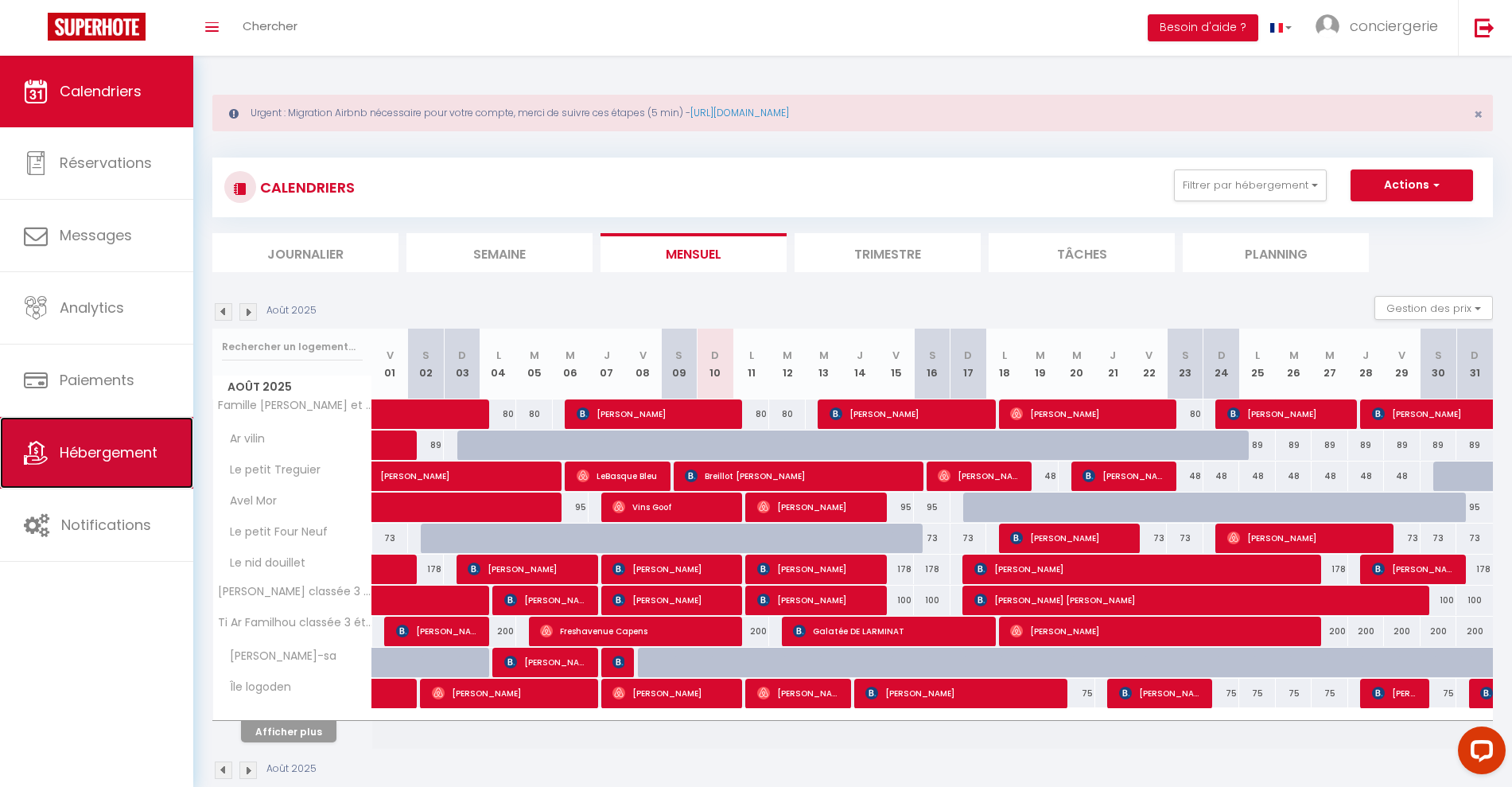
click at [77, 454] on span "Hébergement" at bounding box center [108, 452] width 98 height 20
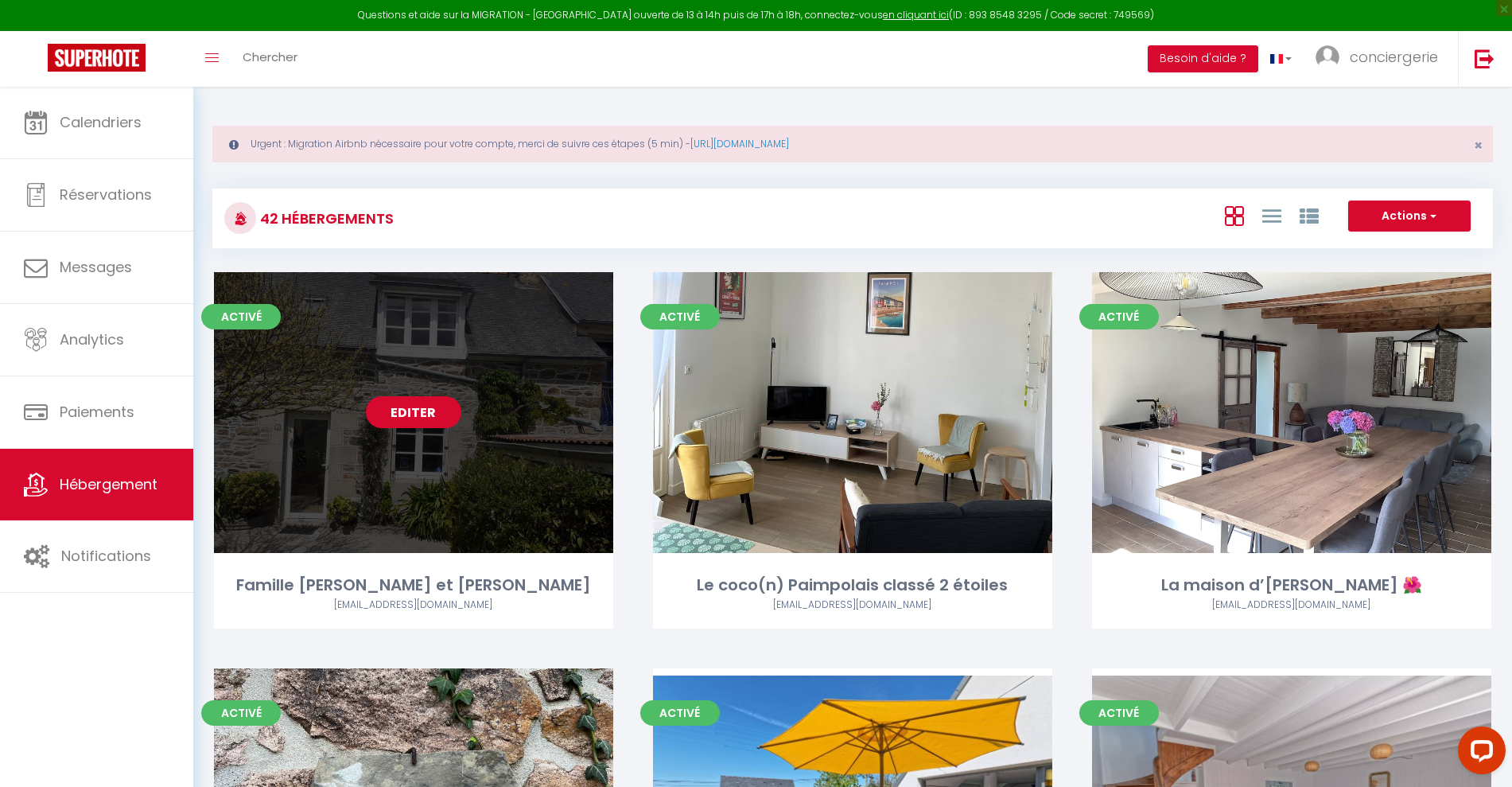
click at [404, 415] on link "Editer" at bounding box center [413, 412] width 95 height 32
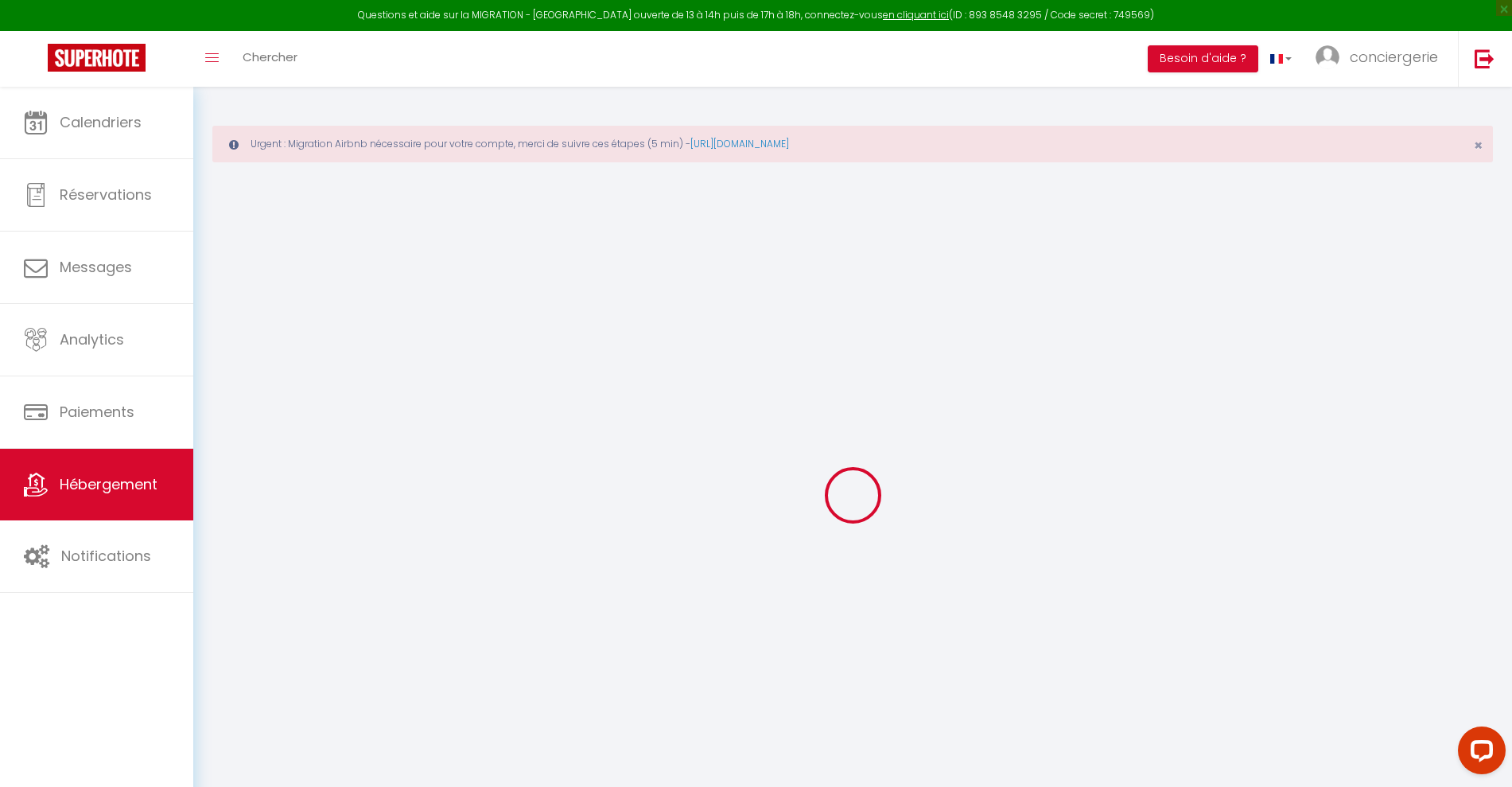
select select
checkbox input "true"
checkbox input "false"
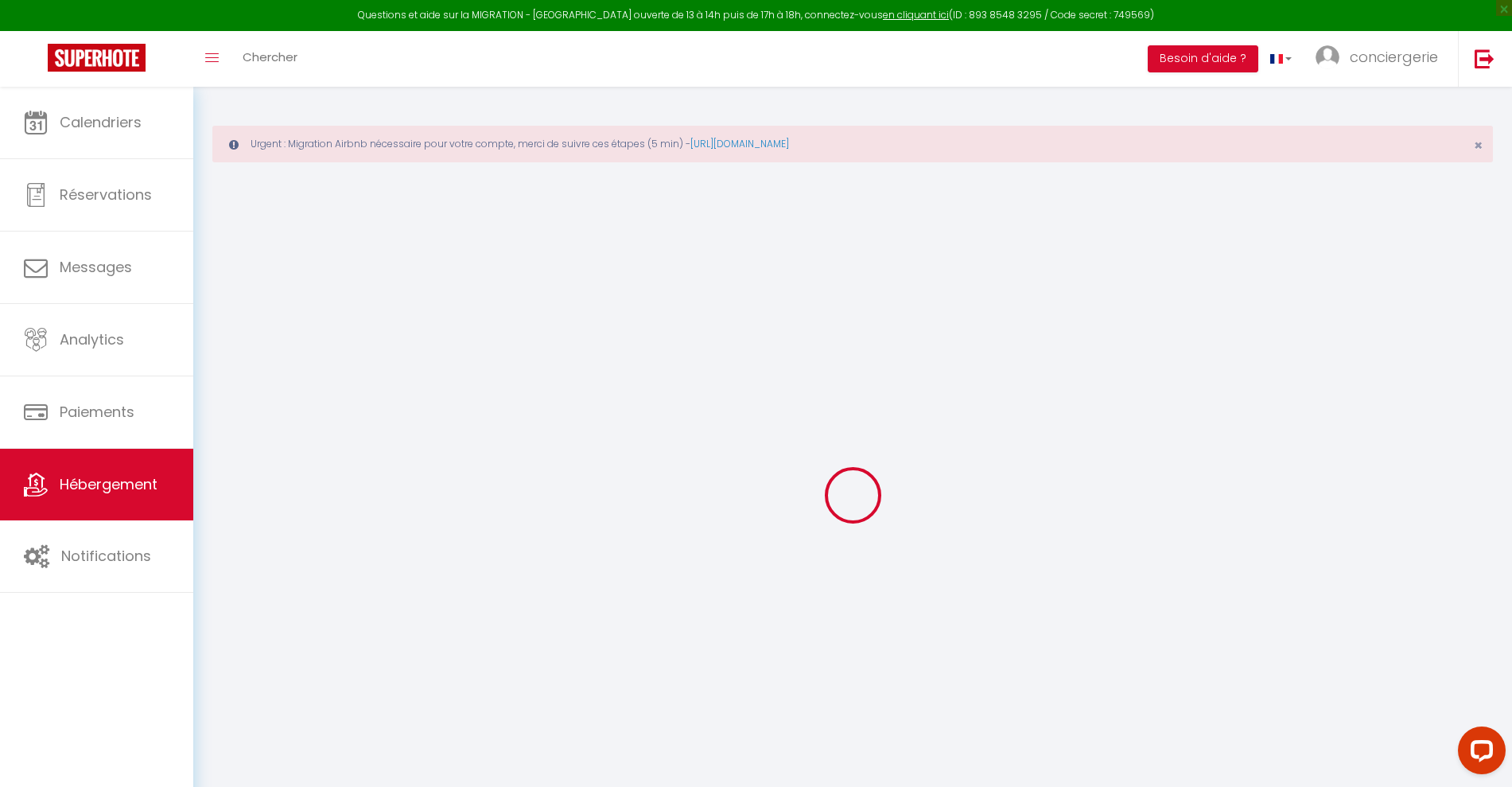
checkbox input "false"
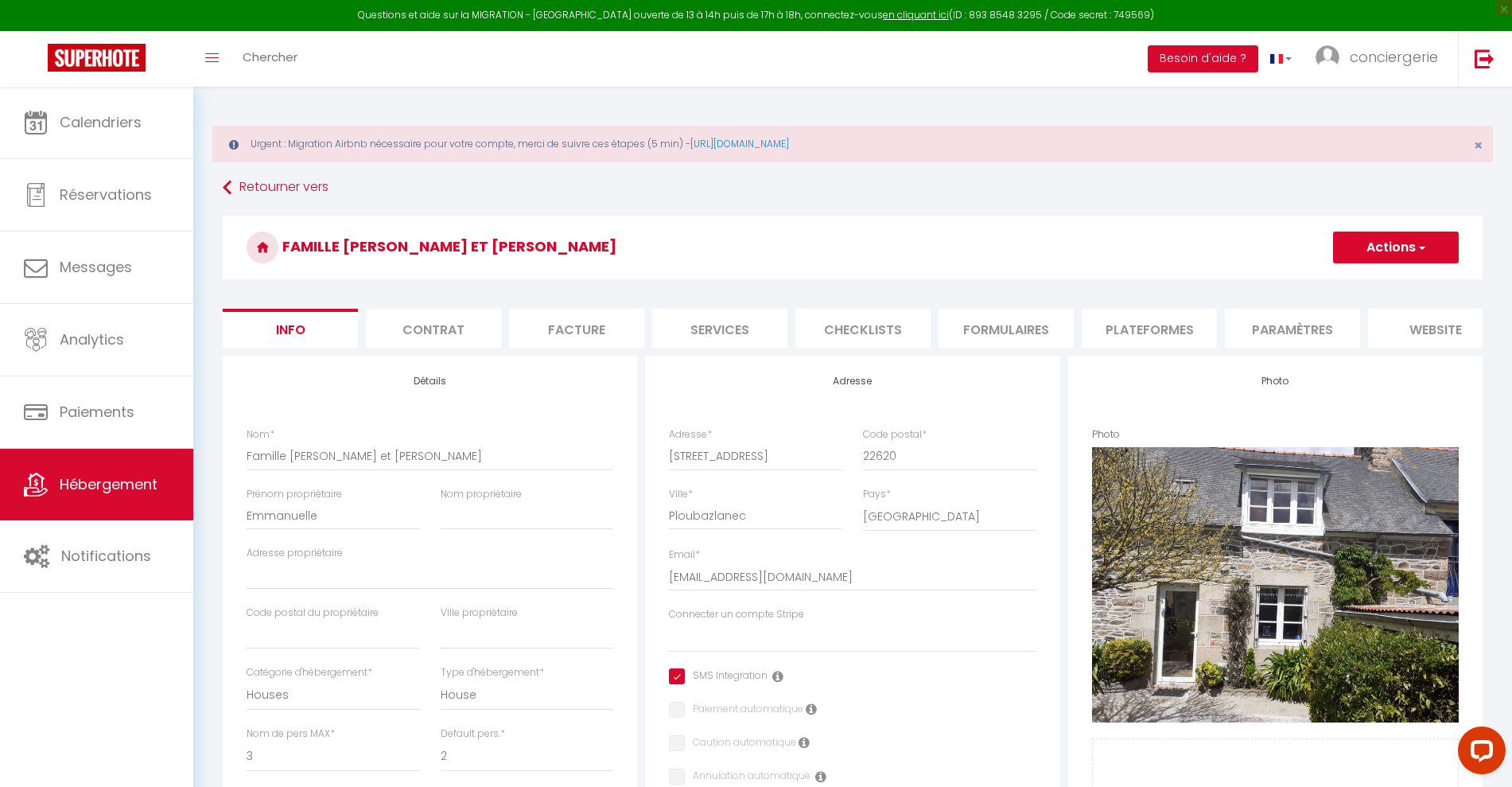
click at [1161, 322] on li "Plateformes" at bounding box center [1148, 328] width 135 height 39
select select
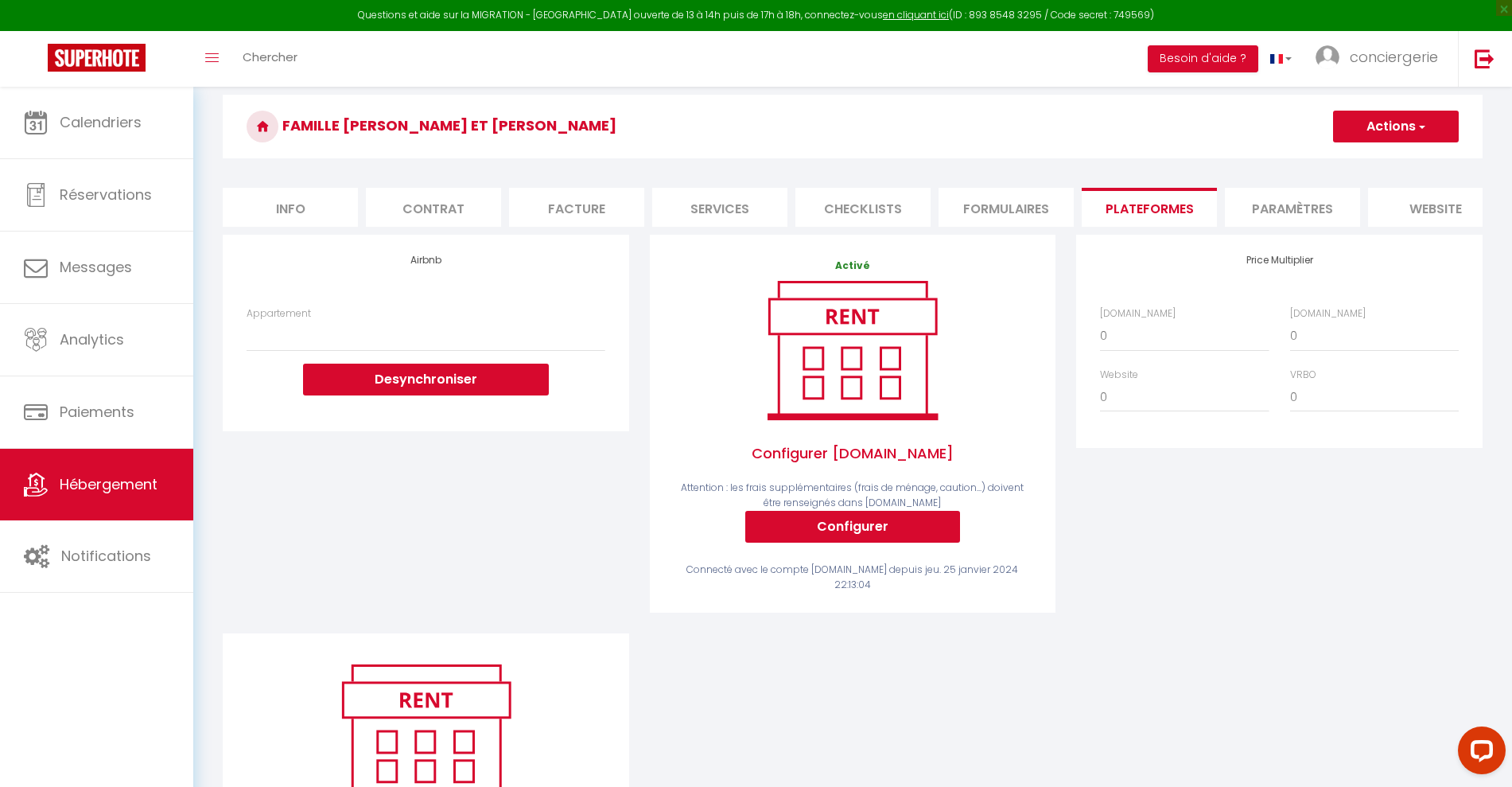
scroll to position [123, 0]
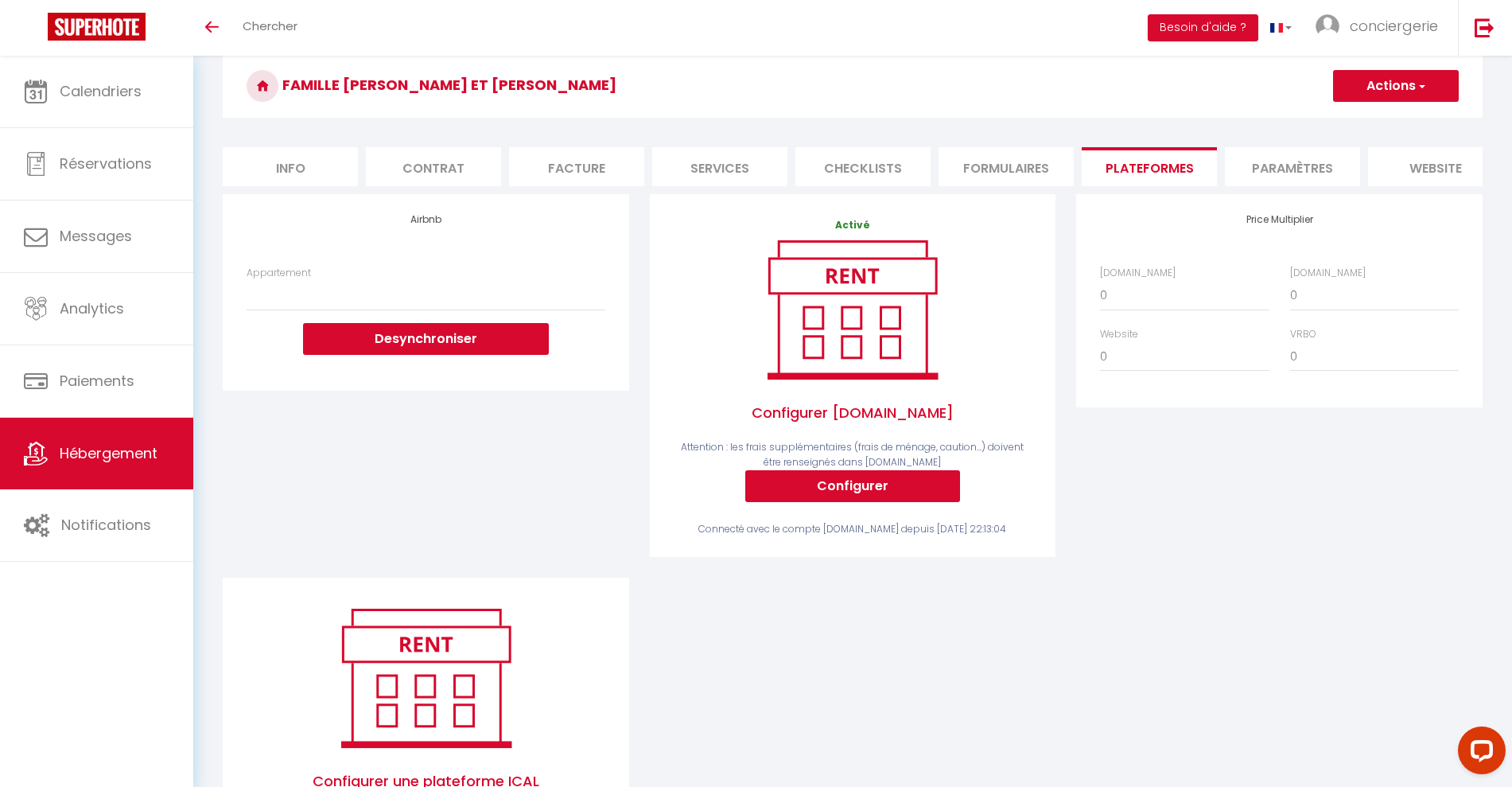
scroll to position [63, 0]
click at [560, 309] on select "Appartement" at bounding box center [426, 294] width 358 height 30
click at [570, 289] on div "Appartement Desynchroniser" at bounding box center [426, 309] width 358 height 89
click at [1143, 309] on select "0 + 1 % + 2 % + 3 % + 4 % + 5 % + 6 % + 7 % + 8 % + 9 %" at bounding box center [1183, 294] width 168 height 30
click at [1200, 248] on div "Price Multiplier Airbnb.com 0 + 1 % + 2 % + 3 % + 4 % + 5 % + 6 % + 7 %" at bounding box center [1279, 300] width 405 height 213
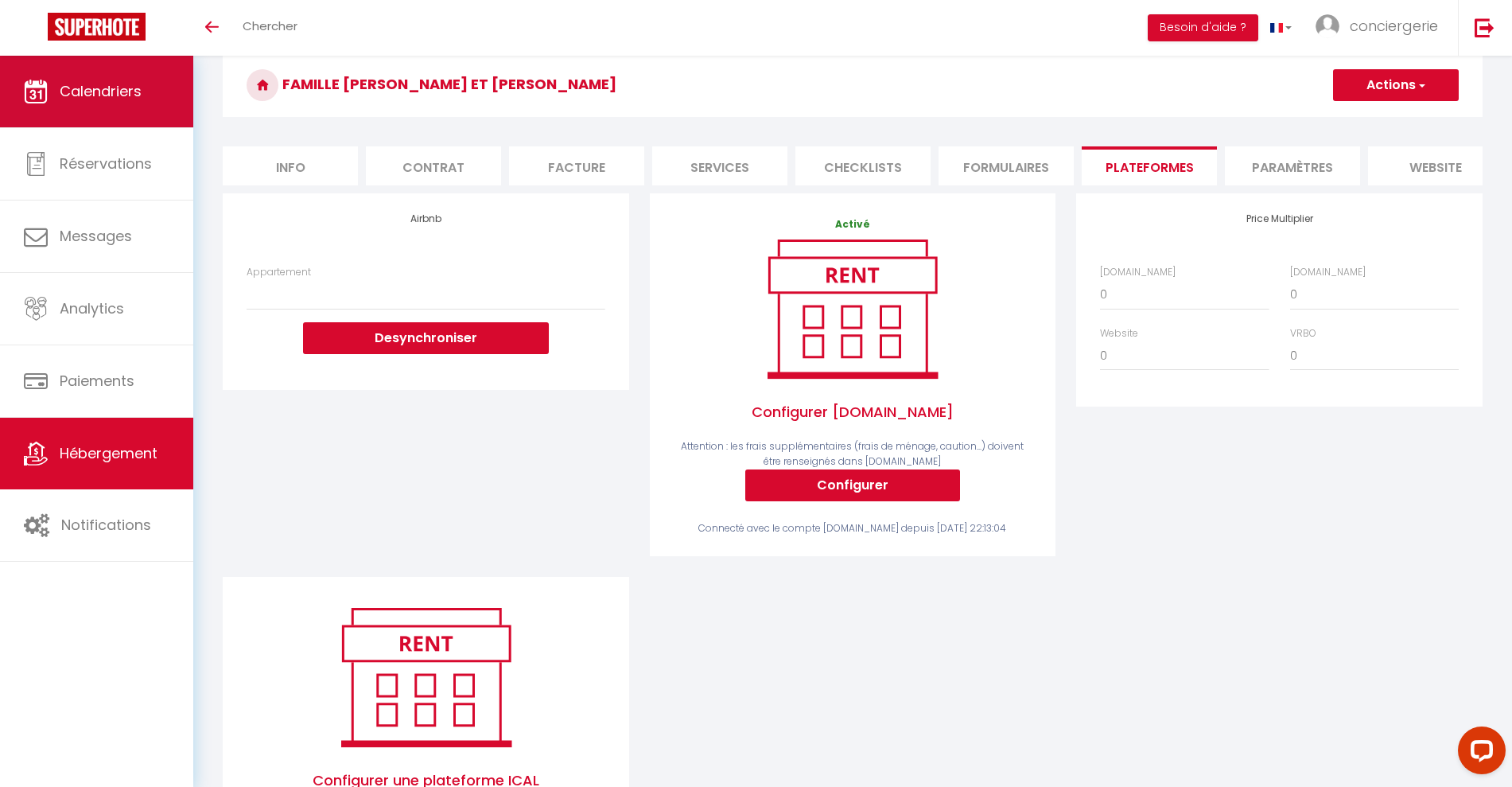
click at [137, 86] on span "Calendriers" at bounding box center [100, 91] width 82 height 20
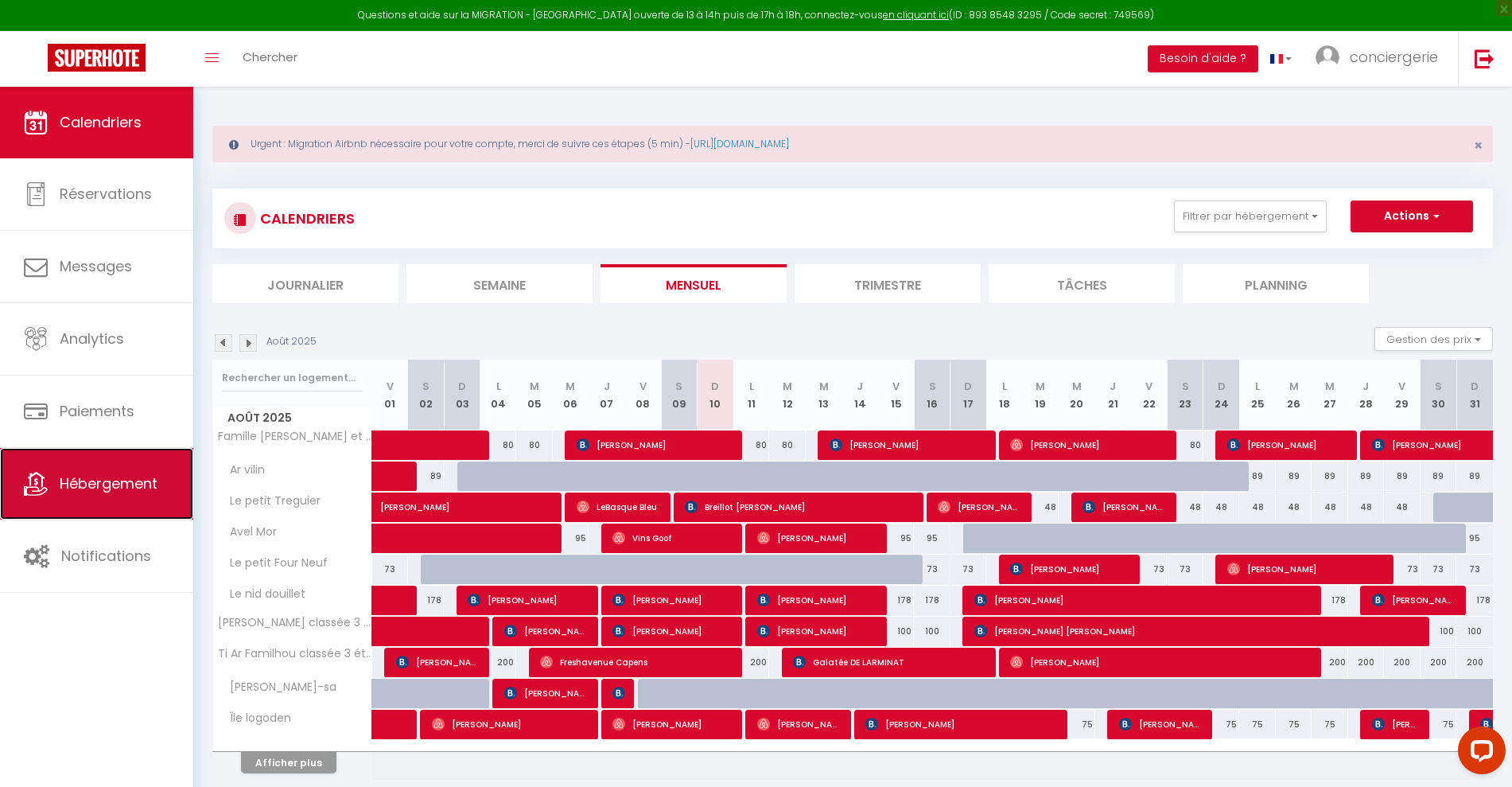
click at [80, 494] on link "Hébergement" at bounding box center [96, 483] width 193 height 71
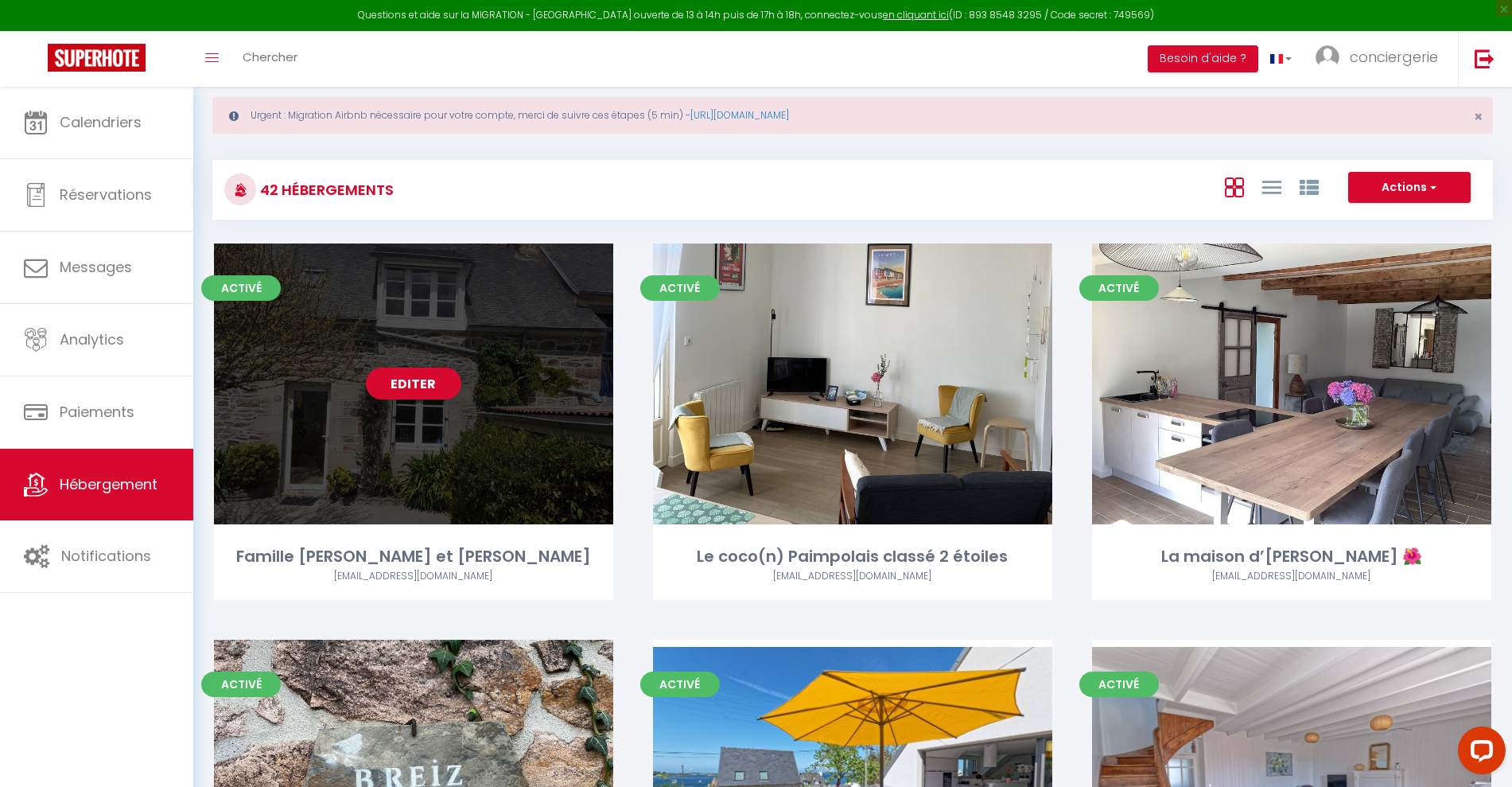
scroll to position [29, 0]
click at [427, 373] on link "Editer" at bounding box center [413, 382] width 95 height 32
select select "3"
select select "2"
select select "1"
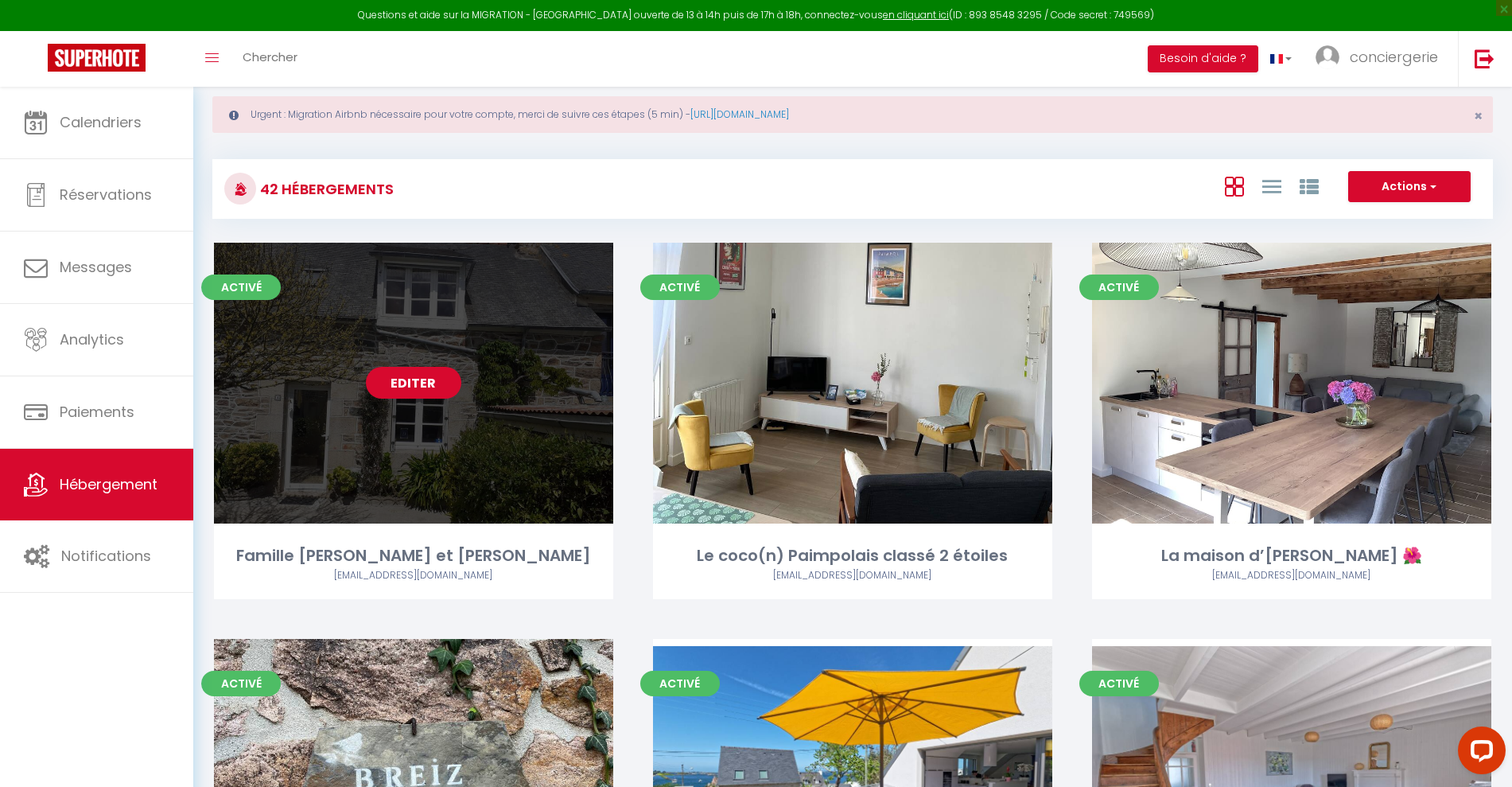
select select "1"
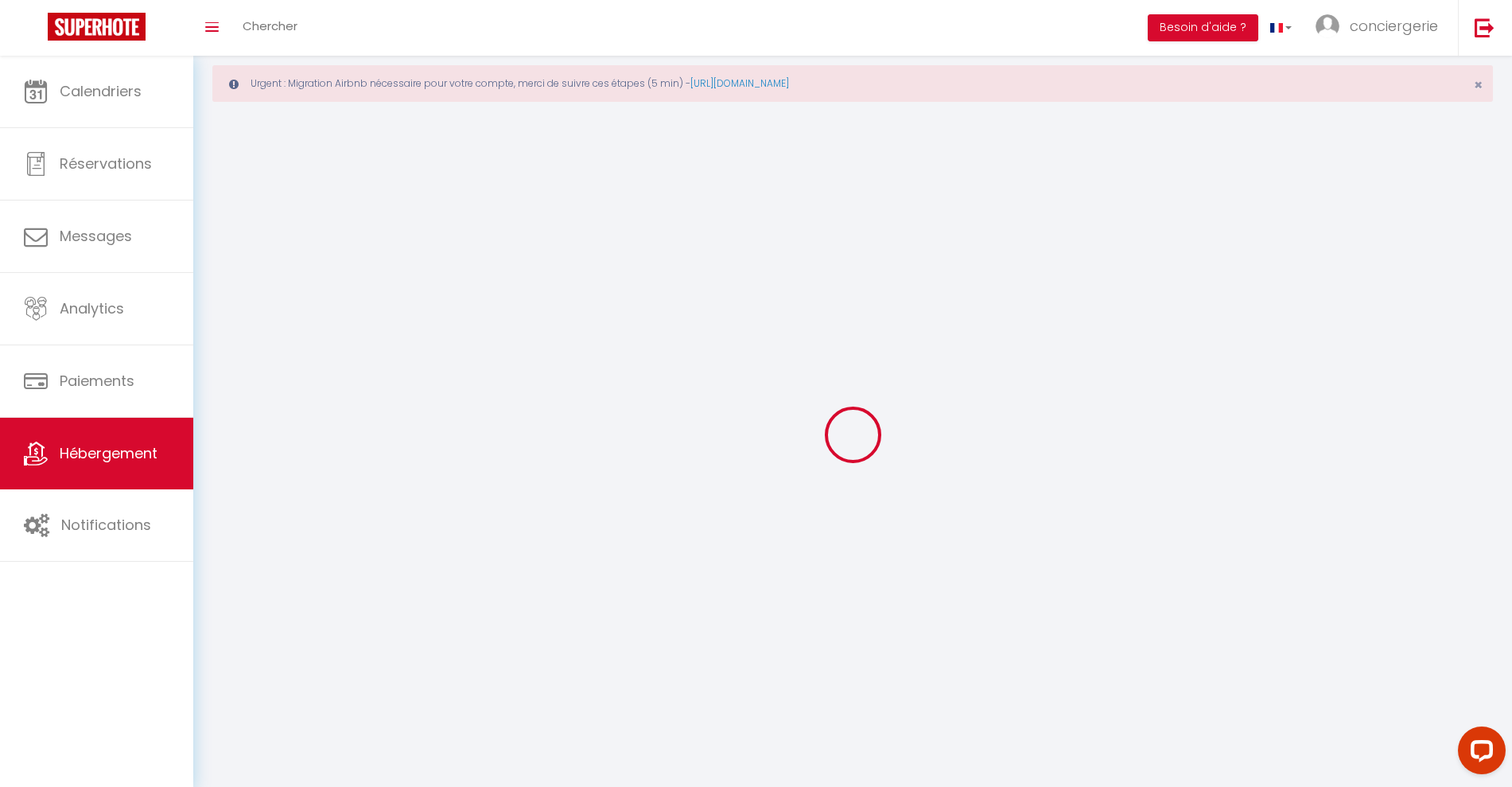
select select
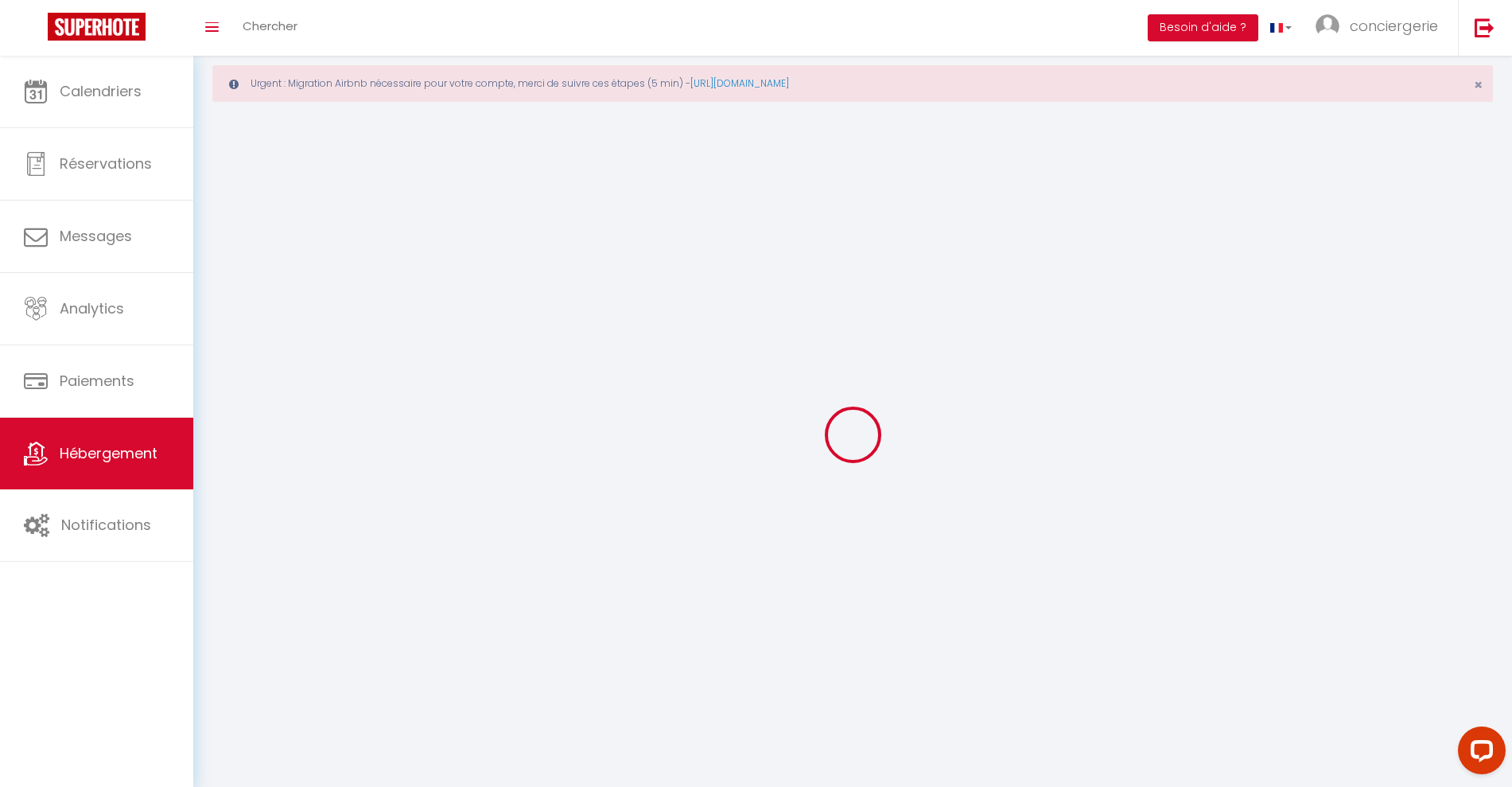
select select
checkbox input "false"
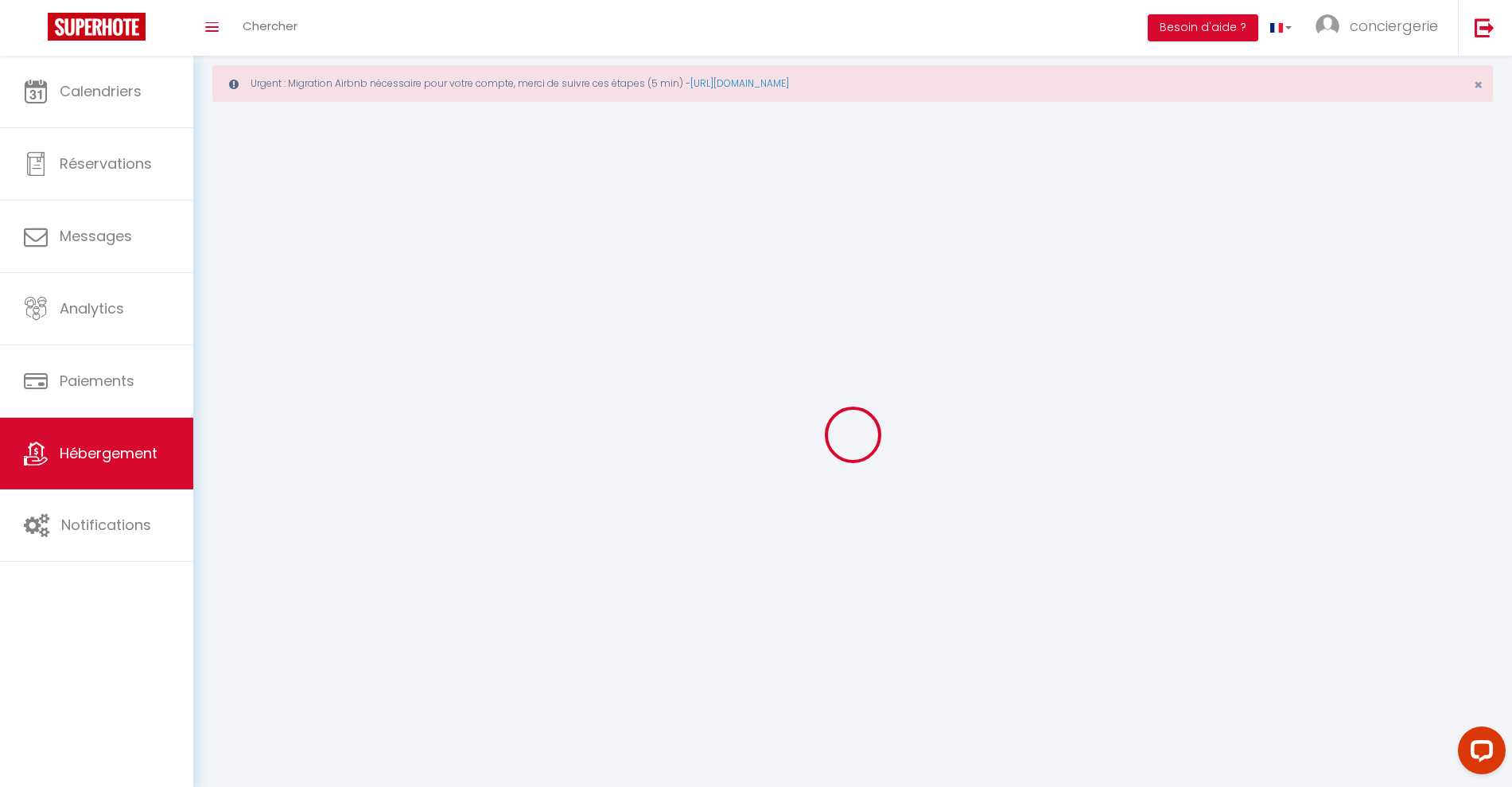
select select
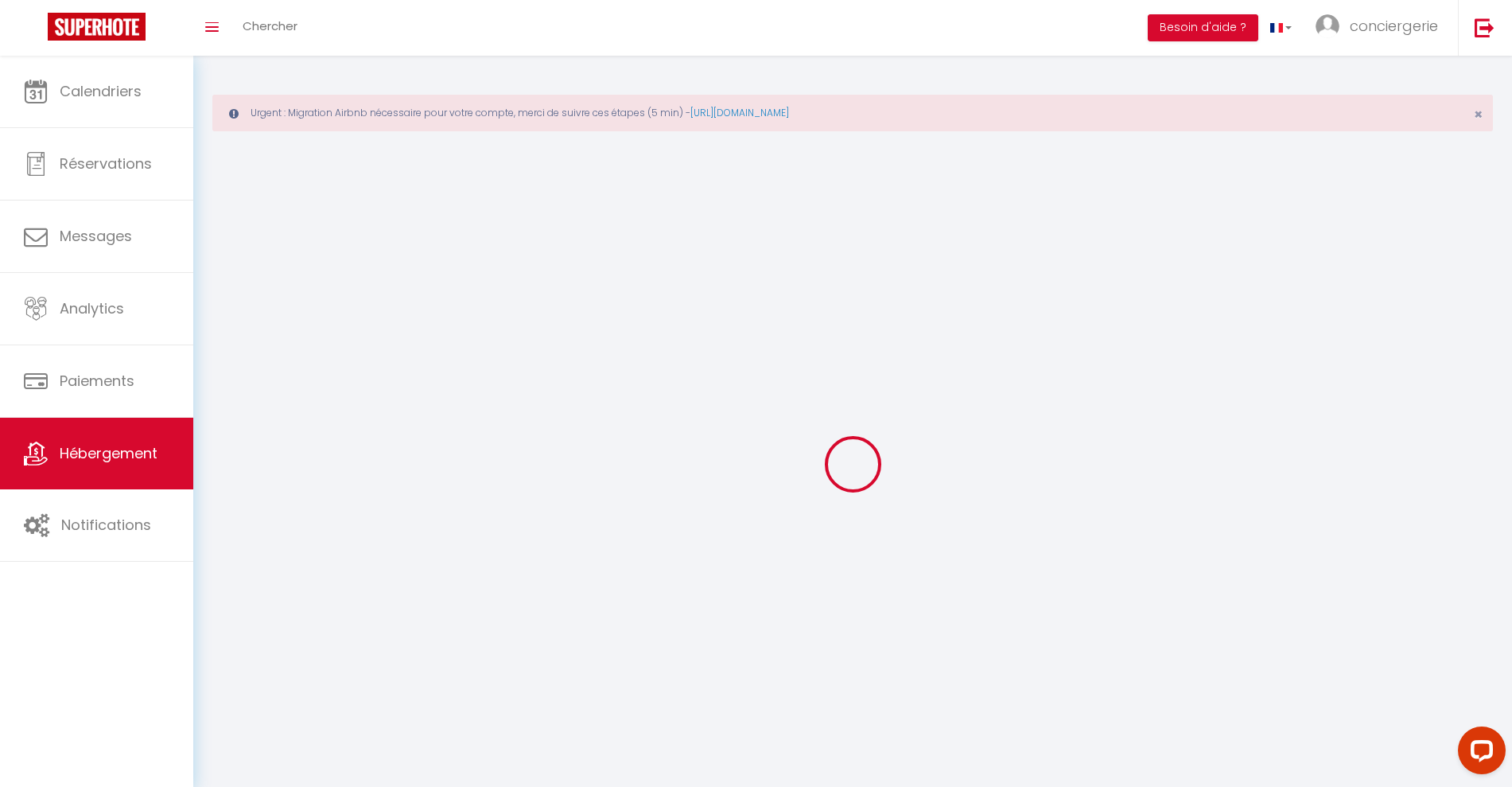
select select
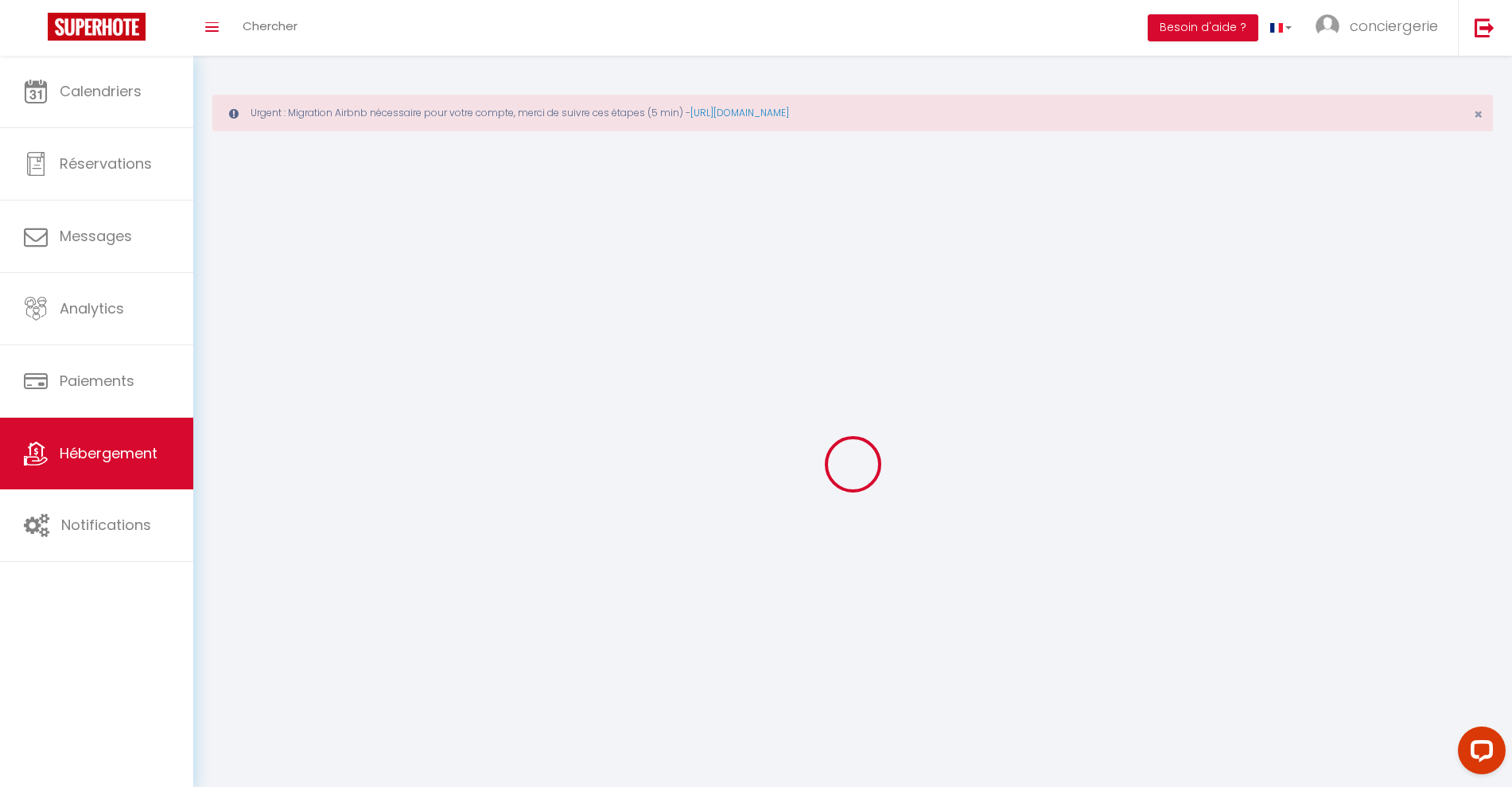
select select
checkbox input "false"
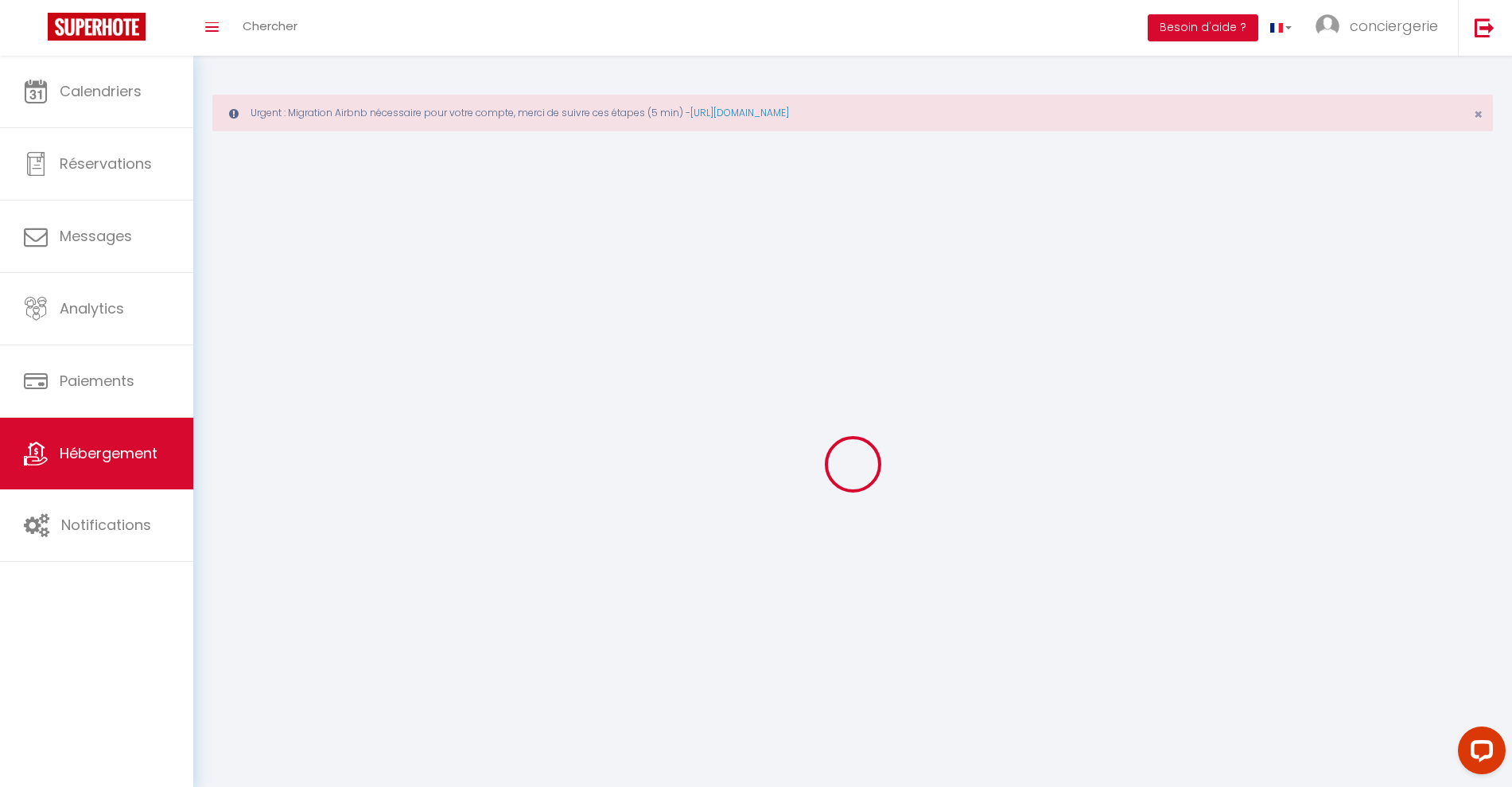
select select
select select "1"
select select "28"
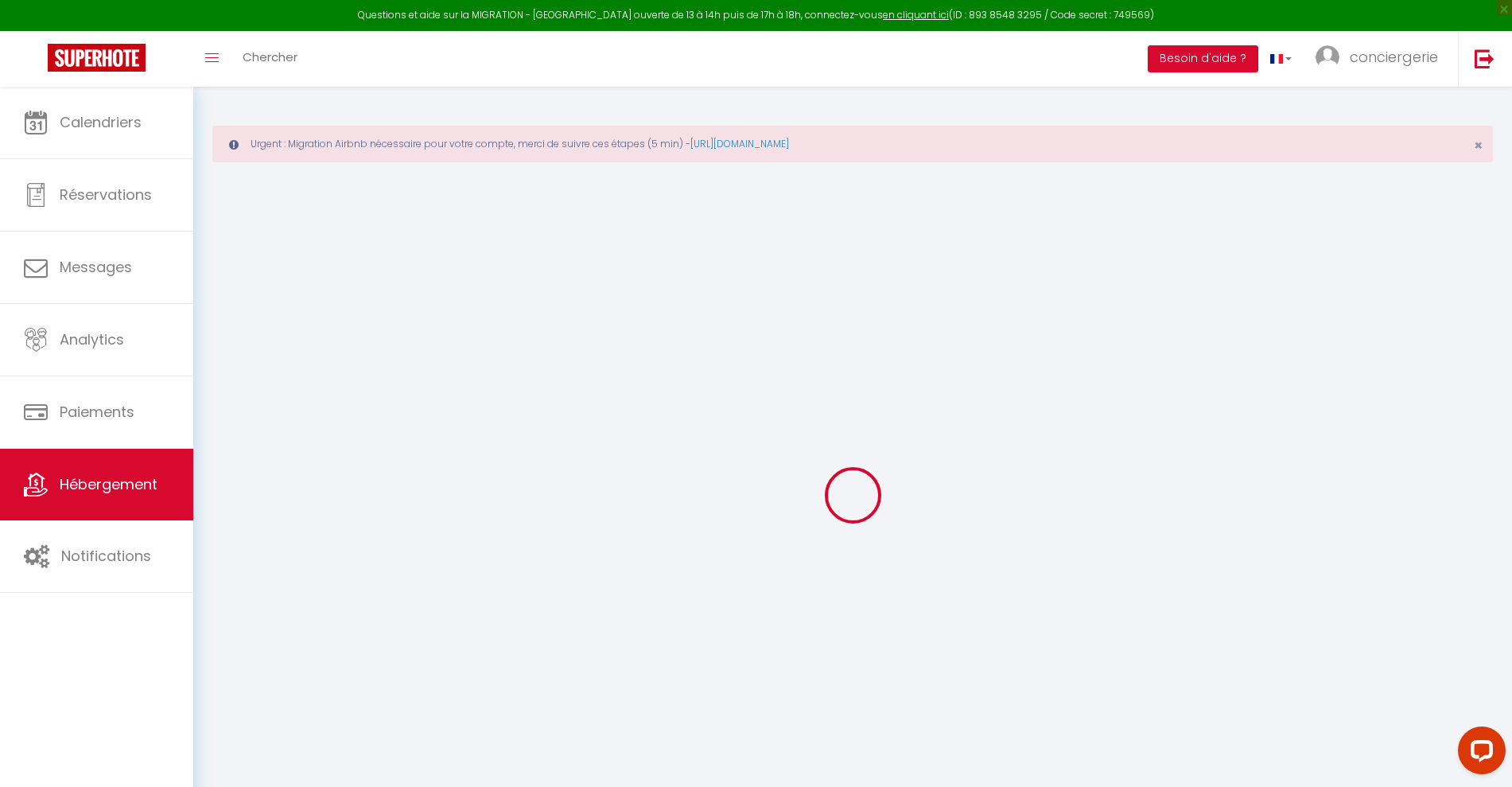
select select
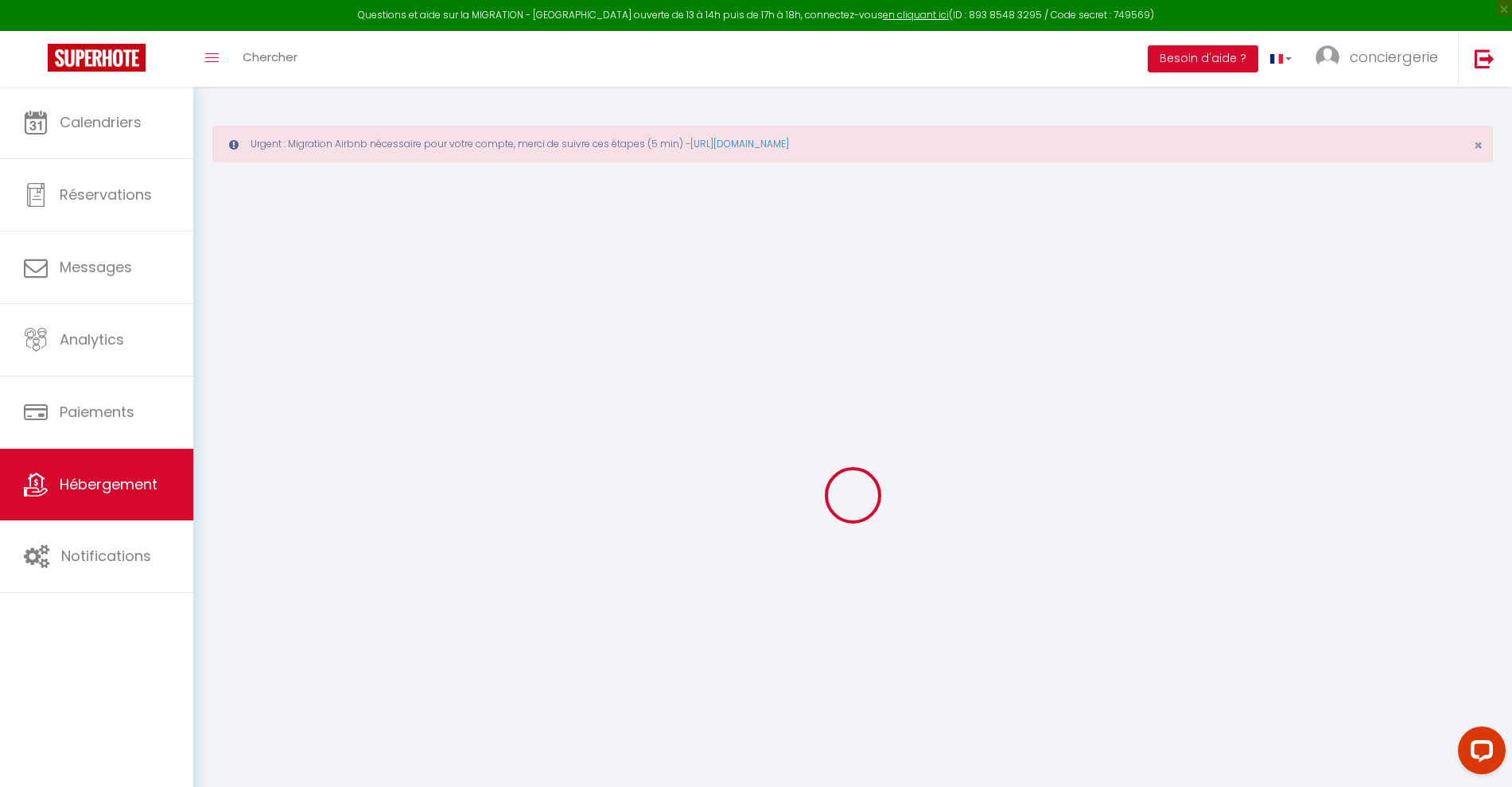
select select
checkbox input "false"
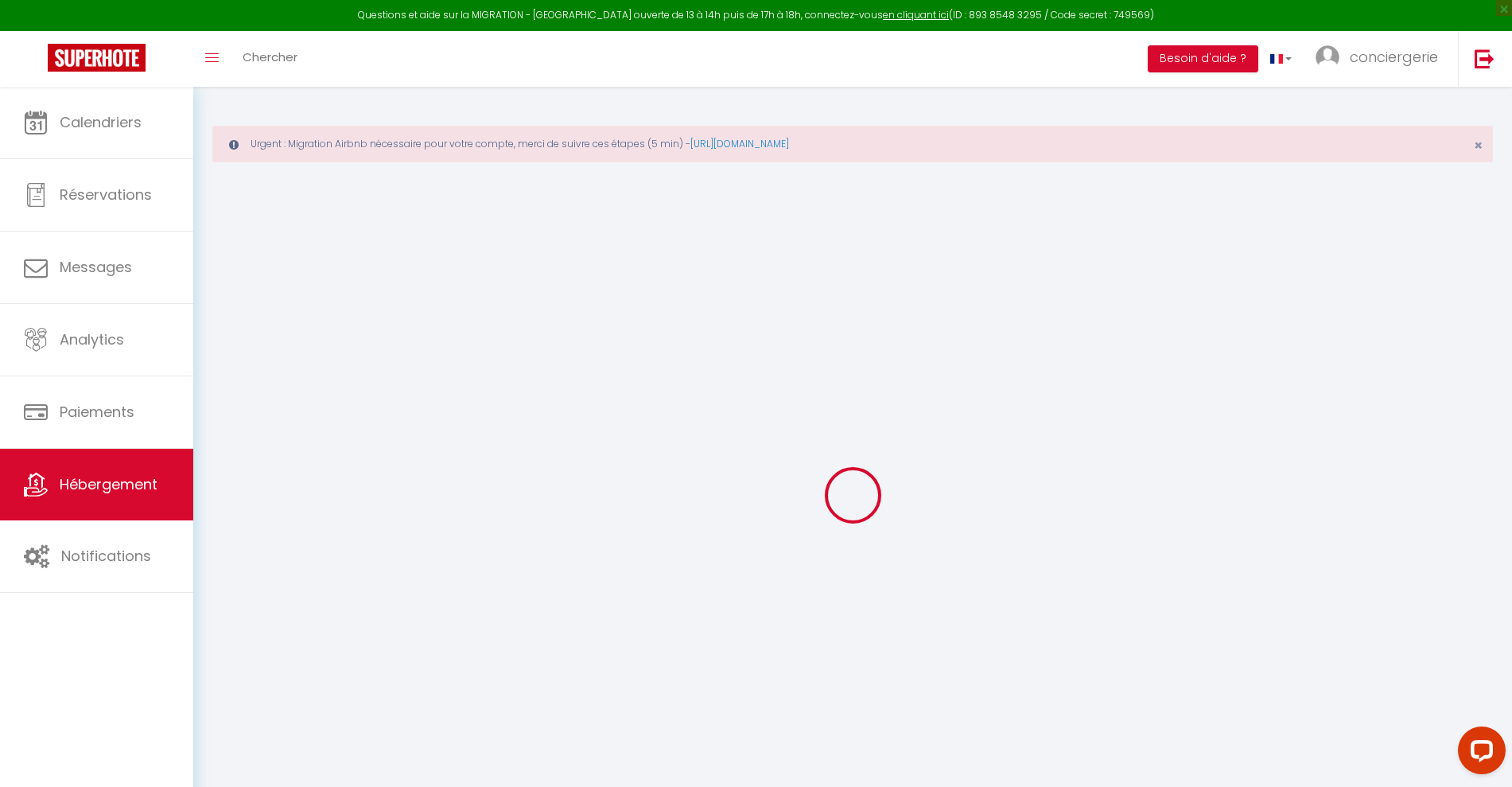
select select
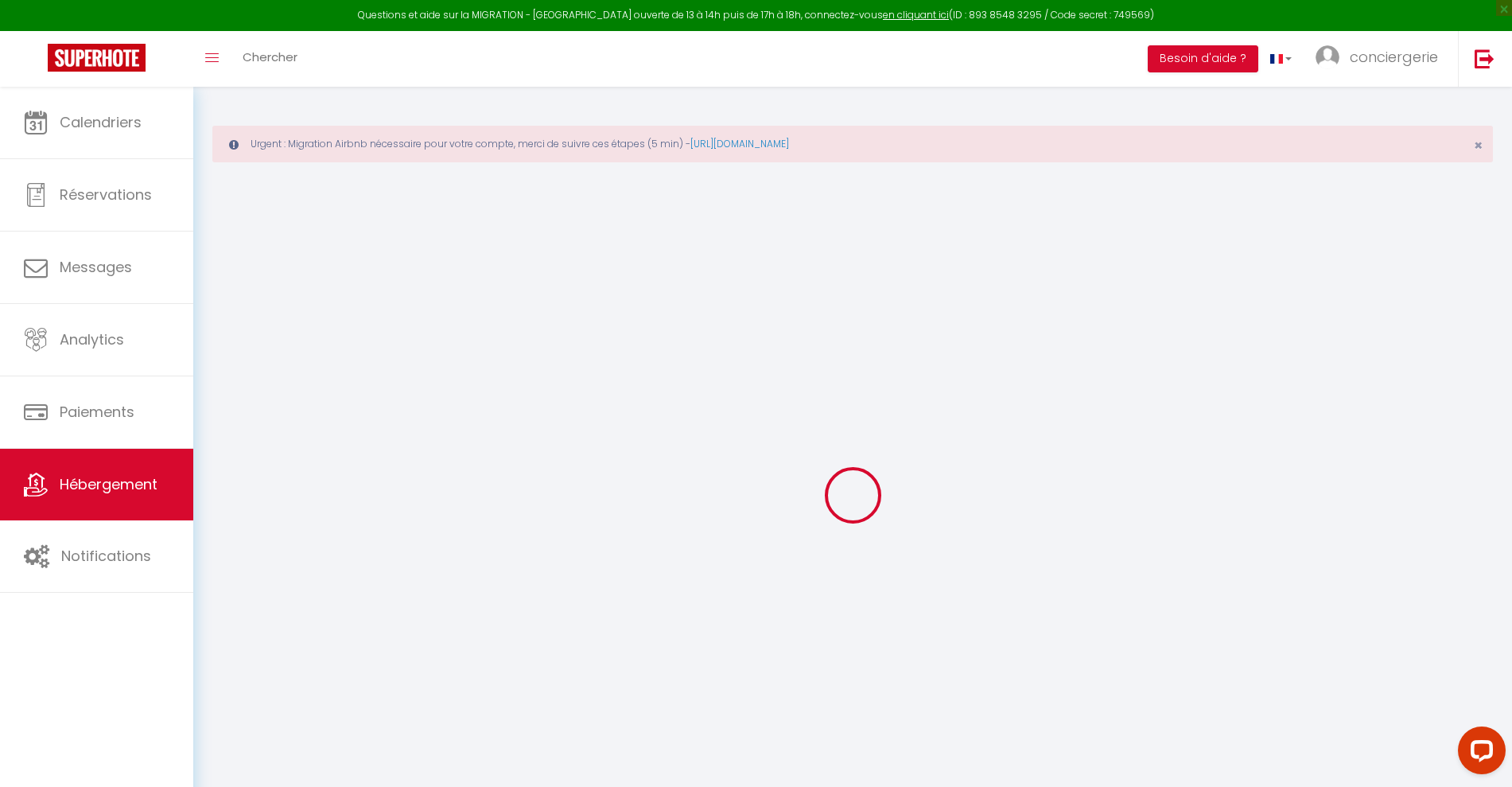
select select
checkbox input "false"
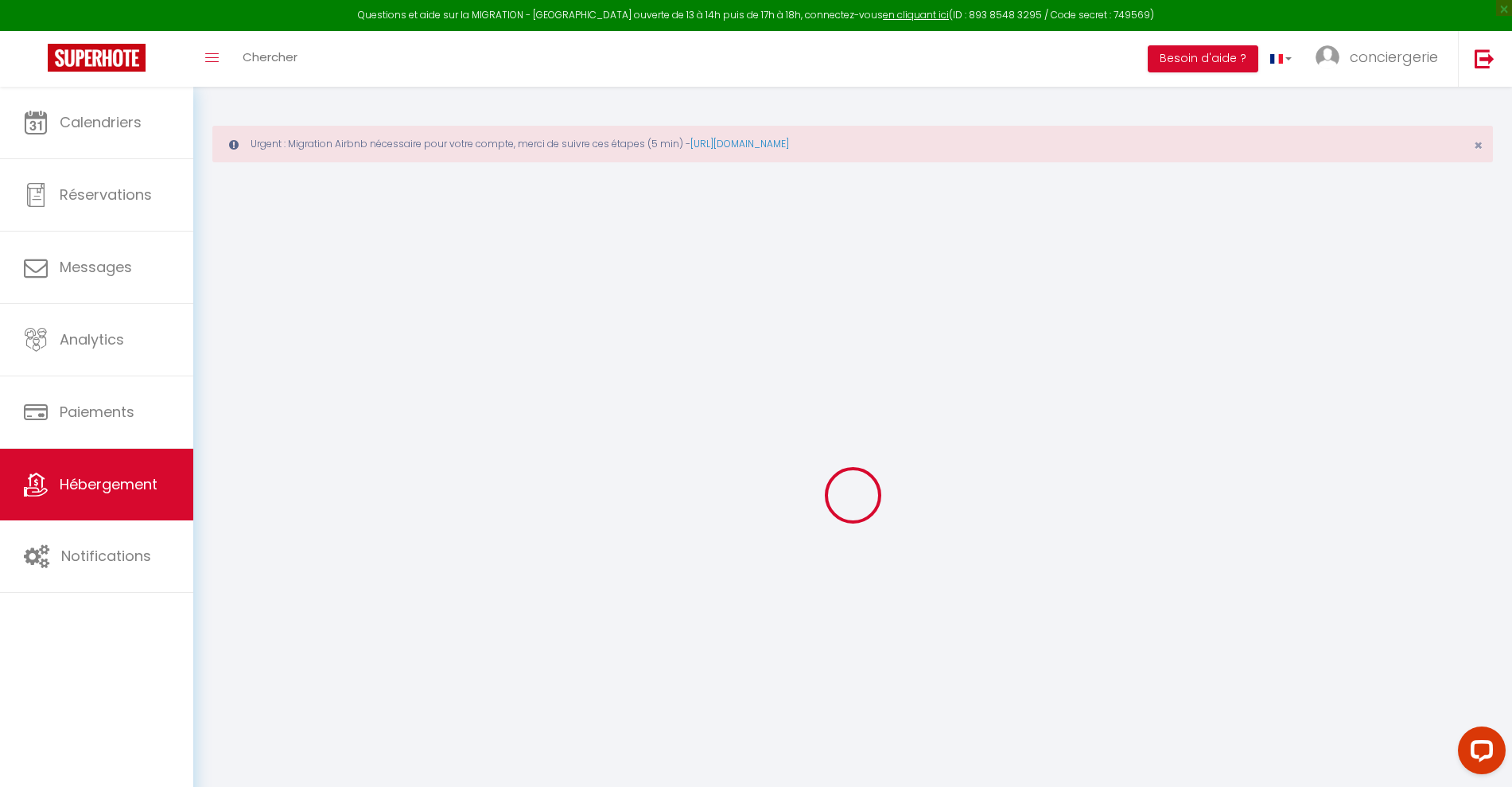
checkbox input "false"
select select
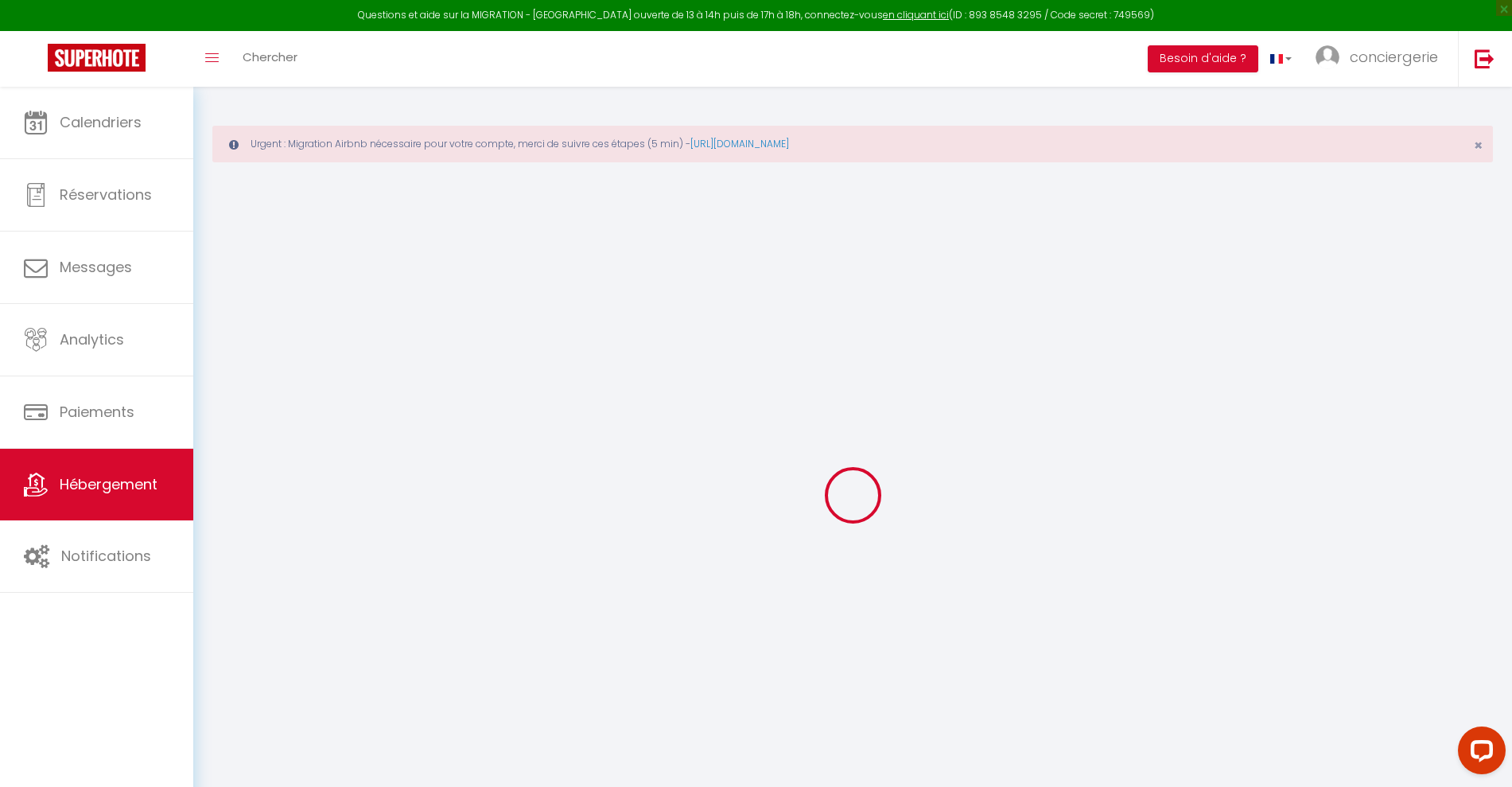
select select
checkbox input "true"
checkbox input "false"
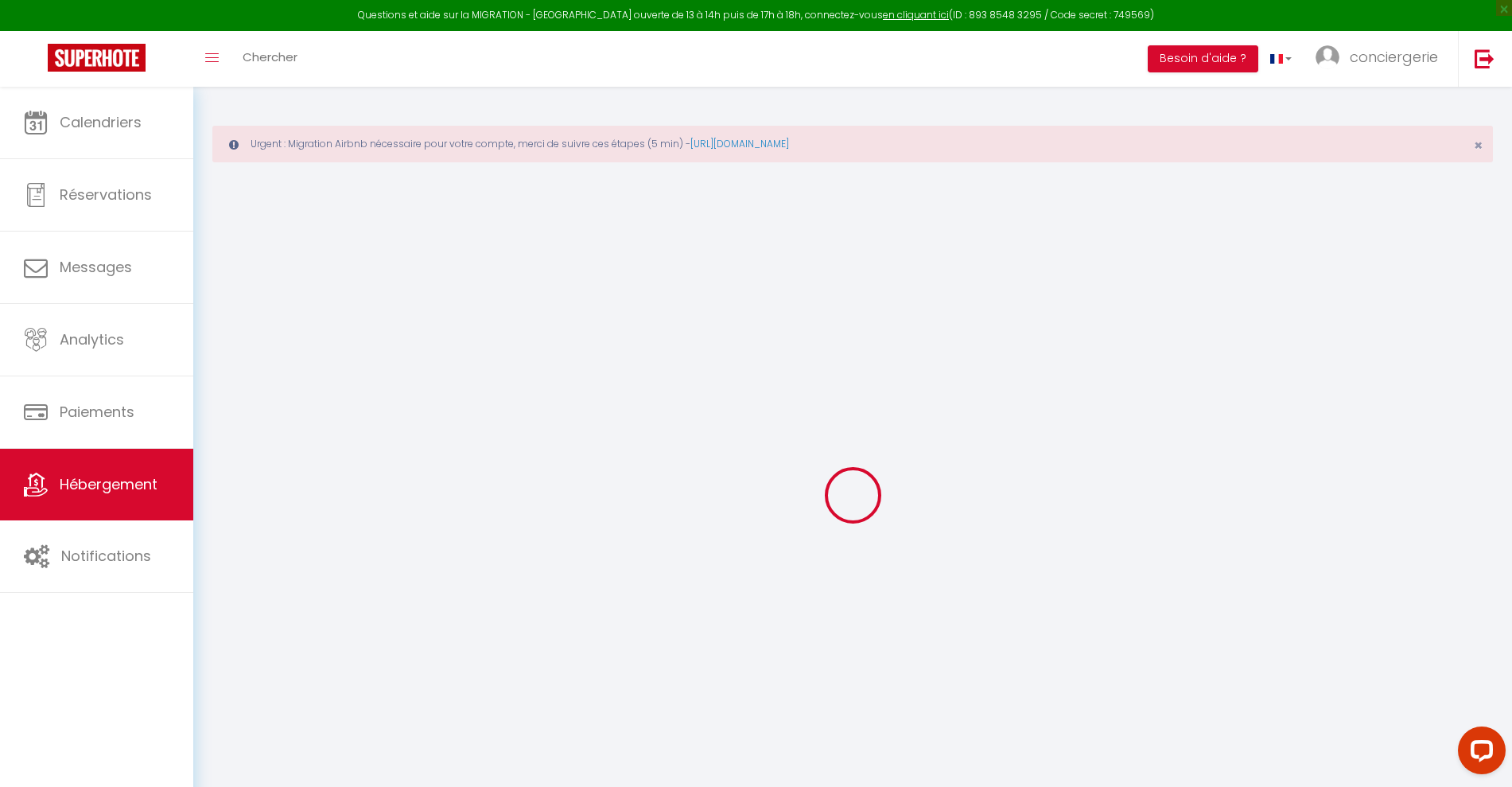
checkbox input "false"
select select
checkbox input "true"
checkbox input "false"
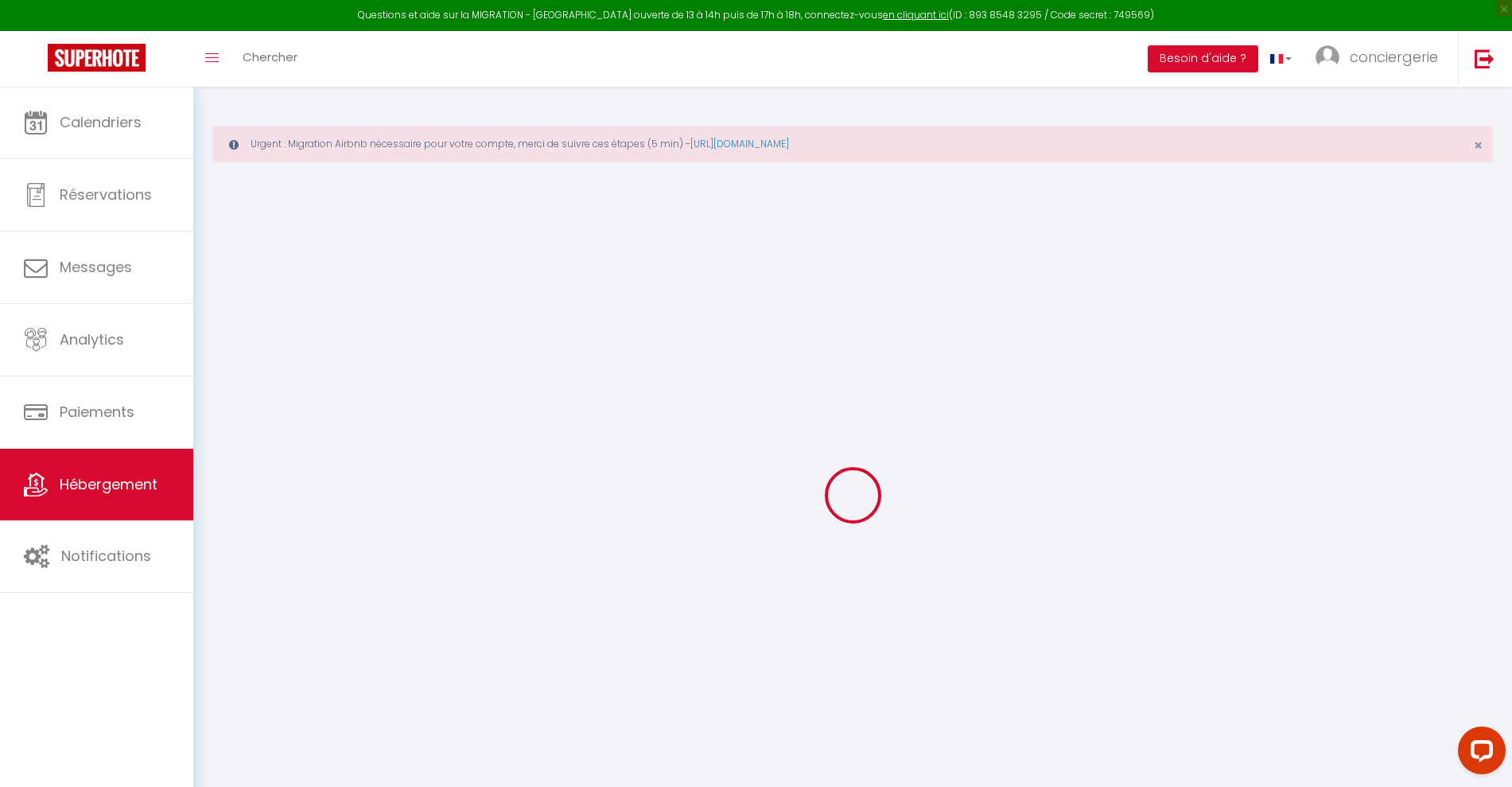
checkbox input "false"
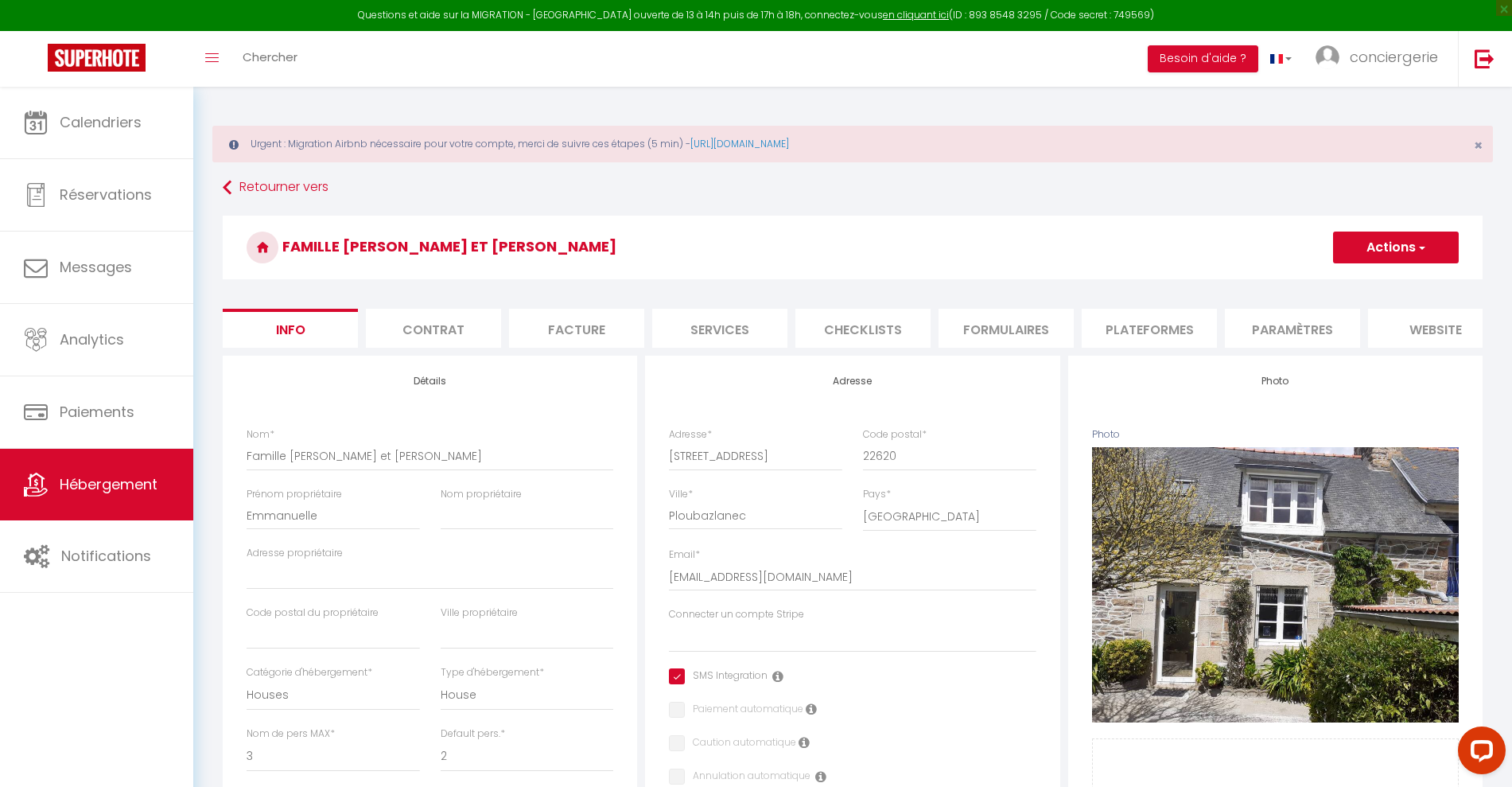
select select
checkbox input "true"
checkbox input "false"
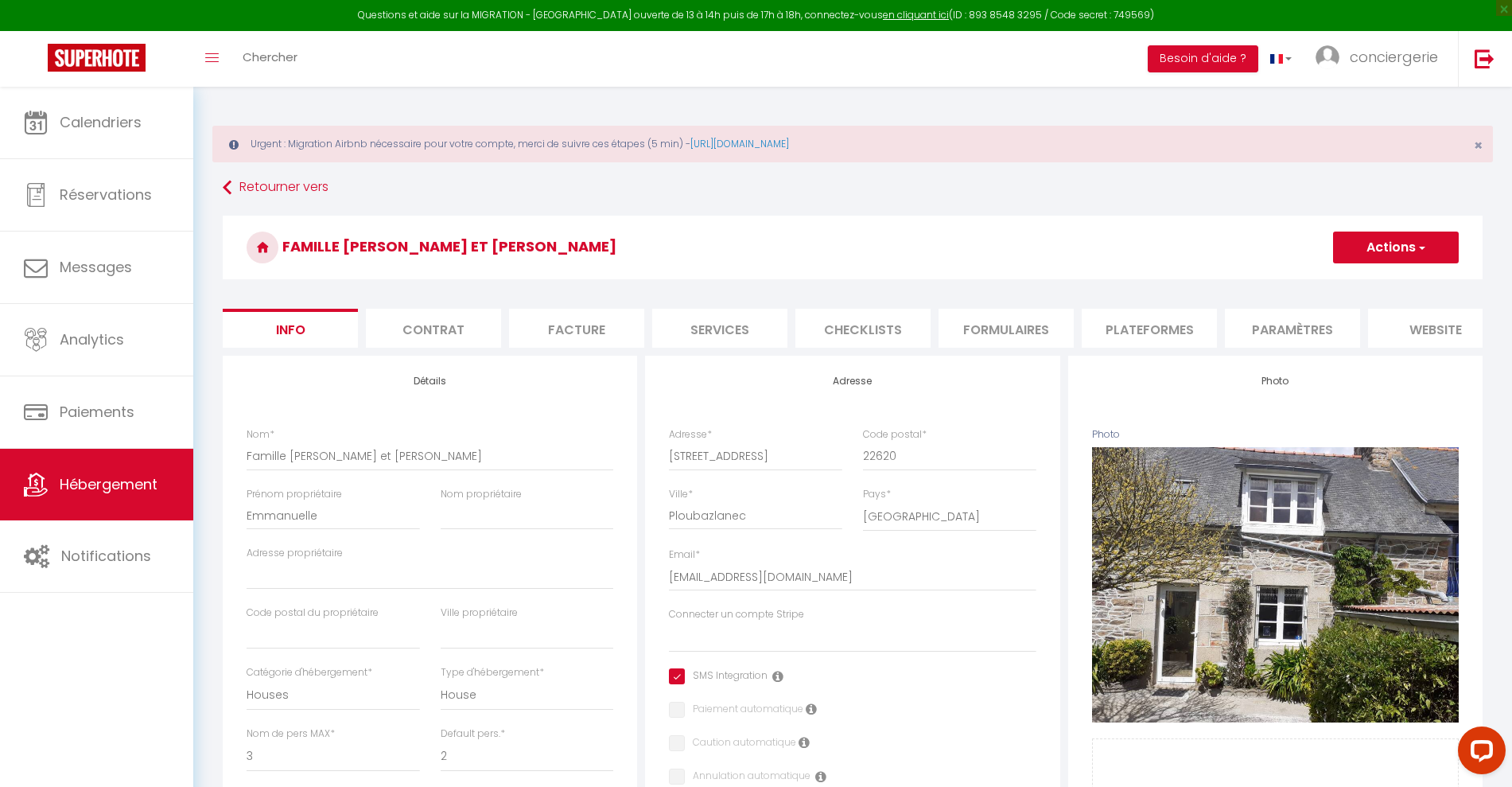
checkbox input "false"
click at [1165, 325] on li "Plateformes" at bounding box center [1148, 328] width 135 height 39
select select
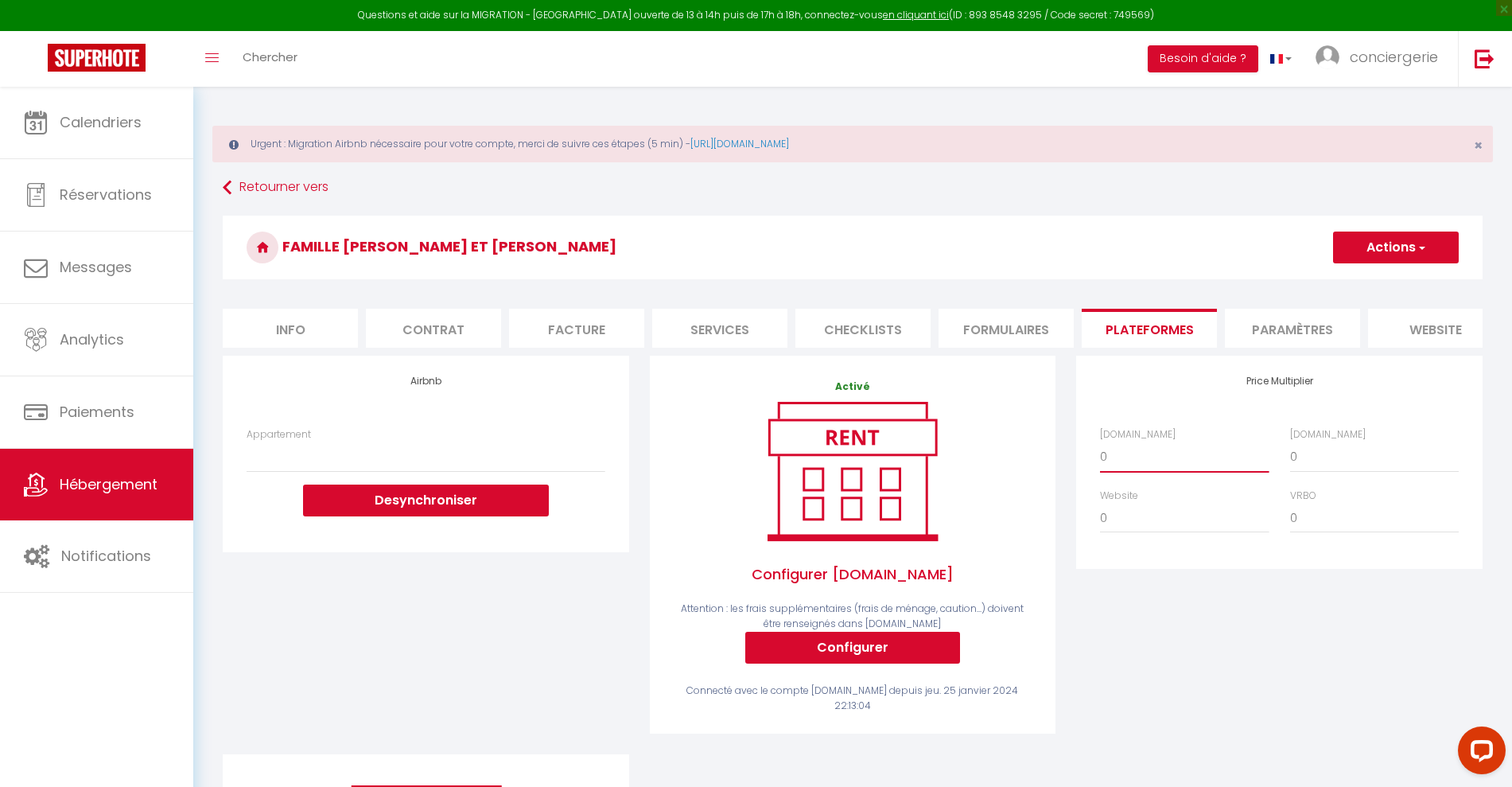
click at [1164, 471] on select "0 + 1 % + 2 % + 3 % + 4 % + 5 % + 6 % + 7 % + 8 % + 9 %" at bounding box center [1183, 457] width 168 height 30
select select "+ 20 %"
click at [1100, 457] on select "0 + 1 % + 2 % + 3 % + 4 % + 5 % + 6 % + 7 % + 8 % + 9 %" at bounding box center [1183, 457] width 168 height 30
select select
click at [1329, 489] on div "Airbnb.com 0 + 1 % + 2 % + 3 % + 4 % + 5 % + 6 % + 7 % + 8 %" at bounding box center [1279, 488] width 379 height 123
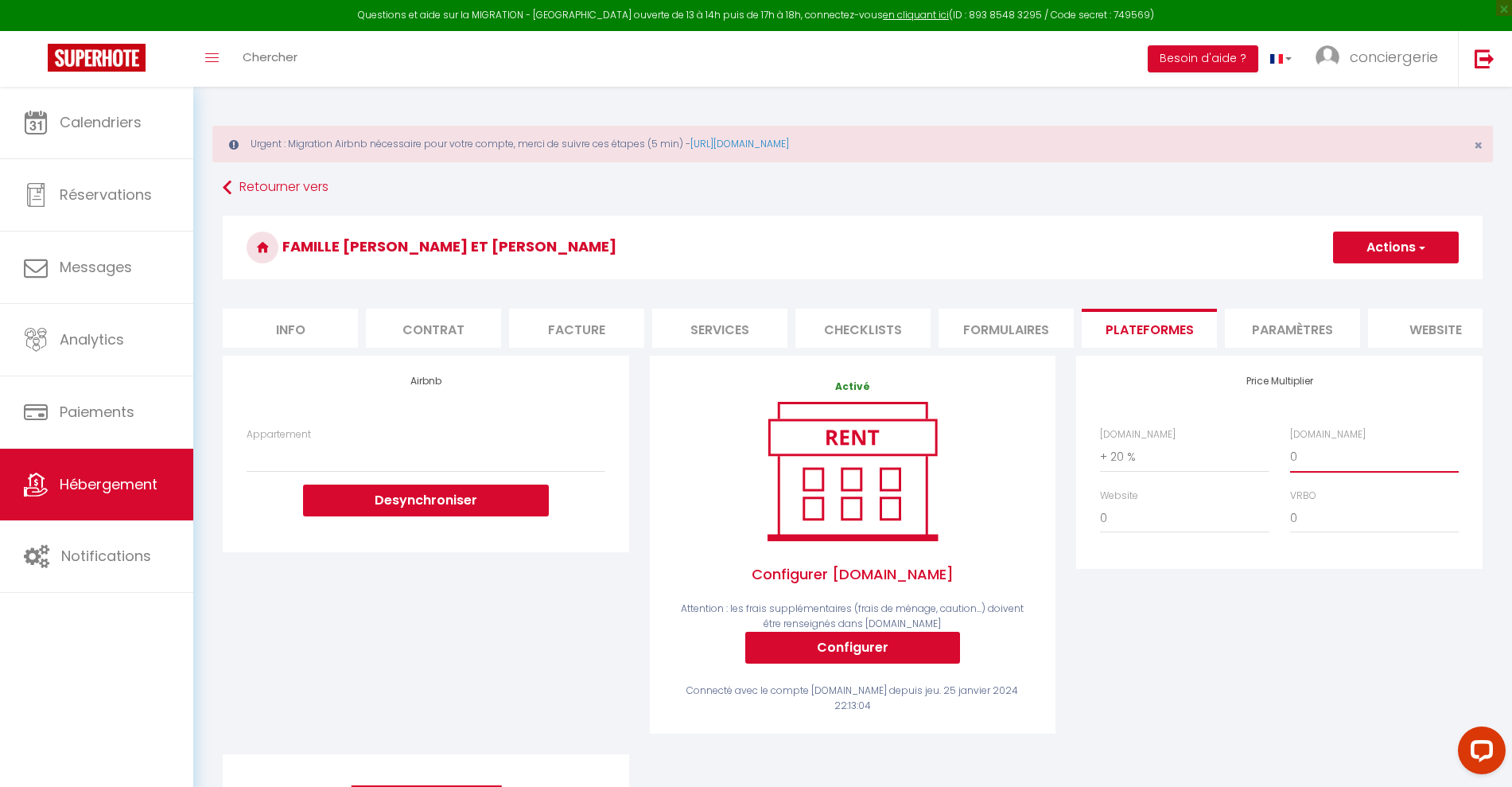
click at [1320, 471] on select "0 + 1 % + 2 % + 3 % + 4 % + 5 % + 6 % + 7 % + 8 % + 9 %" at bounding box center [1374, 457] width 168 height 30
select select "+ 22 %"
click at [1290, 457] on select "0 + 1 % + 2 % + 3 % + 4 % + 5 % + 6 % + 7 % + 8 % + 9 %" at bounding box center [1374, 457] width 168 height 30
select select
click at [1146, 471] on select "0 + 1 % + 2 % + 3 % + 4 % + 5 % + 6 % + 7 % + 8 % + 9 %" at bounding box center [1183, 457] width 168 height 30
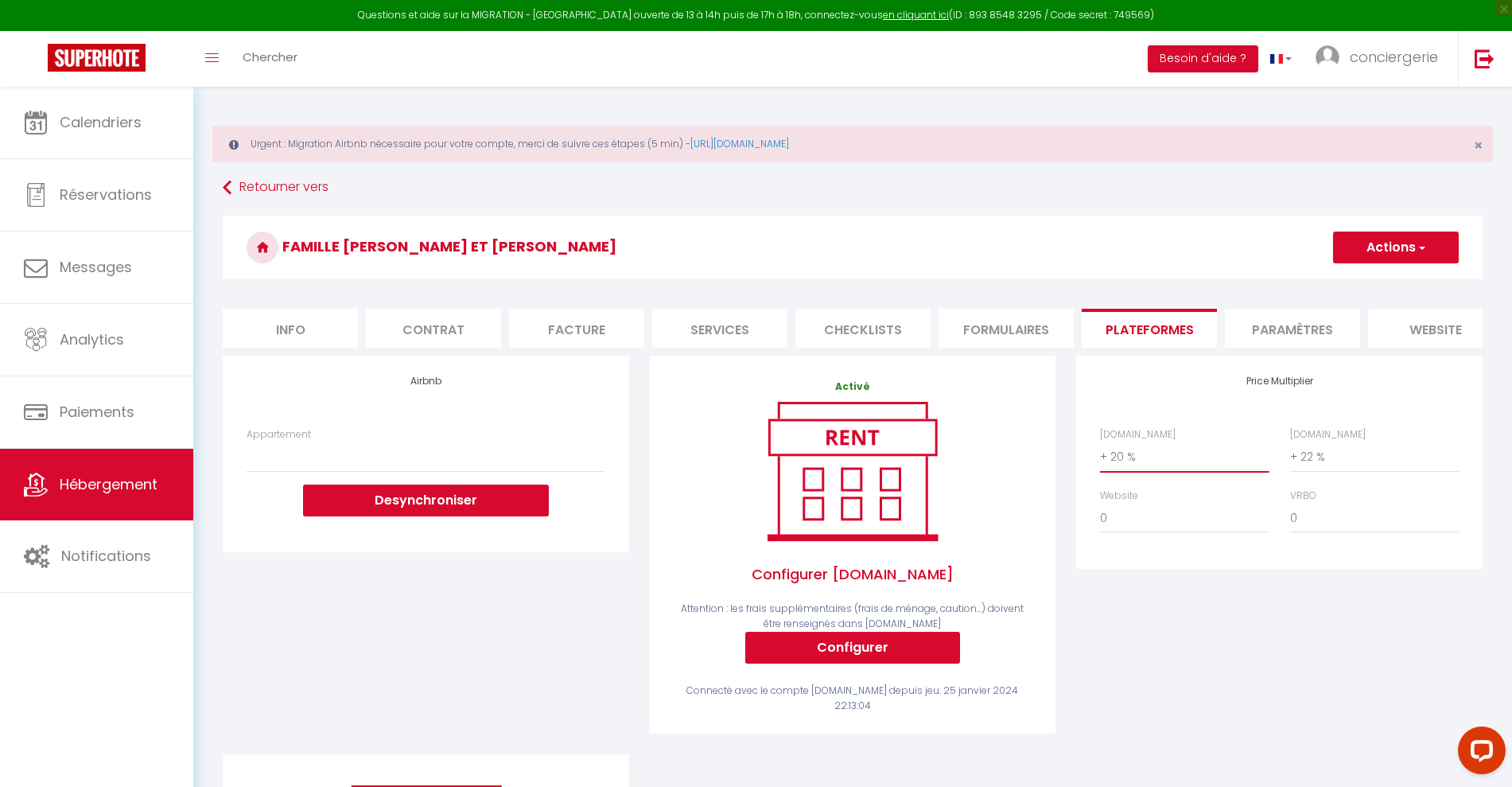
select select "0"
click at [1100, 457] on select "0 + 1 % + 2 % + 3 % + 4 % + 5 % + 6 % + 7 % + 8 % + 9 %" at bounding box center [1183, 457] width 168 height 30
select select
click at [1314, 466] on select "0 + 1 % + 2 % + 3 % + 4 % + 5 % + 6 % + 7 % + 8 % + 9 %" at bounding box center [1374, 457] width 168 height 30
select select "0"
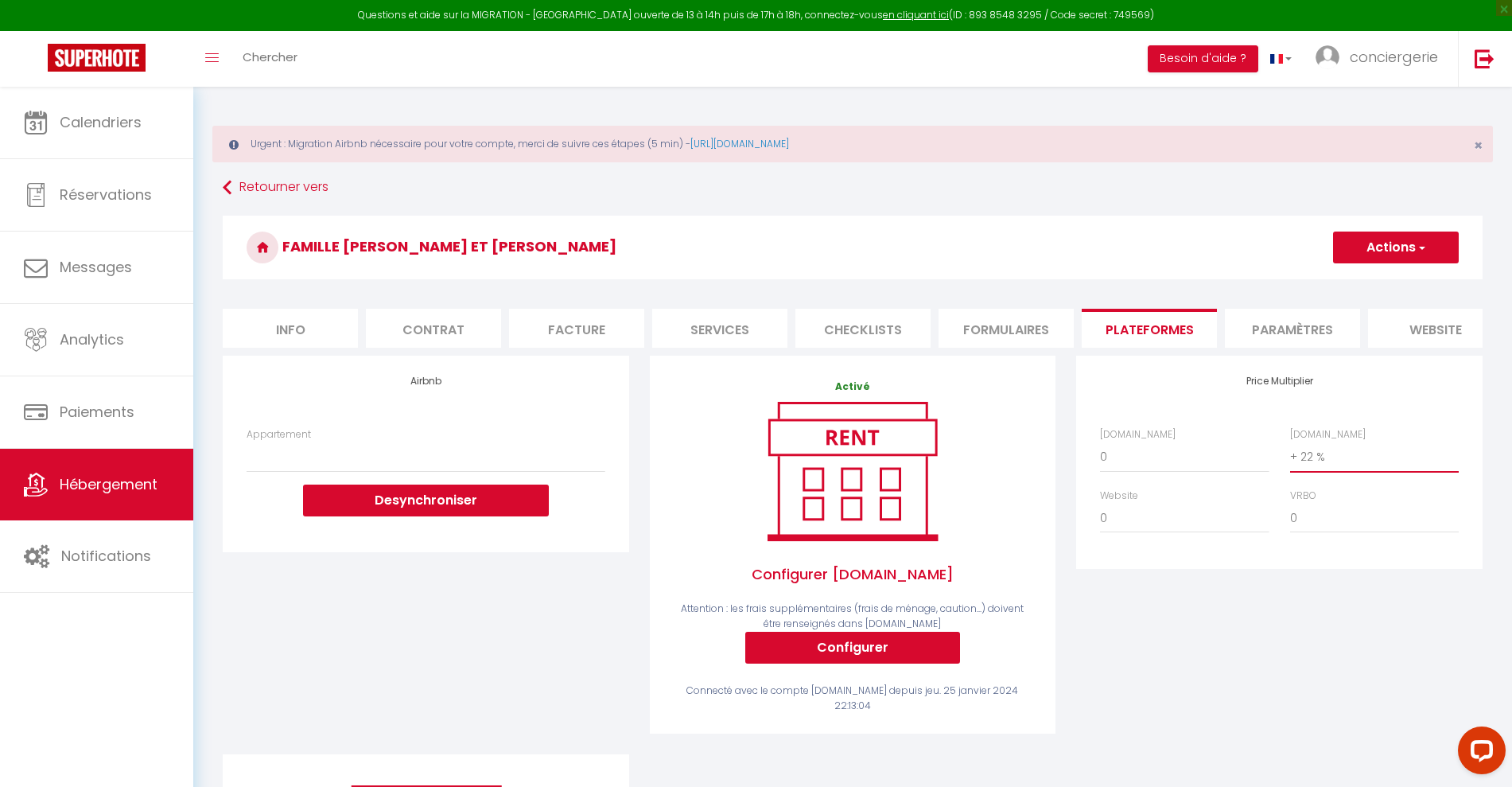
click at [1290, 457] on select "0 + 1 % + 2 % + 3 % + 4 % + 5 % + 6 % + 7 % + 8 % + 9 %" at bounding box center [1374, 457] width 168 height 30
click at [1382, 251] on button "Actions" at bounding box center [1395, 248] width 126 height 32
click at [1372, 282] on link "Enregistrer" at bounding box center [1395, 282] width 126 height 20
select select
click at [123, 494] on span "Hébergement" at bounding box center [108, 484] width 98 height 20
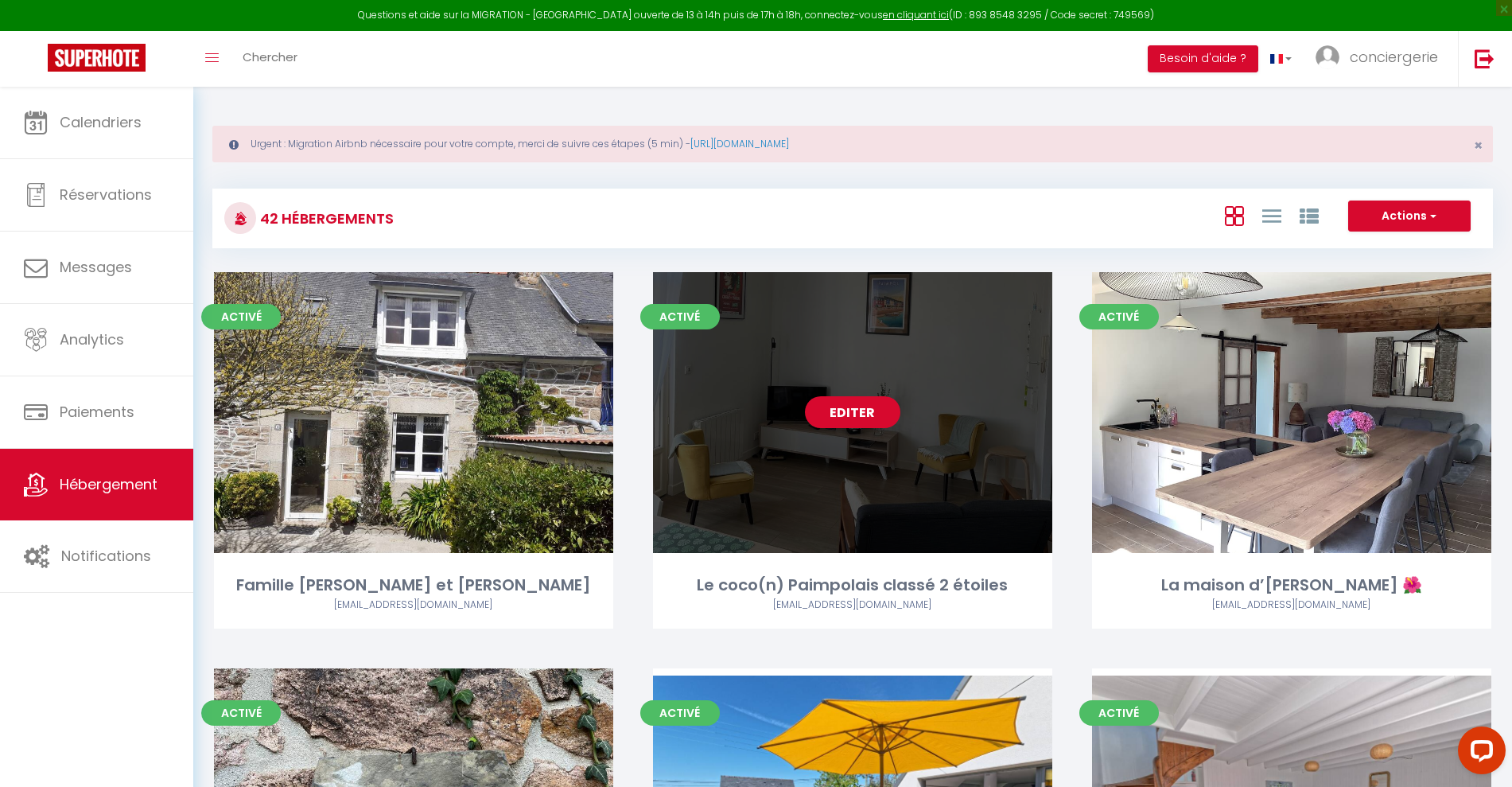
click at [864, 417] on link "Editer" at bounding box center [852, 412] width 95 height 32
select select "3"
select select "2"
select select "1"
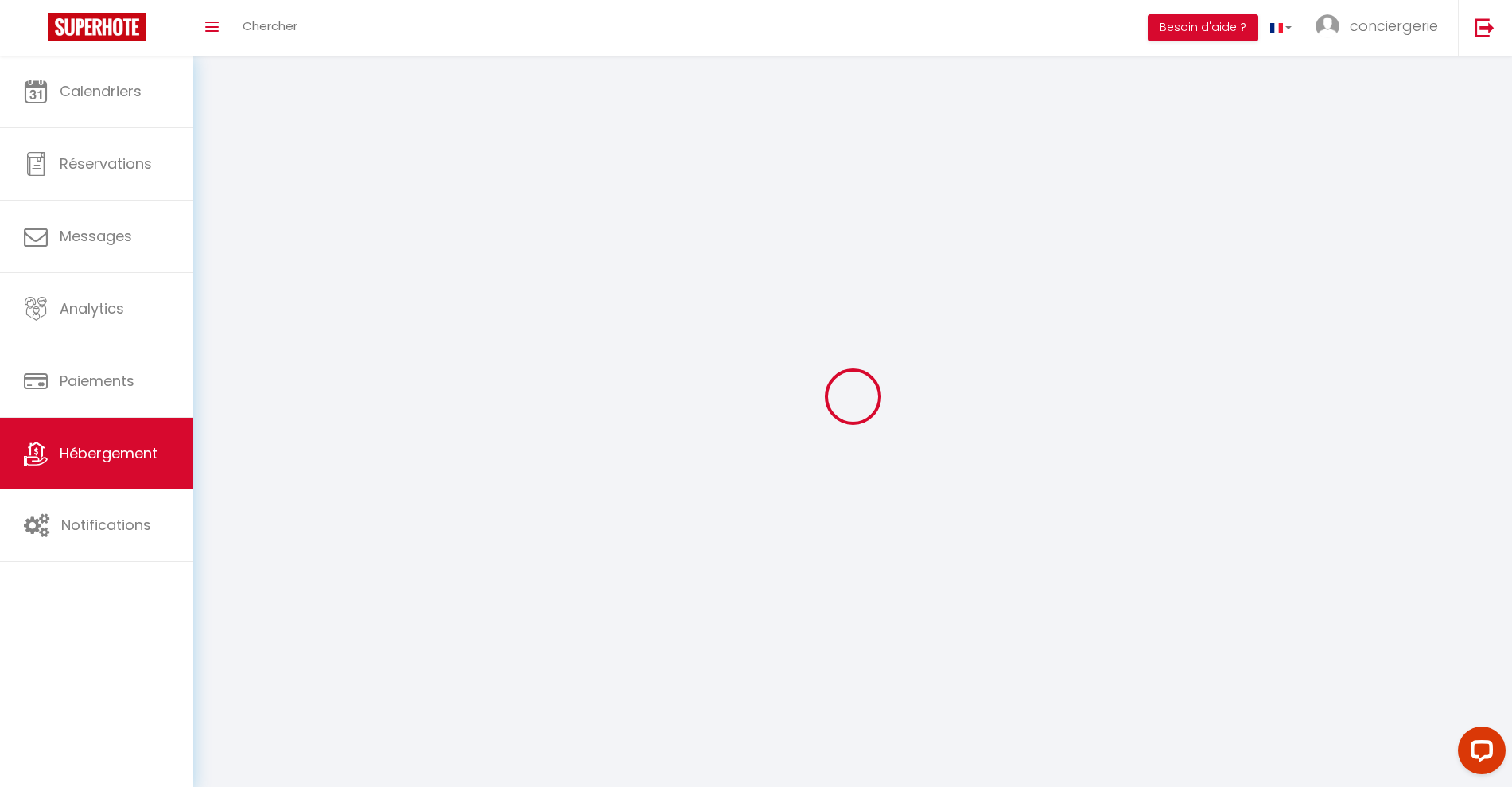
select select
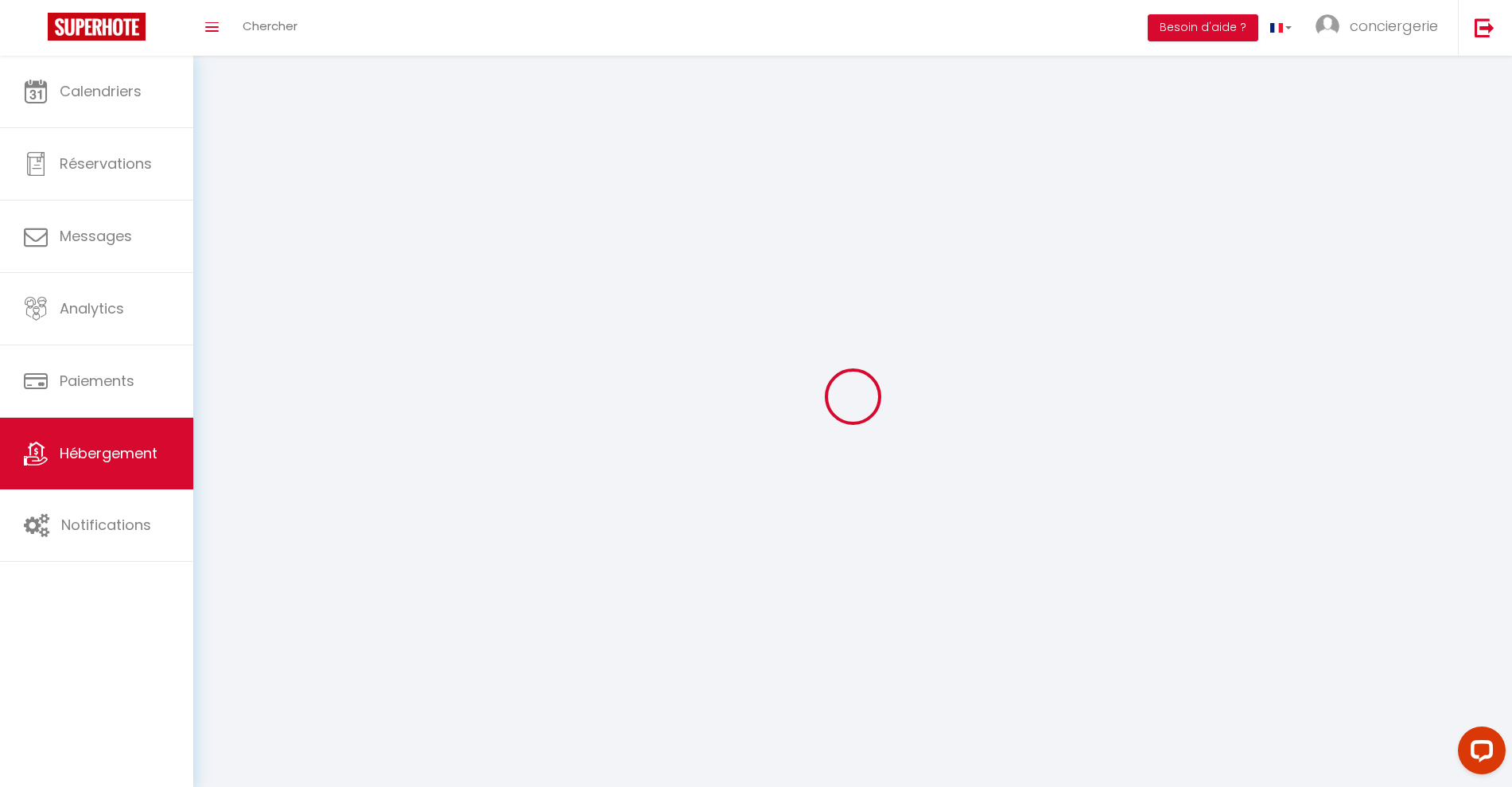
select select
checkbox input "false"
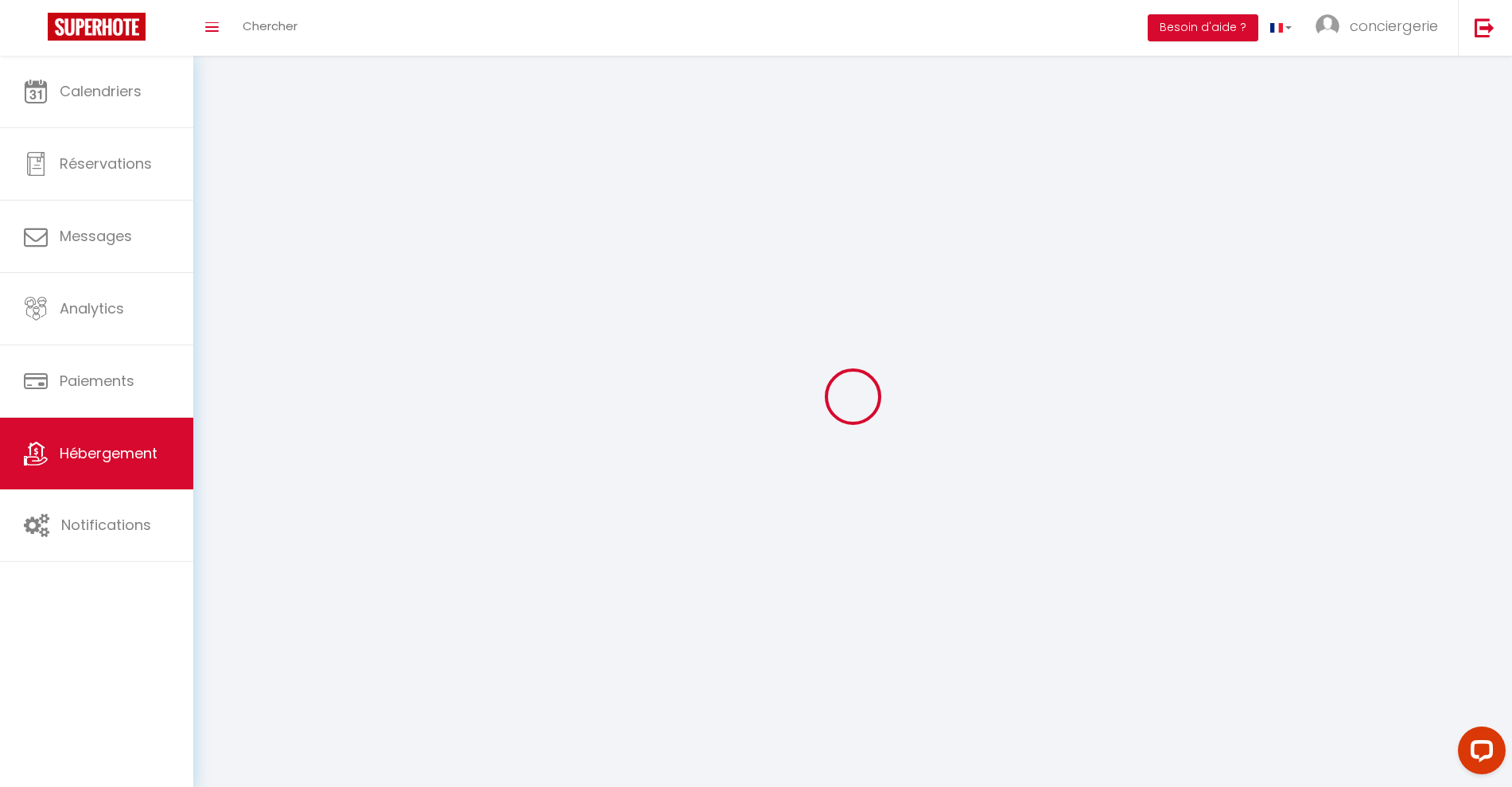
select select
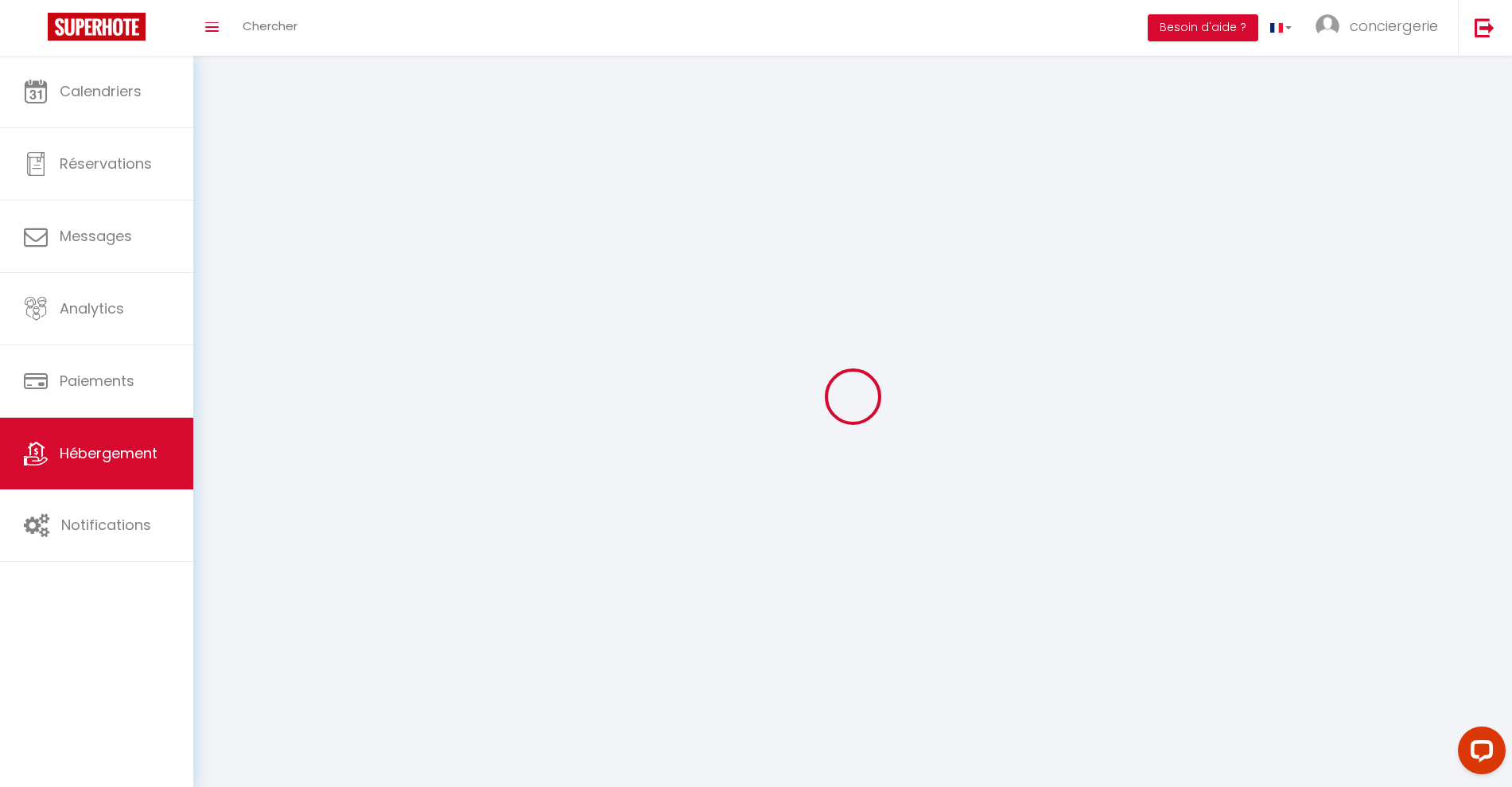
select select
checkbox input "false"
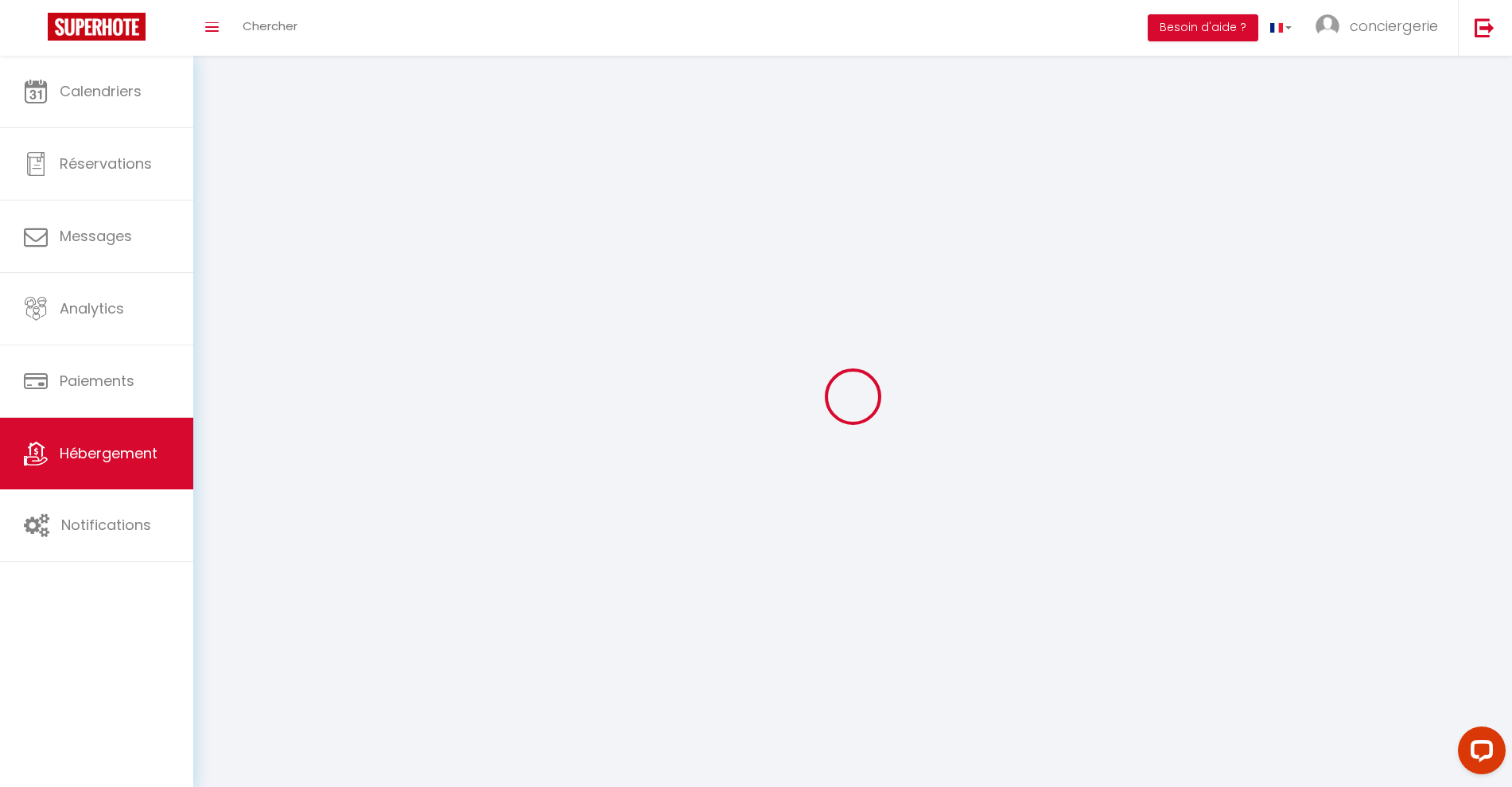
checkbox input "false"
select select
select select "1"
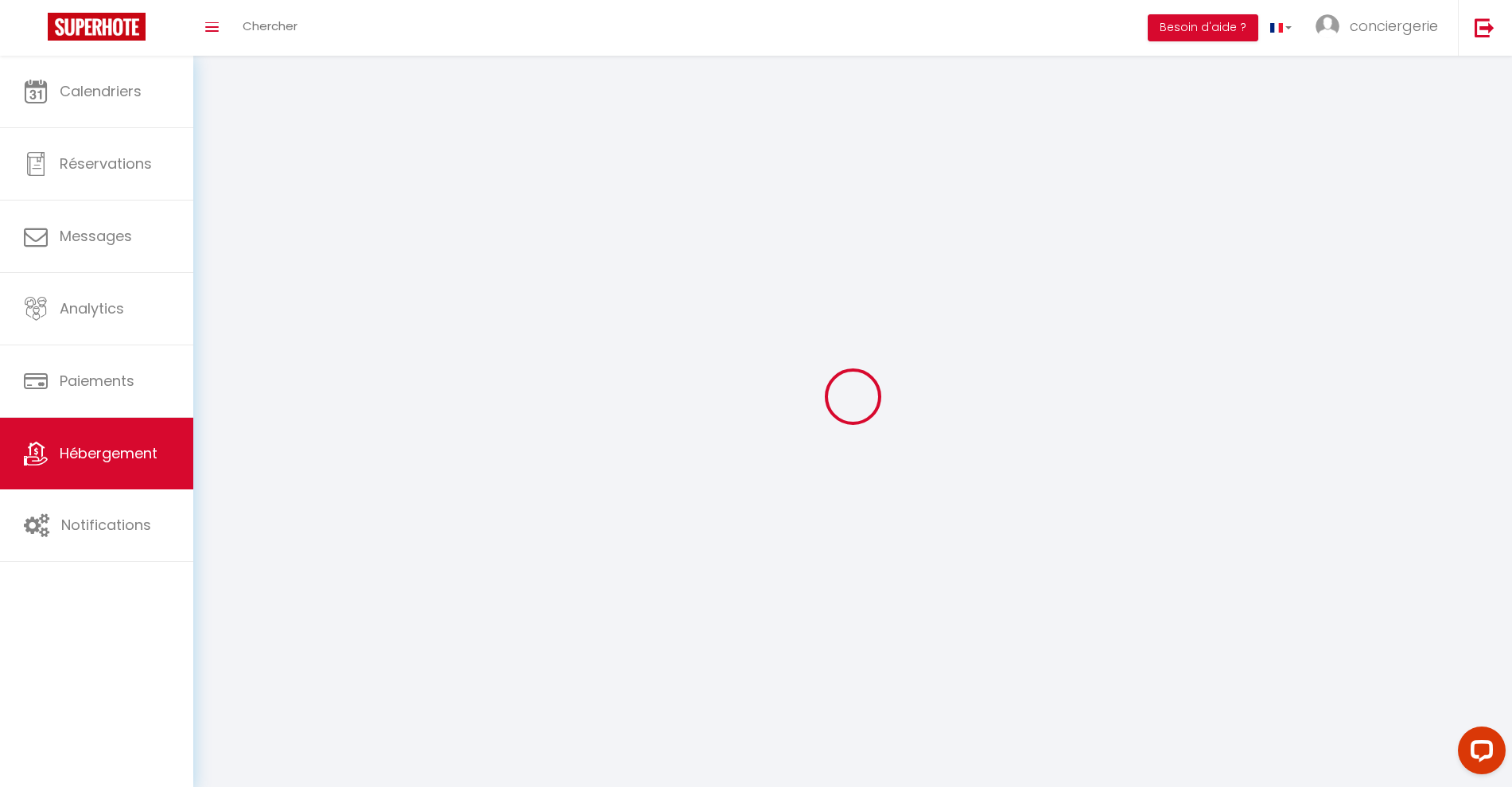
select select "28"
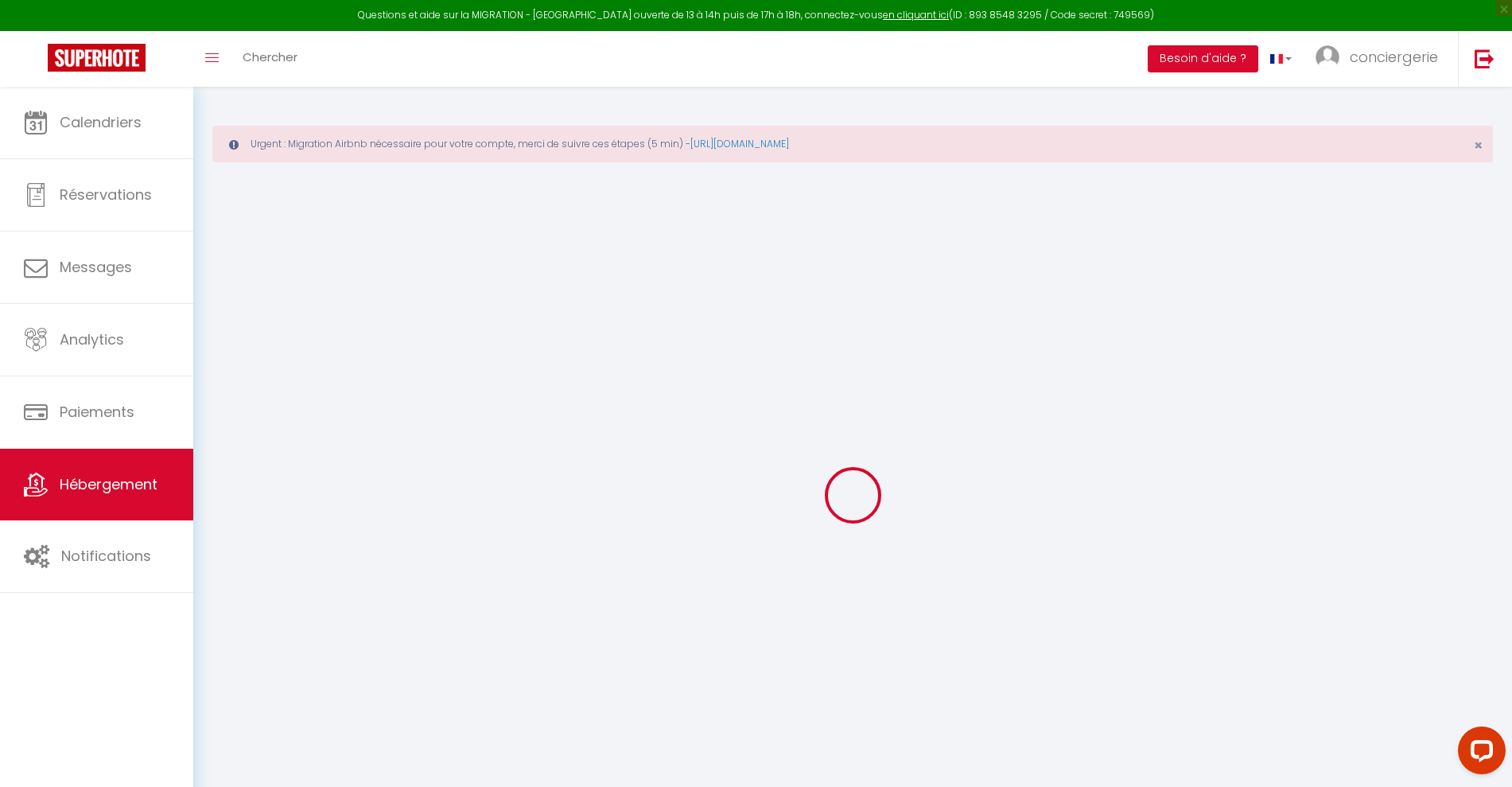
select select
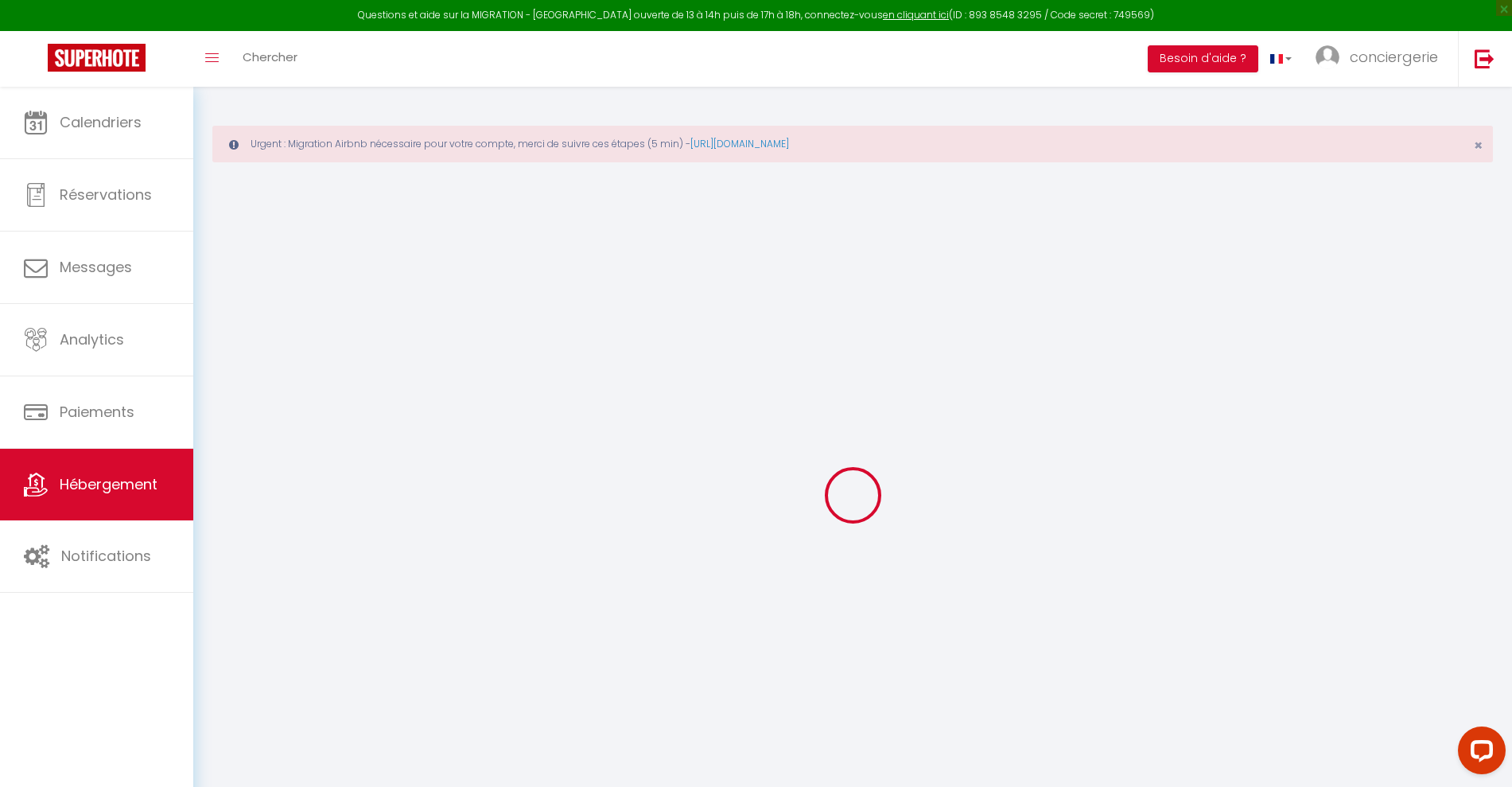
select select
checkbox input "false"
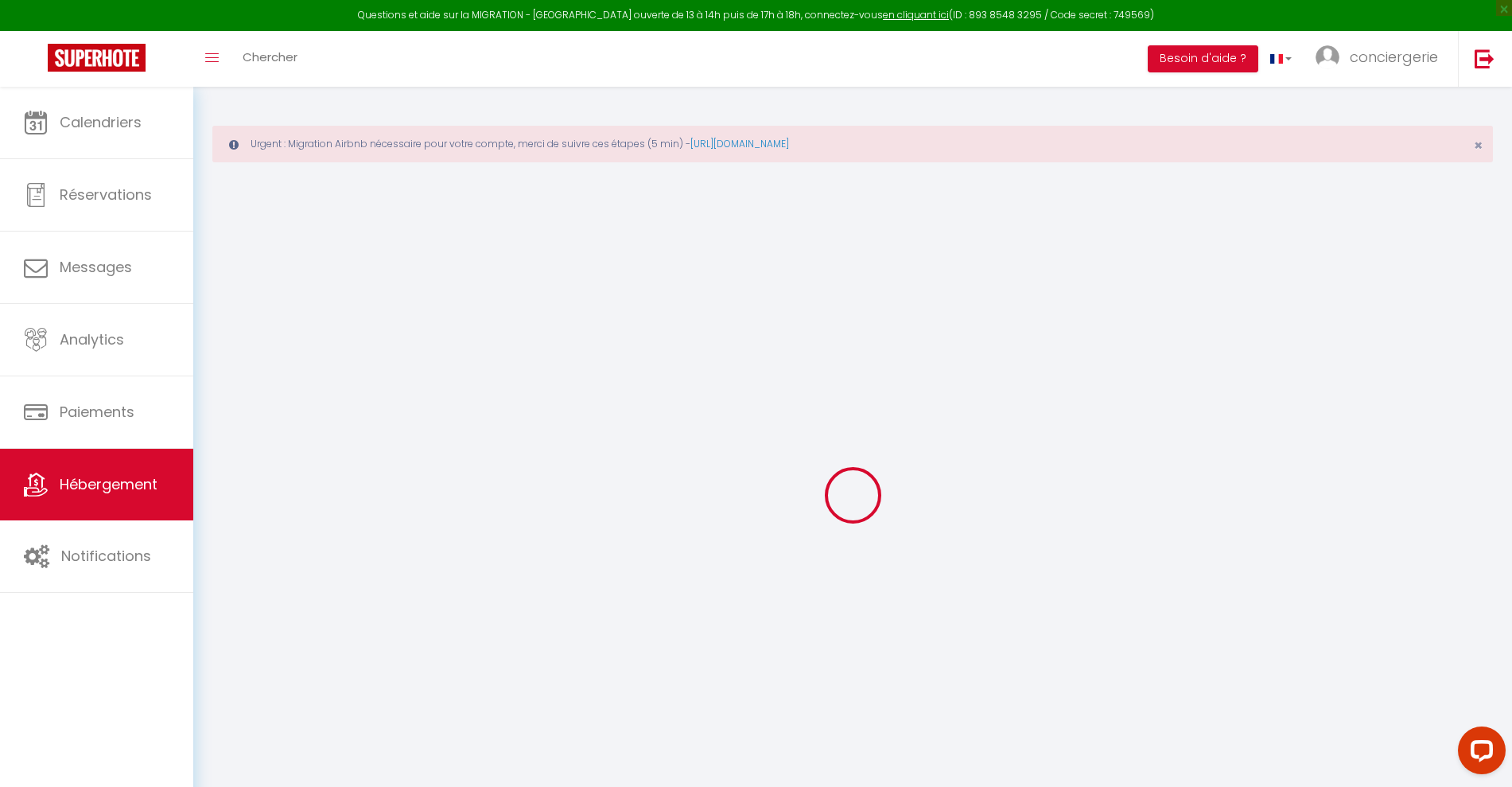
select select
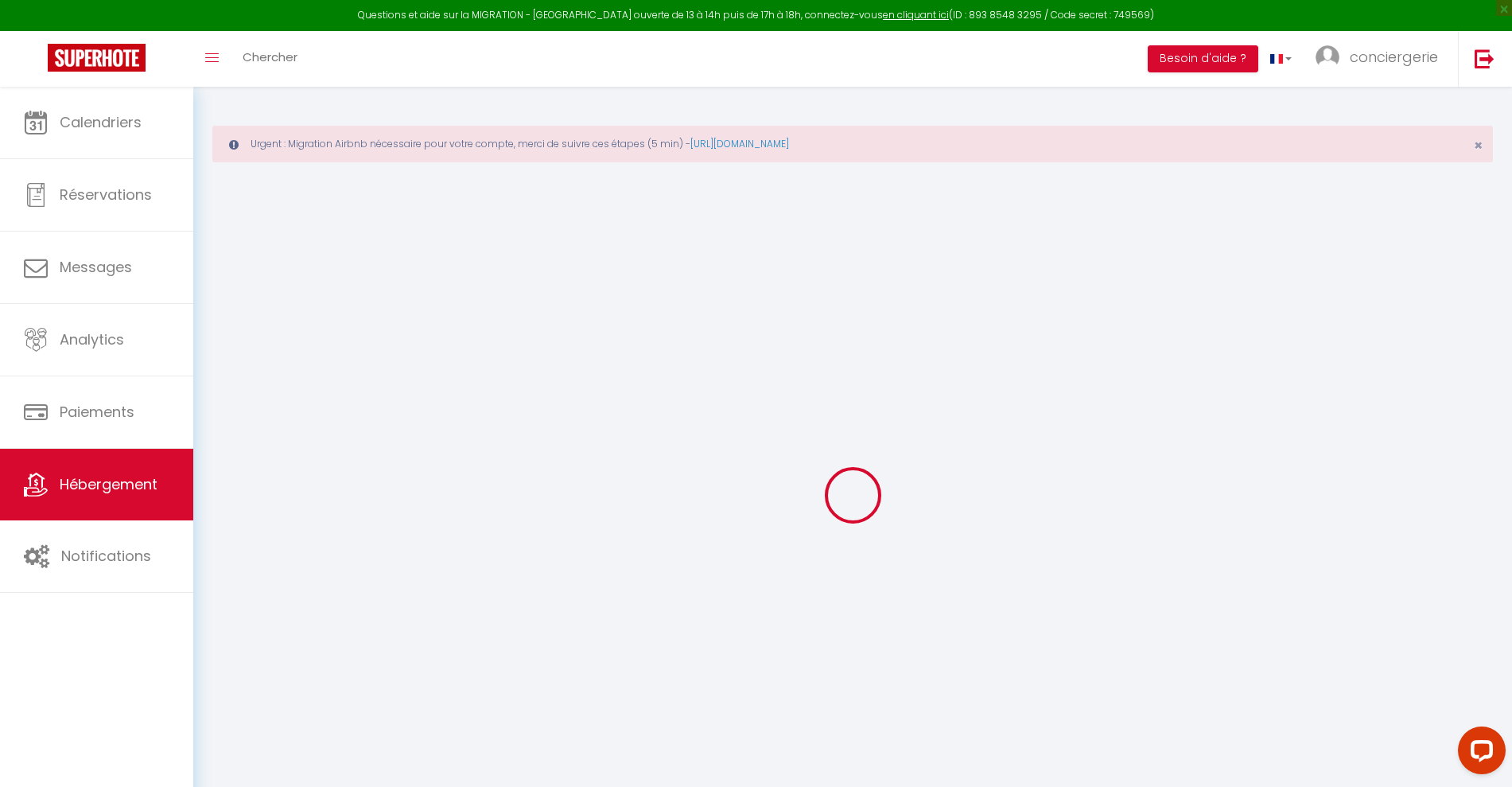
select select
checkbox input "false"
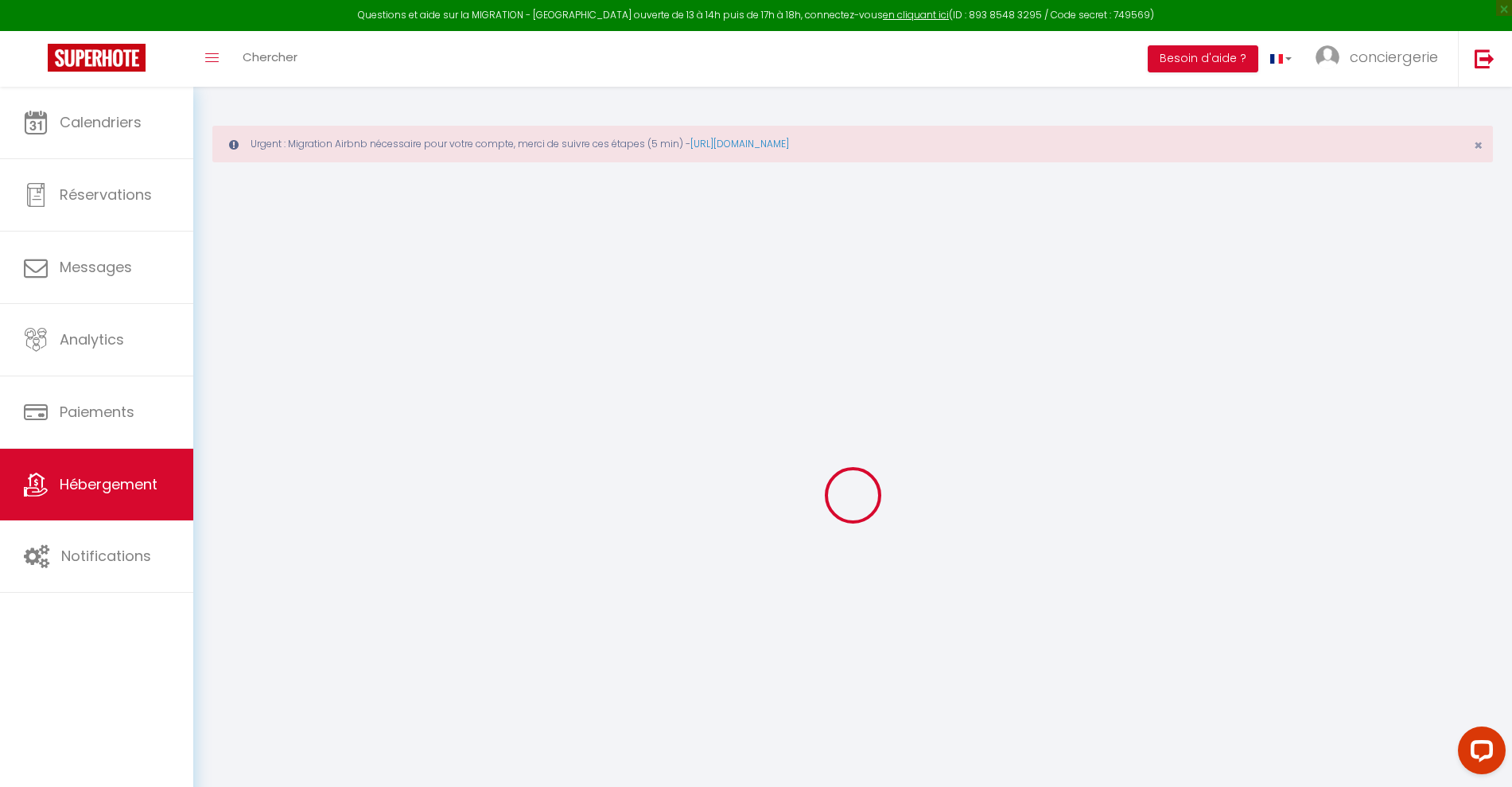
checkbox input "false"
select select
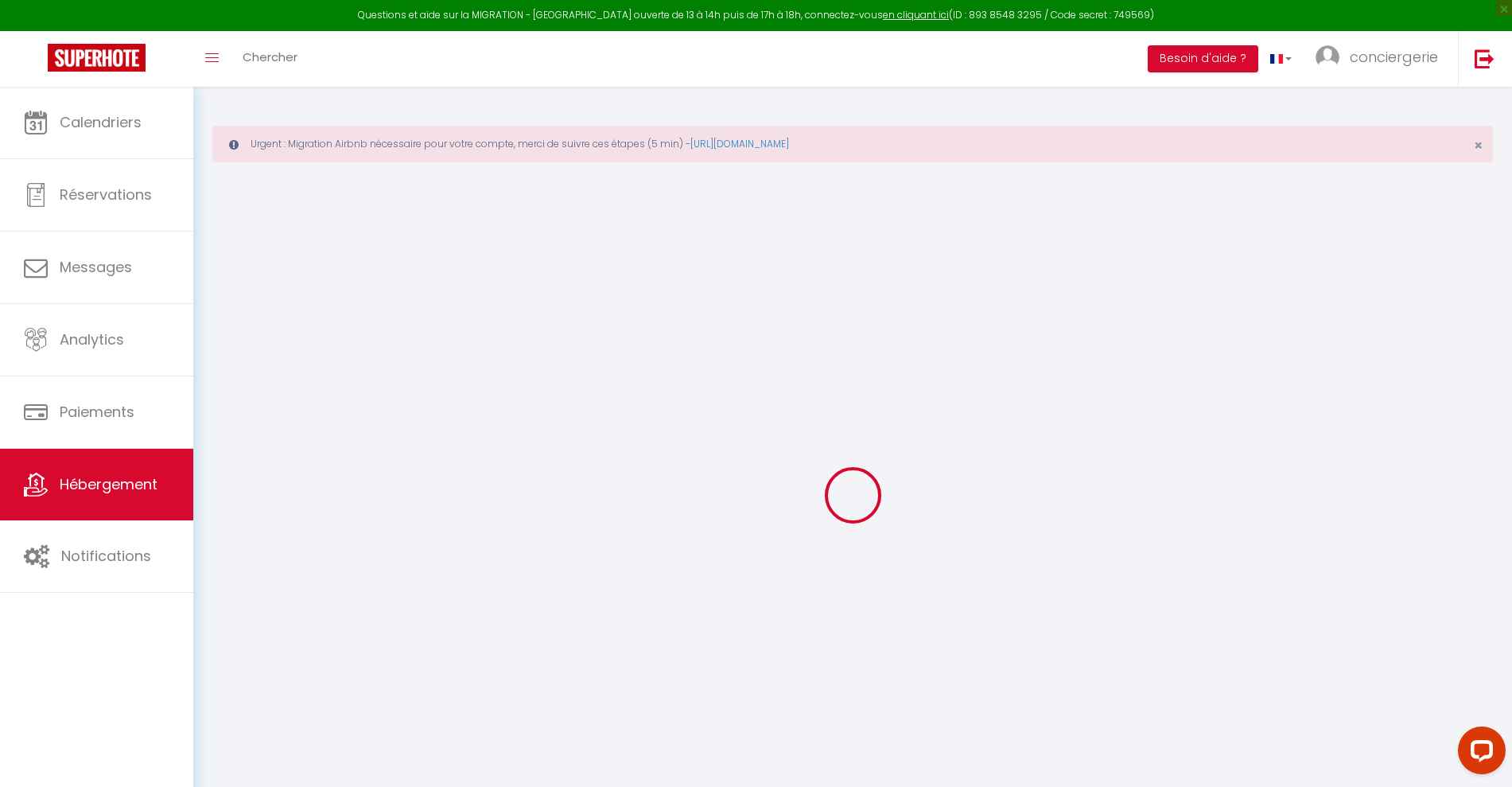
select select
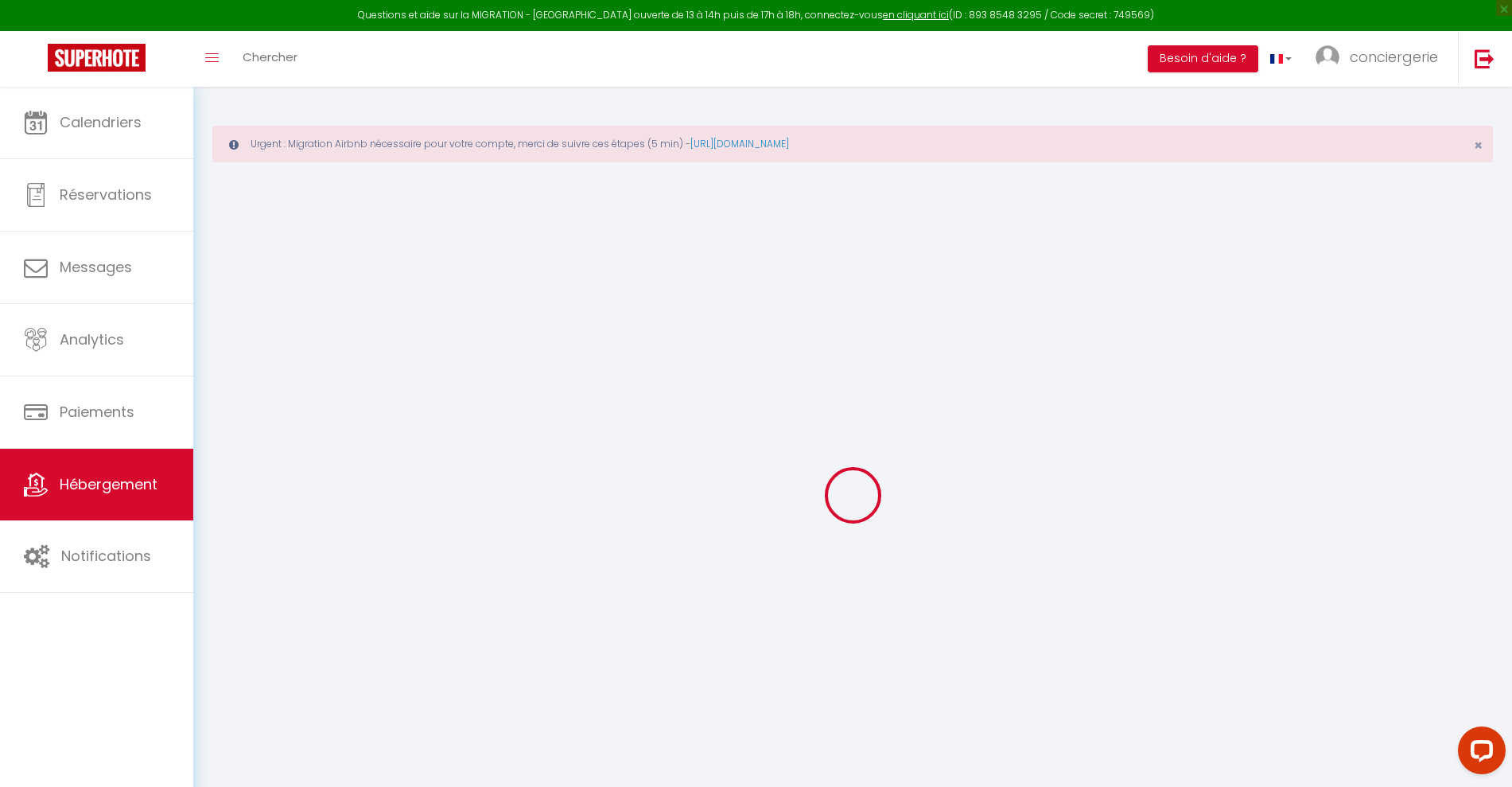
checkbox input "false"
select select
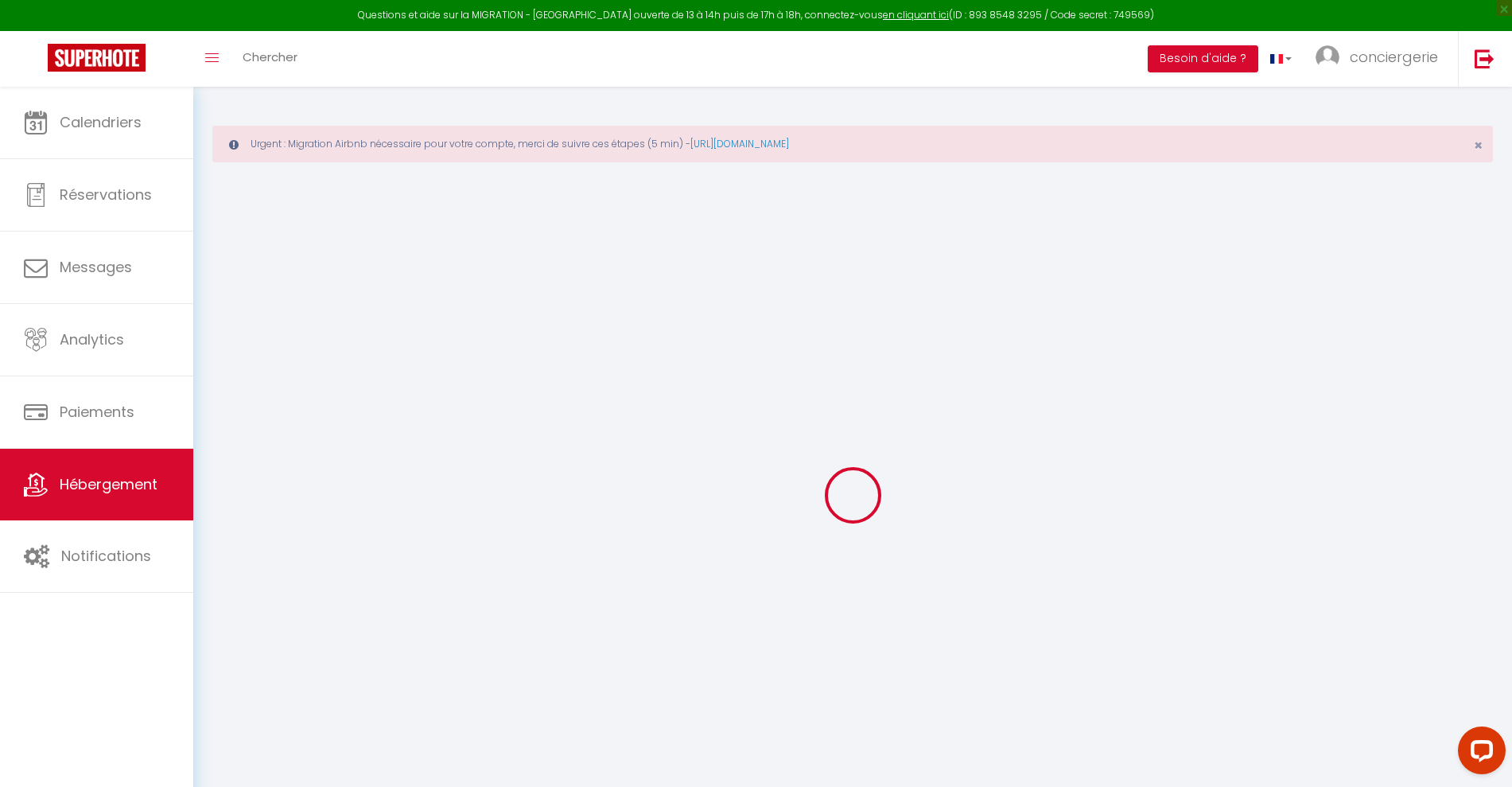
select select
type input "Le coco(n) Paimpolais classé 2 étoiles"
type input "HOURDILLE"
select select "2"
type input "80"
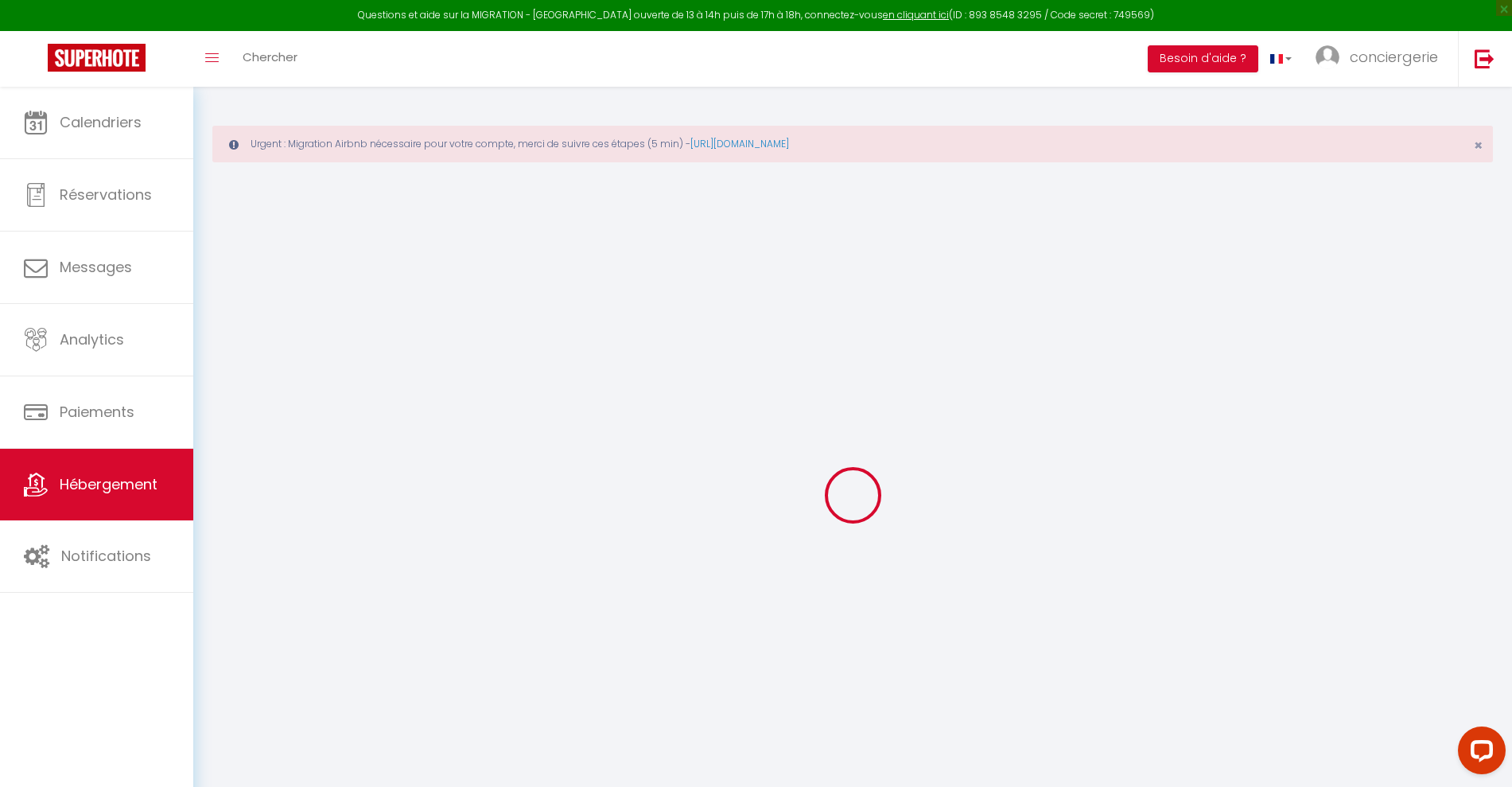
type input "20"
type input "42"
select select
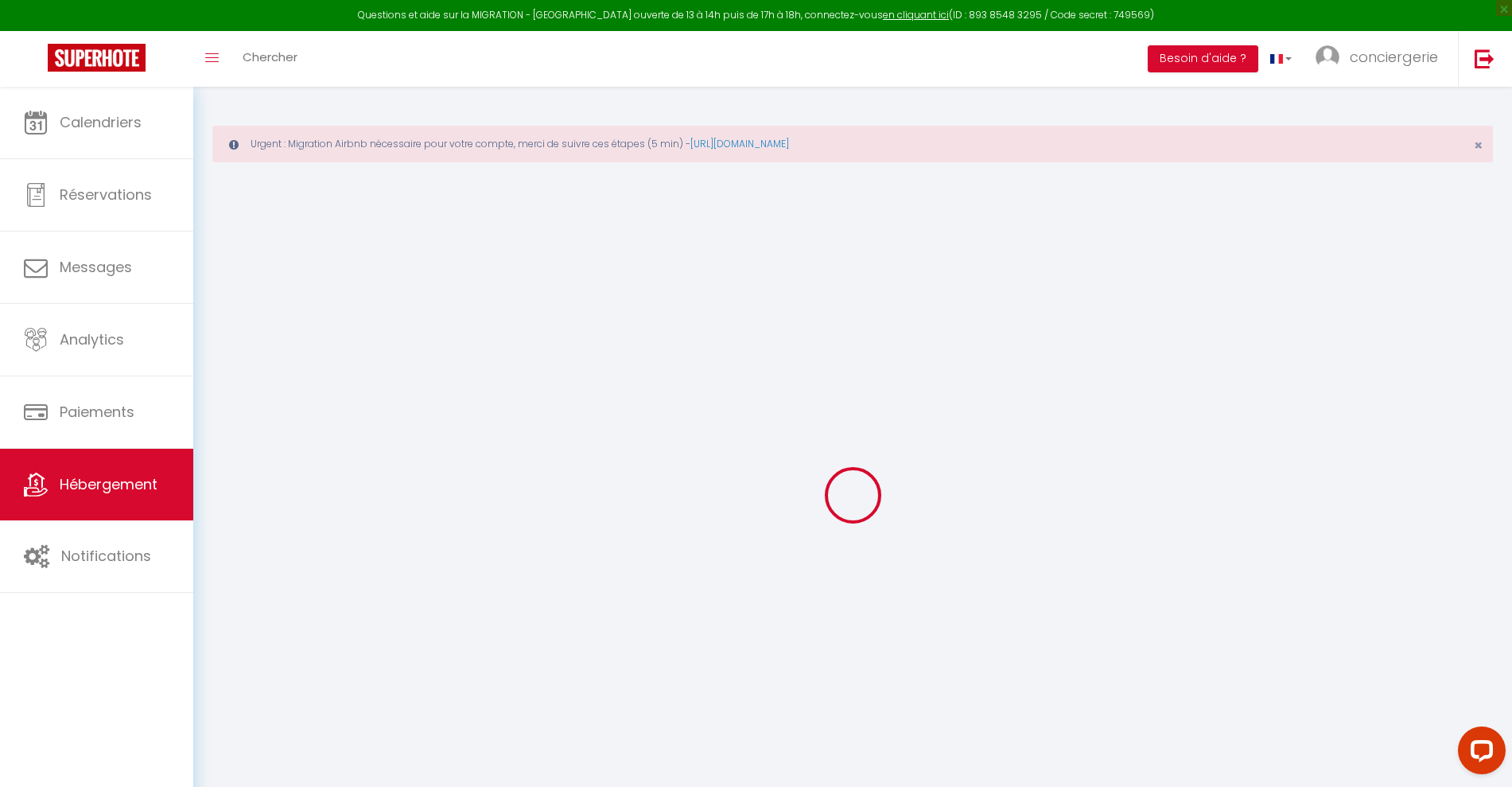
select select
type input "64 Avenue du Général de Gaulle"
type input "22500"
type input "Paimpol"
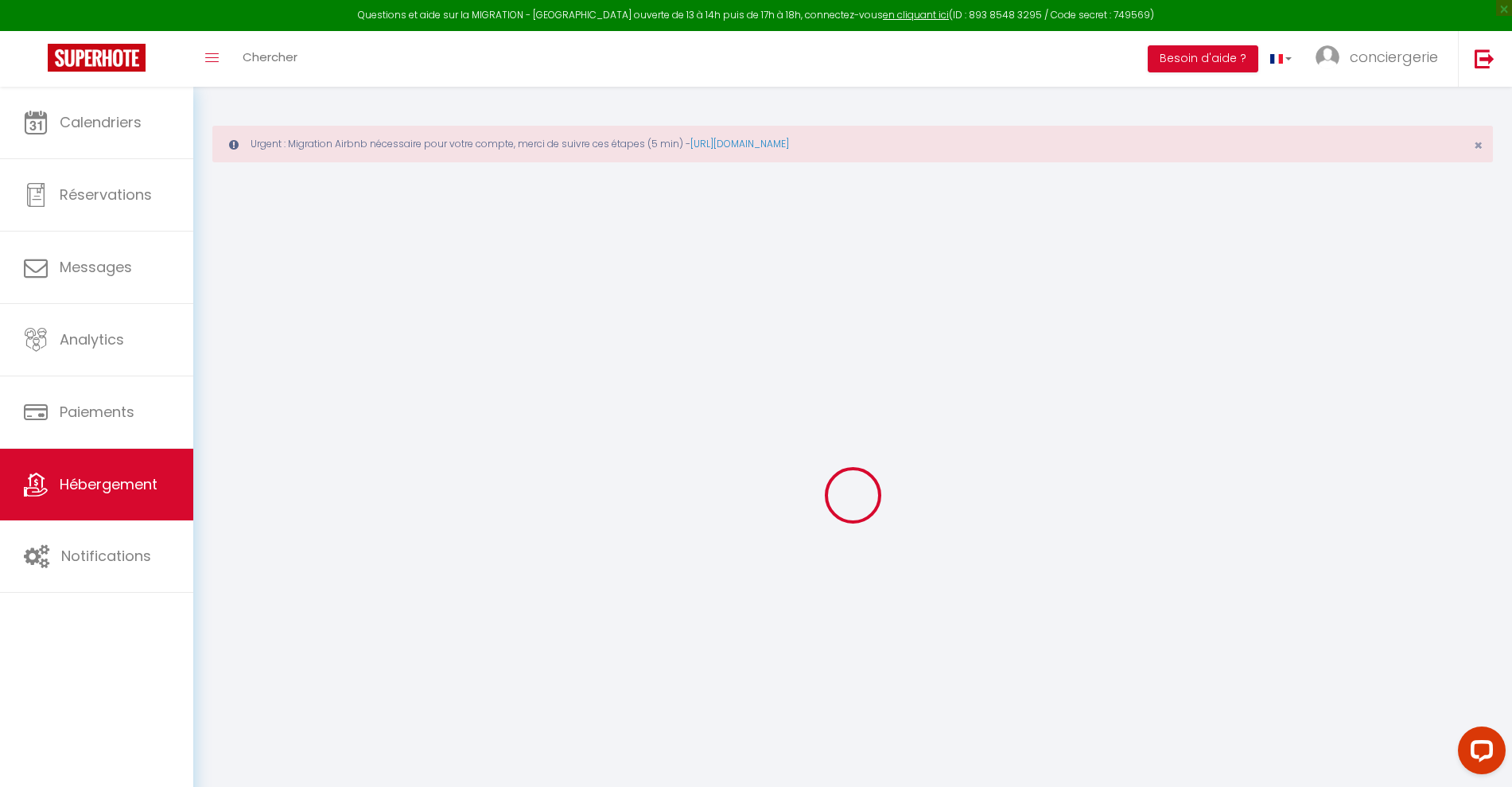
type input "[EMAIL_ADDRESS][DOMAIN_NAME]"
select select
checkbox input "true"
checkbox input "false"
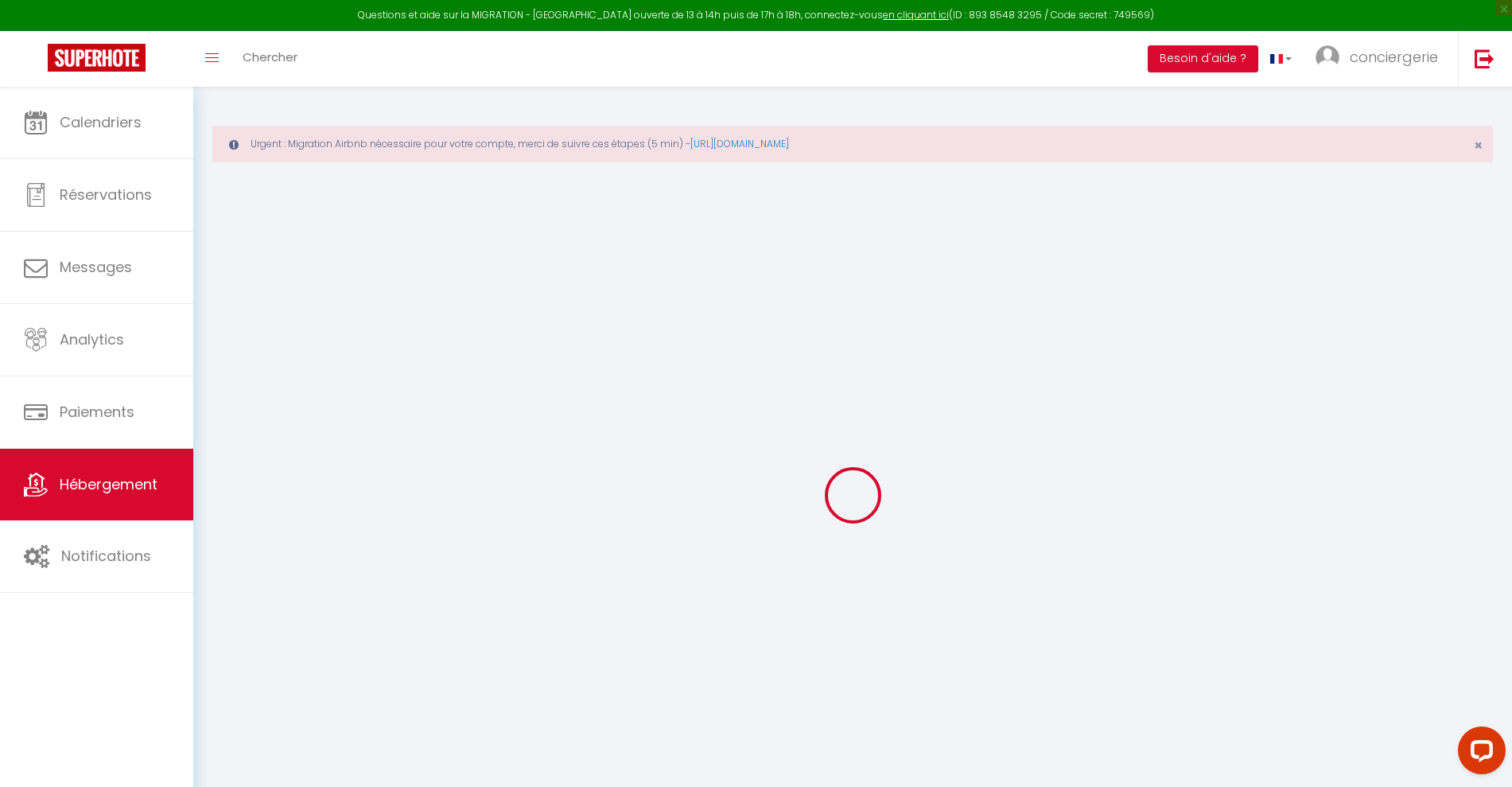
checkbox input "false"
type input "0"
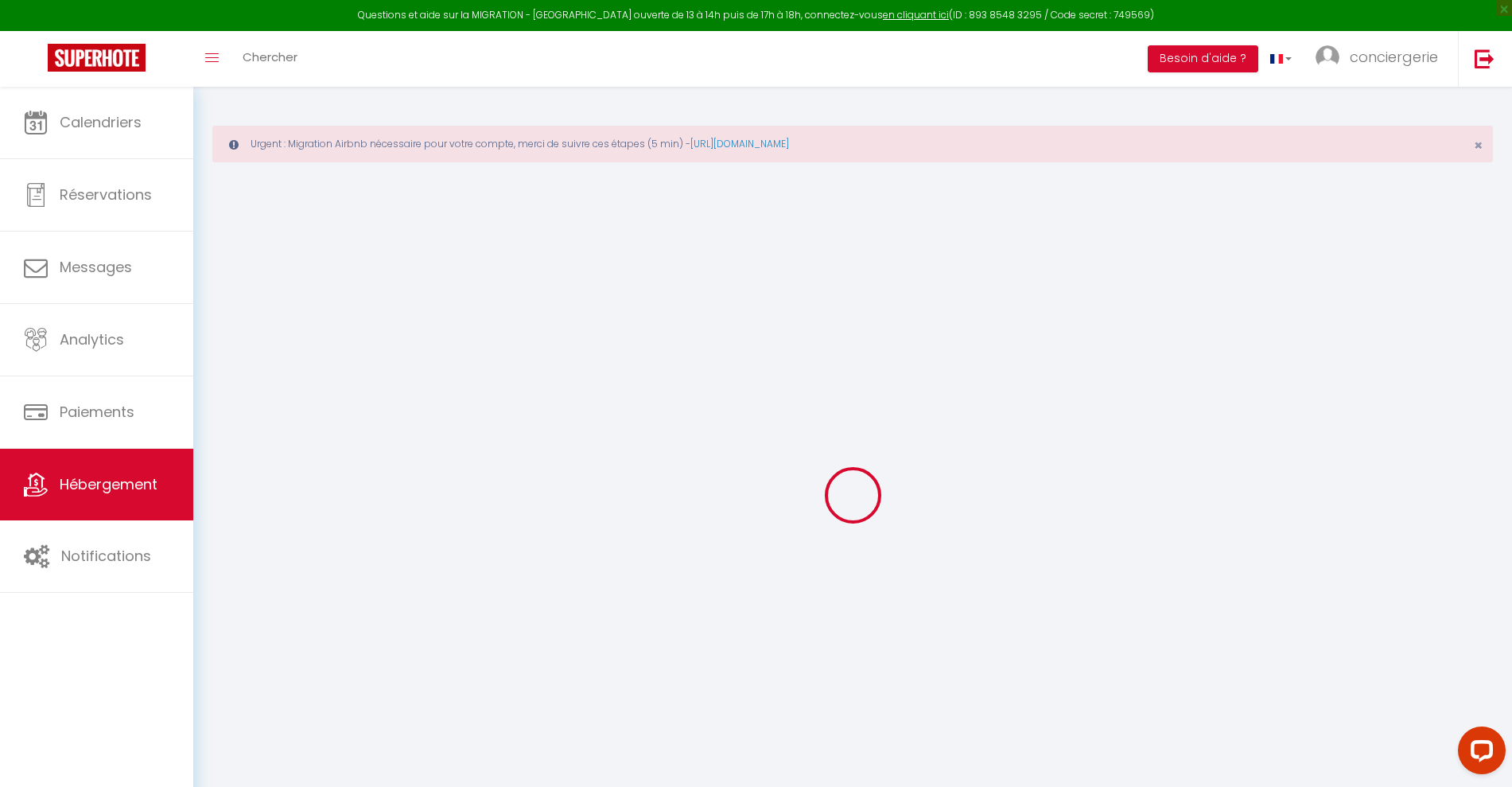
select select
checkbox input "true"
checkbox input "false"
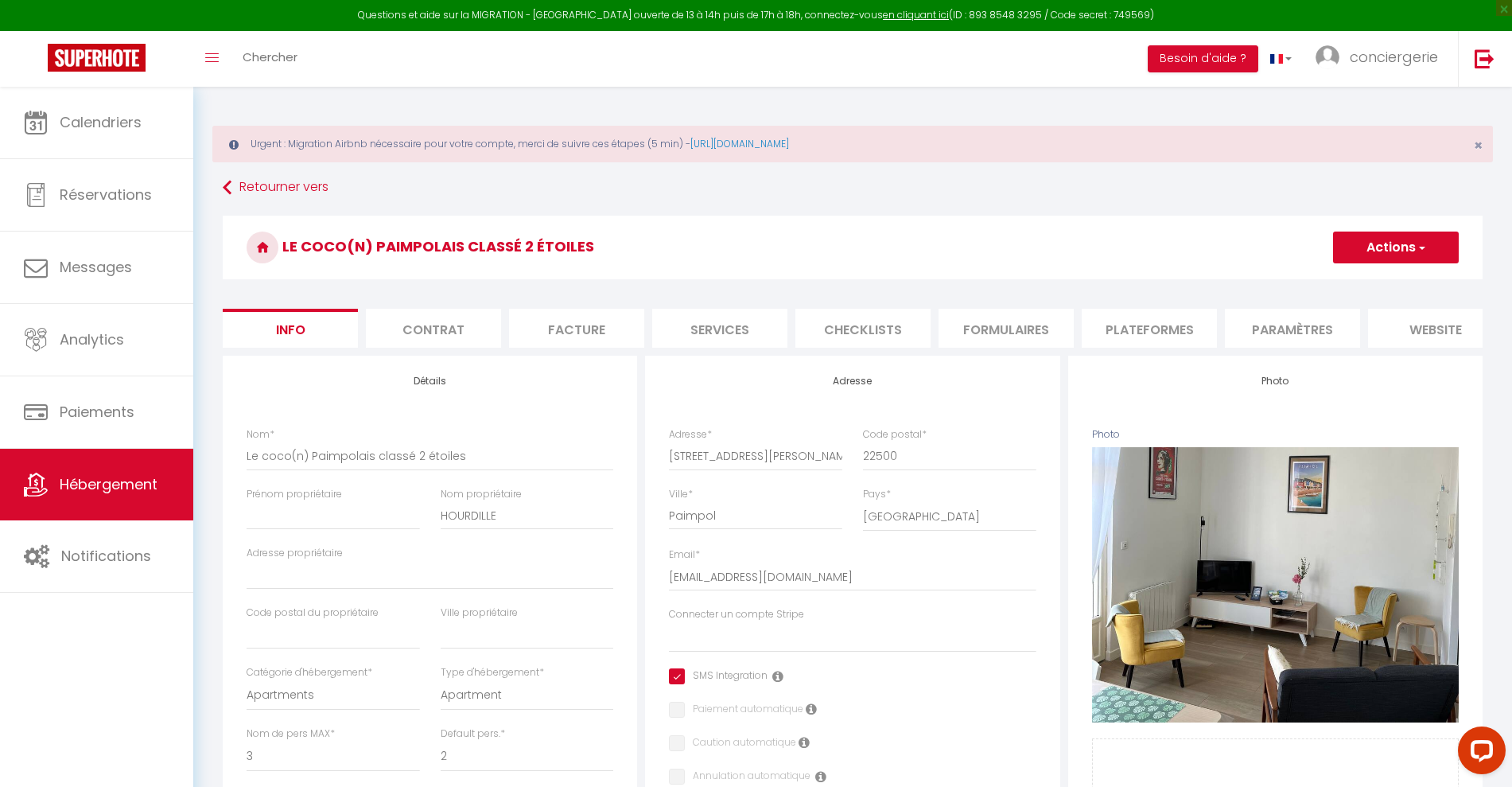
click at [1158, 328] on li "Plateformes" at bounding box center [1148, 328] width 135 height 39
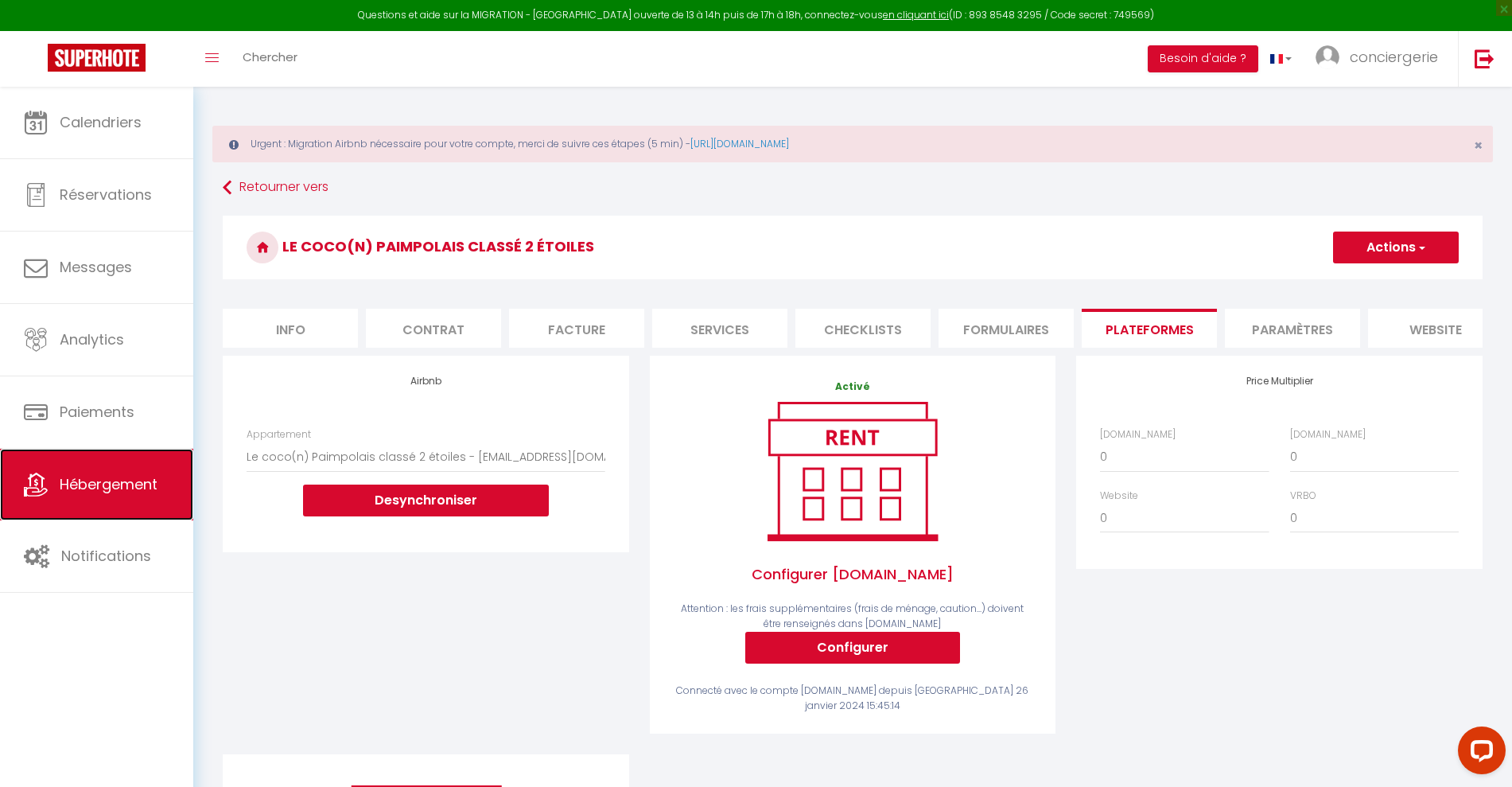
click at [107, 482] on span "Hébergement" at bounding box center [108, 484] width 98 height 20
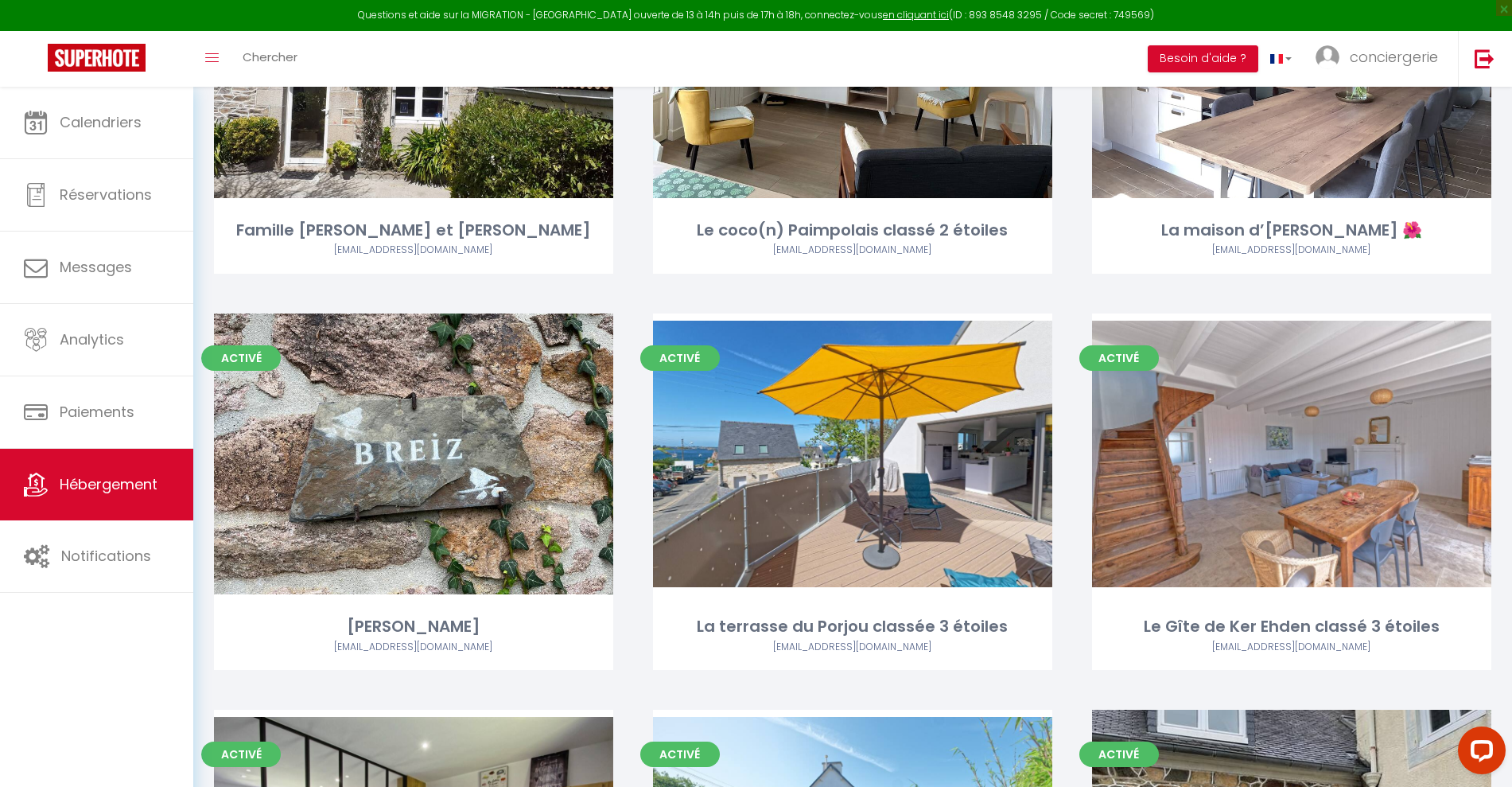
scroll to position [357, 0]
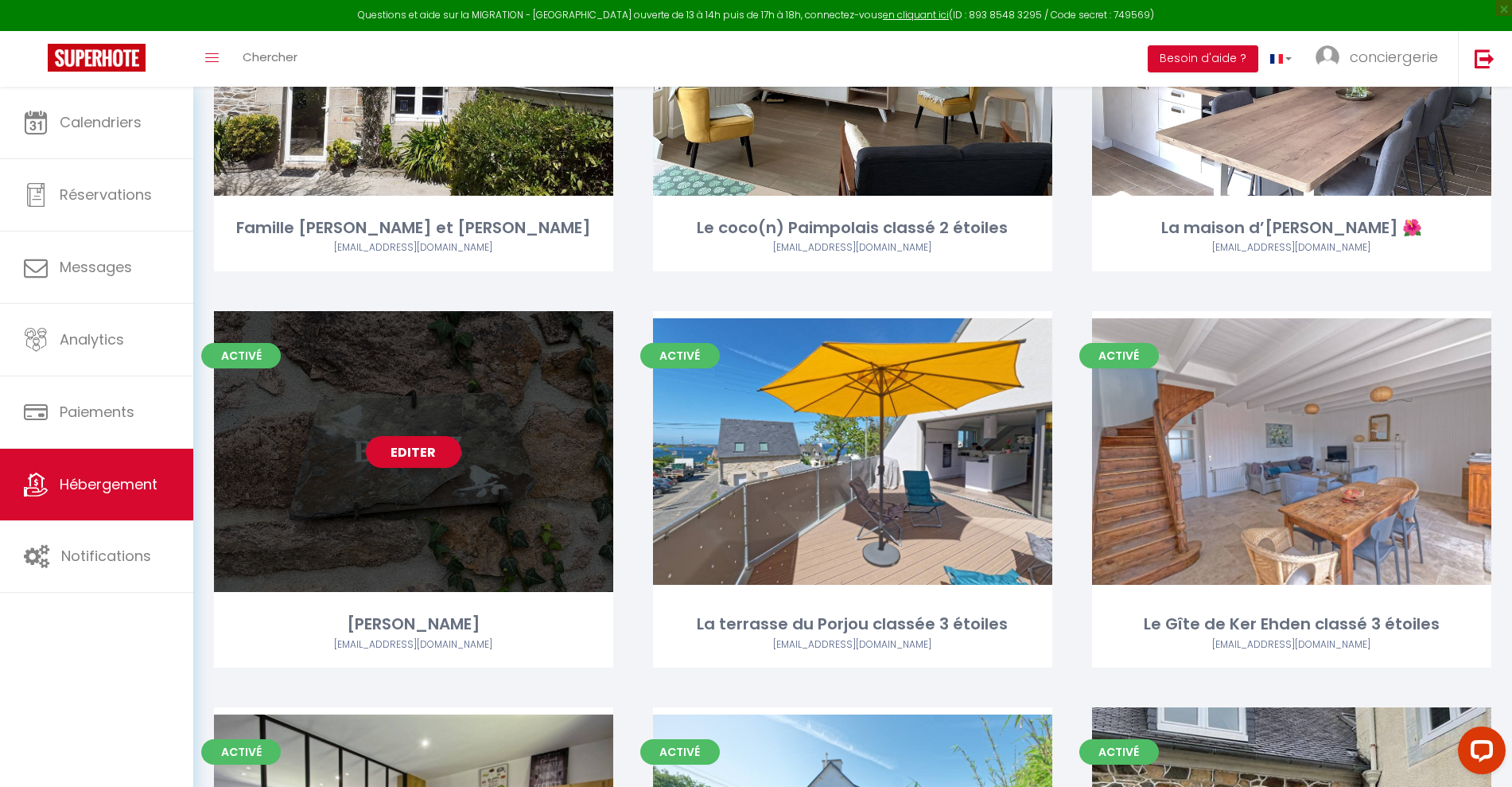
click at [387, 454] on link "Editer" at bounding box center [413, 452] width 95 height 32
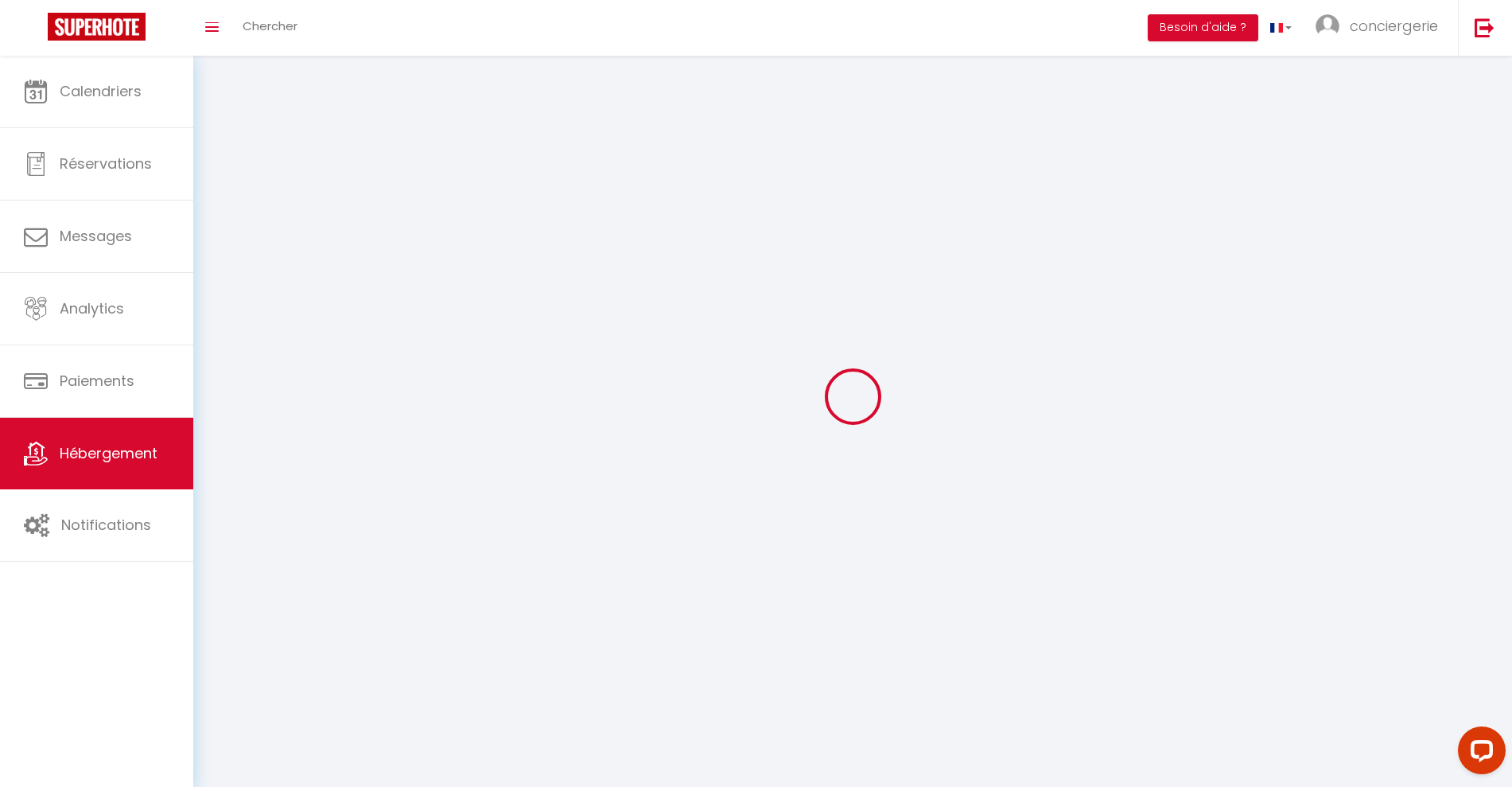
select select "1"
select select "28"
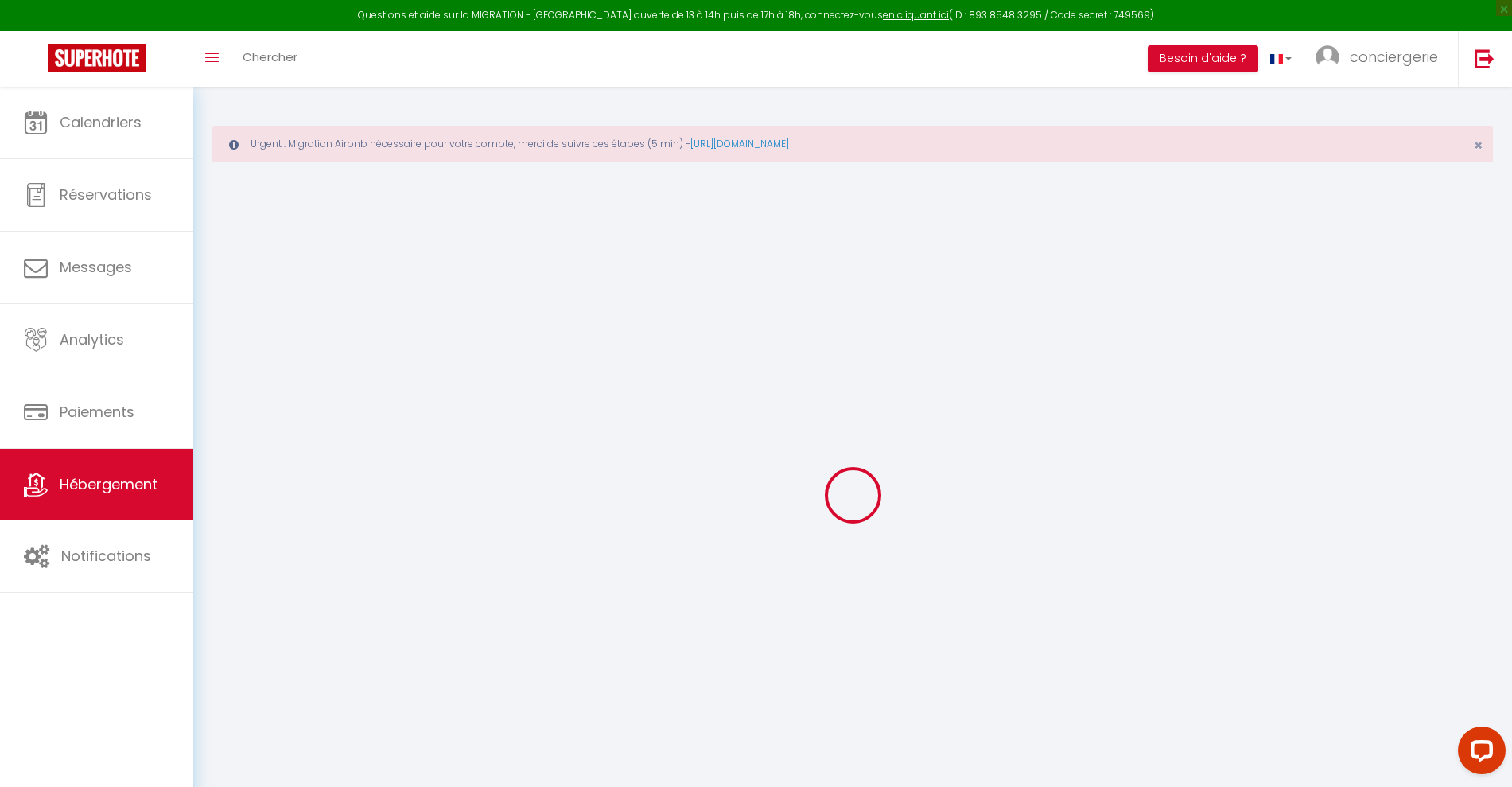
select select
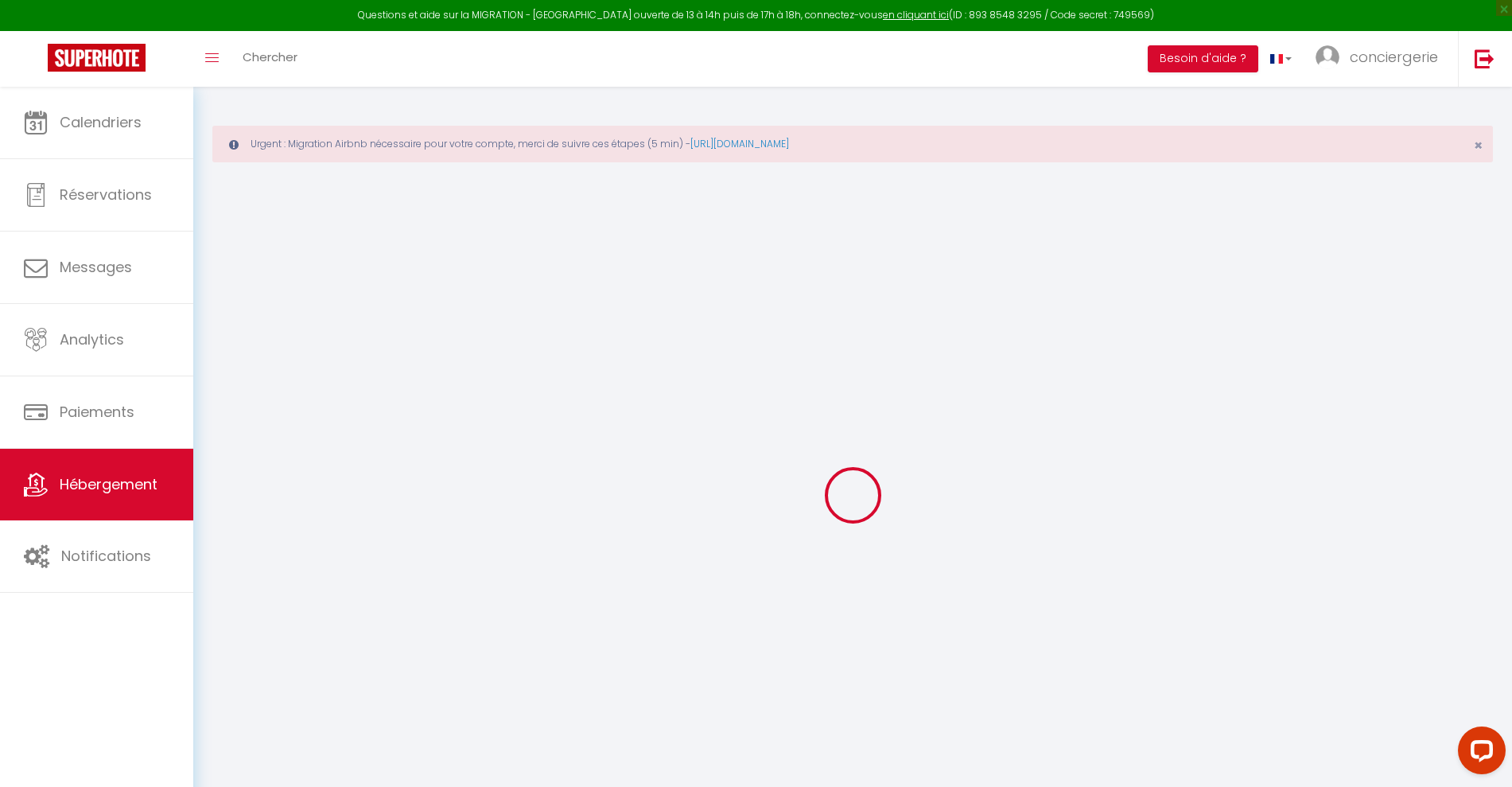
select select
checkbox input "false"
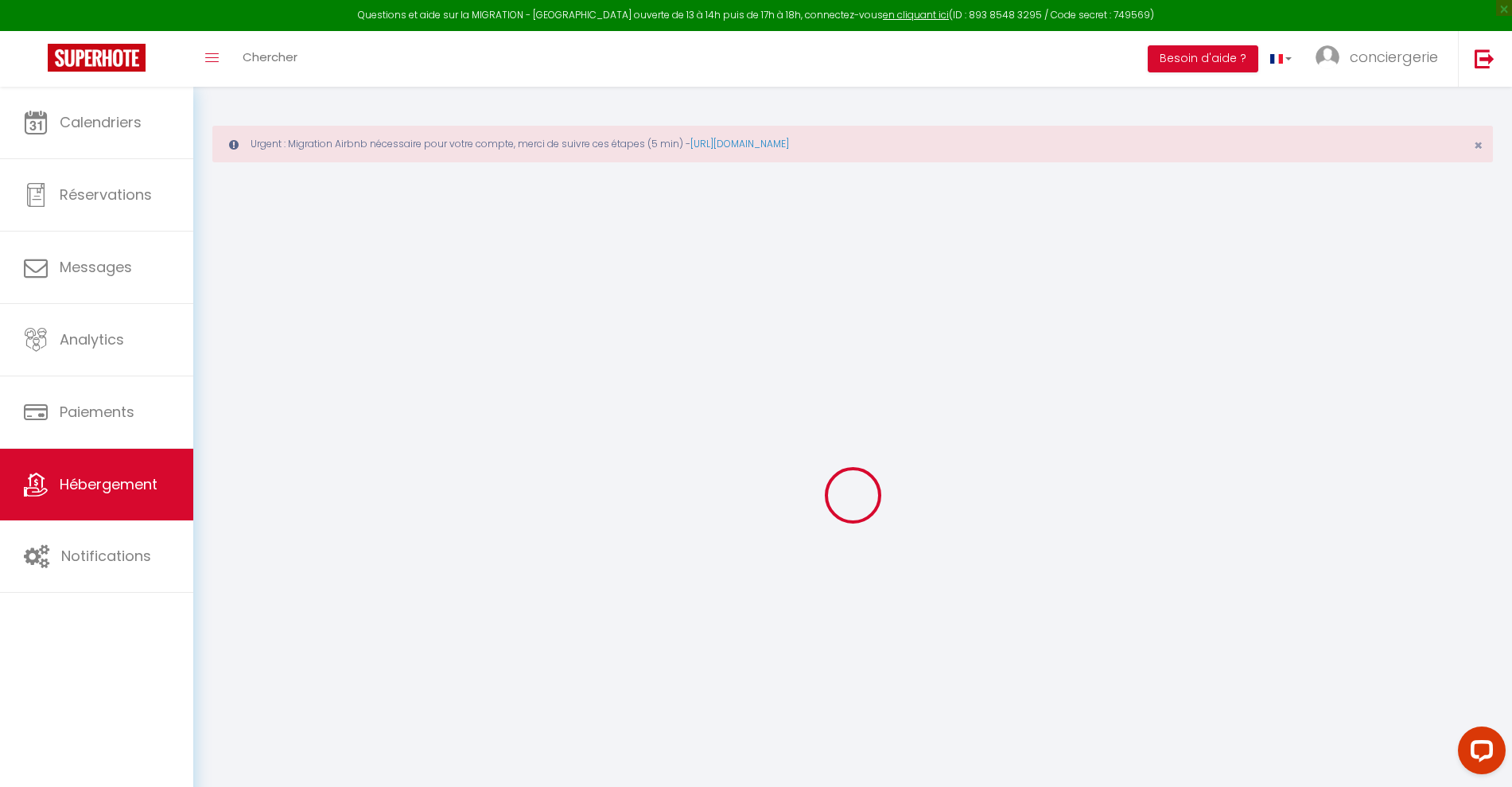
select select
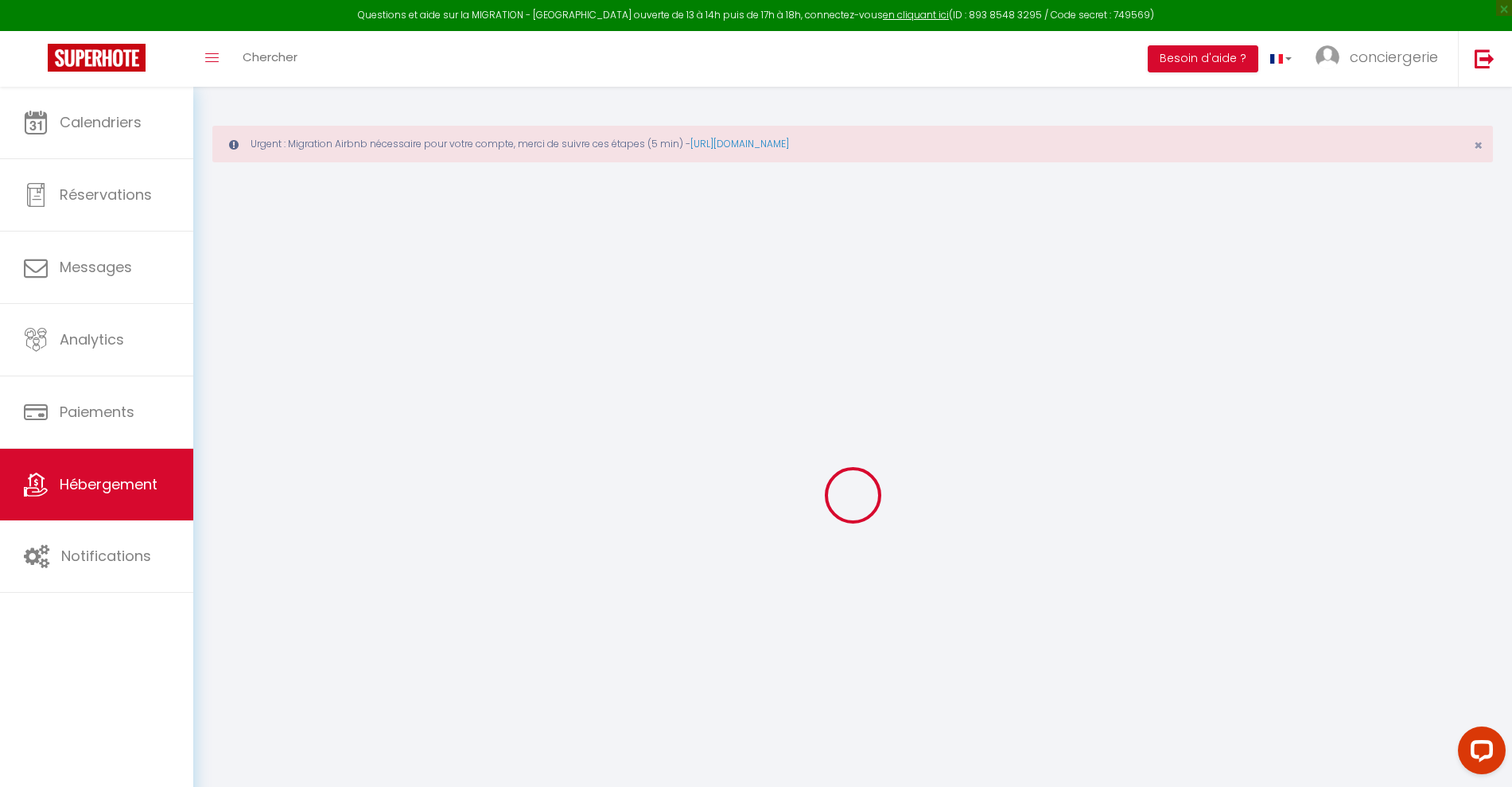
select select
checkbox input "false"
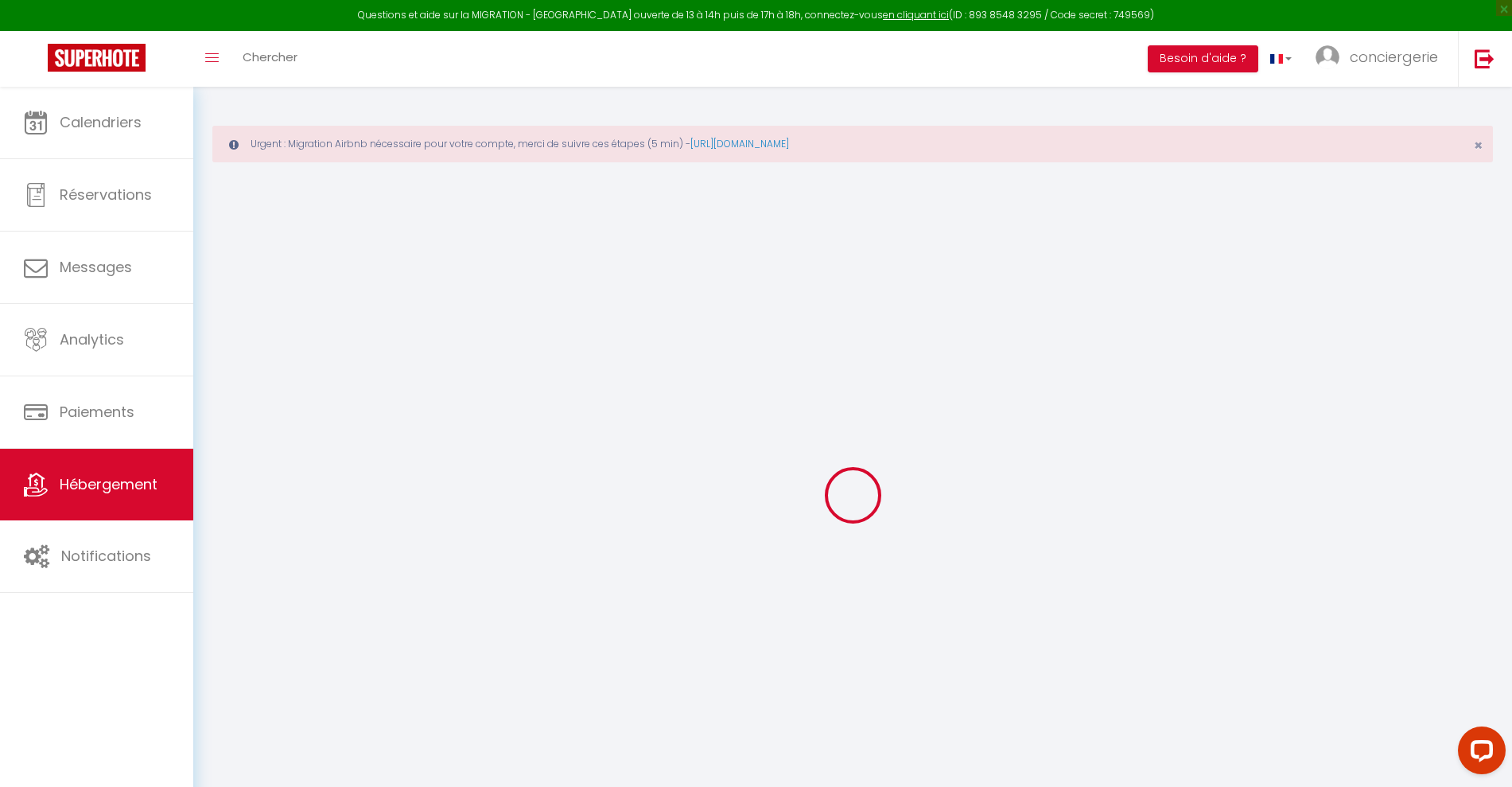
checkbox input "false"
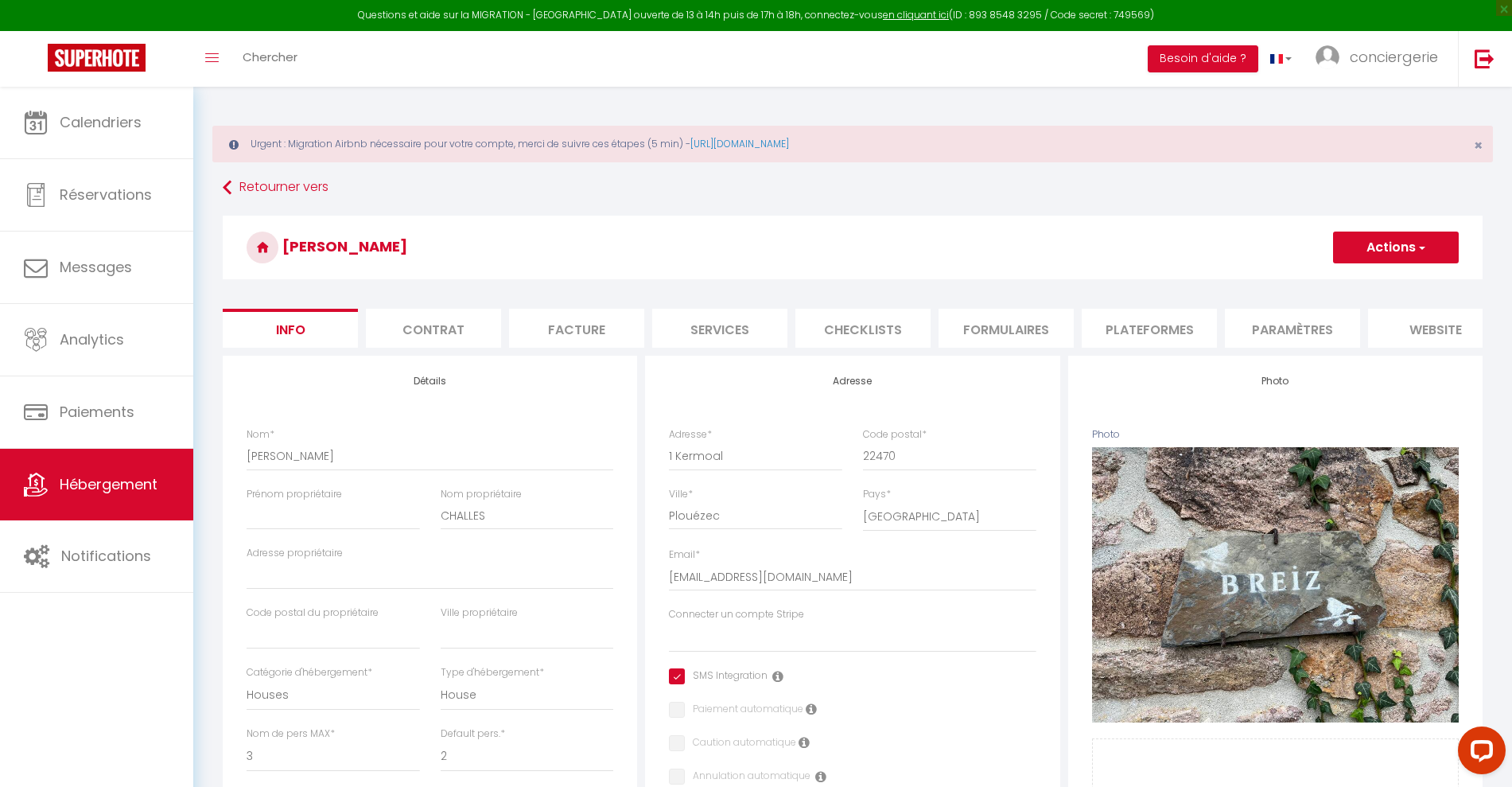
click at [312, 107] on div "Urgent : Migration Airbnb nécessaire pour votre compte, merci de suivre ces éta…" at bounding box center [852, 777] width 1318 height 1382
